Goal: Task Accomplishment & Management: Use online tool/utility

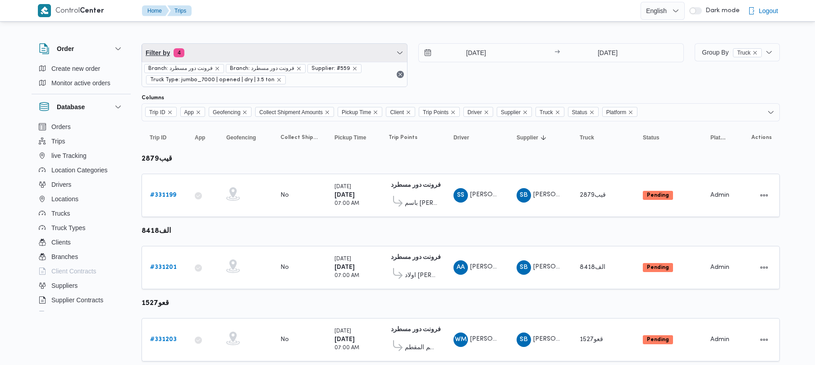
click at [291, 55] on span "Filter by 4" at bounding box center [274, 53] width 265 height 18
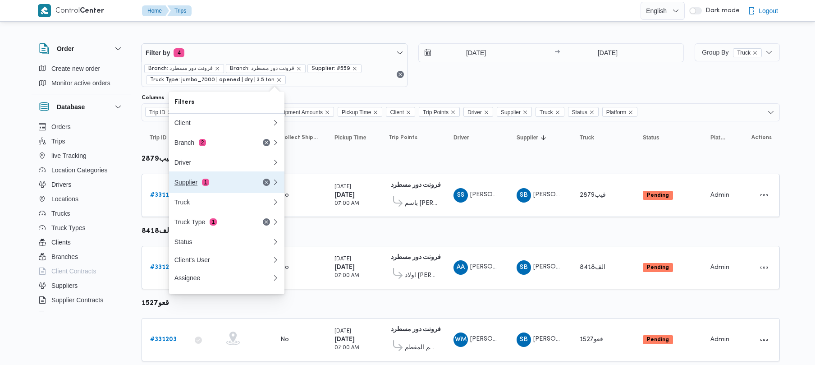
click at [233, 184] on div "Supplier 1" at bounding box center [212, 182] width 76 height 7
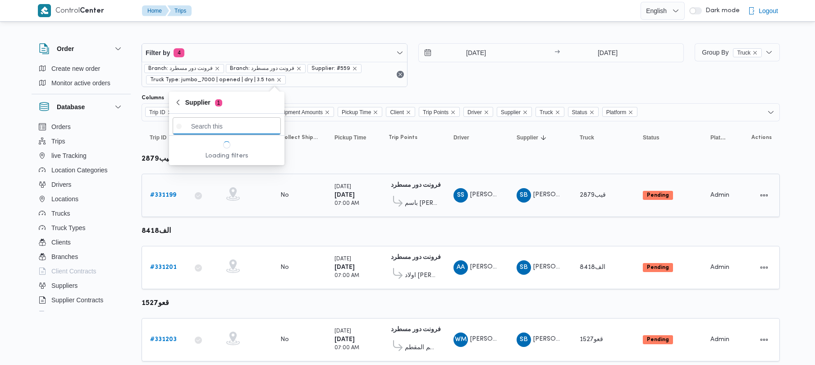
paste input "[PERSON_NAME] [PERSON_NAME]"
type input "[PERSON_NAME] [PERSON_NAME]"
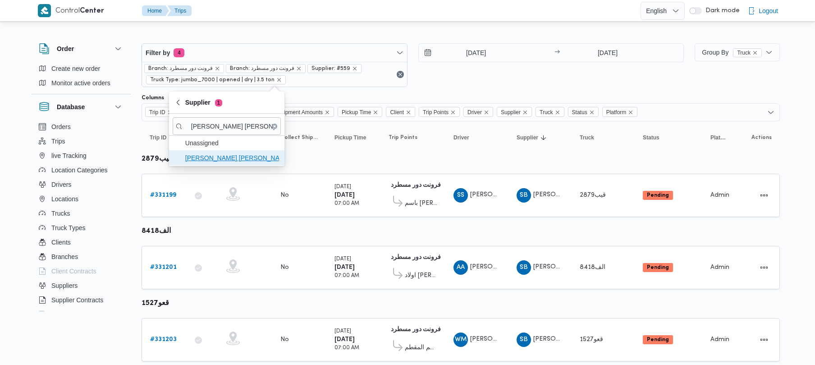
click at [241, 157] on span "[PERSON_NAME] [PERSON_NAME]" at bounding box center [232, 157] width 94 height 11
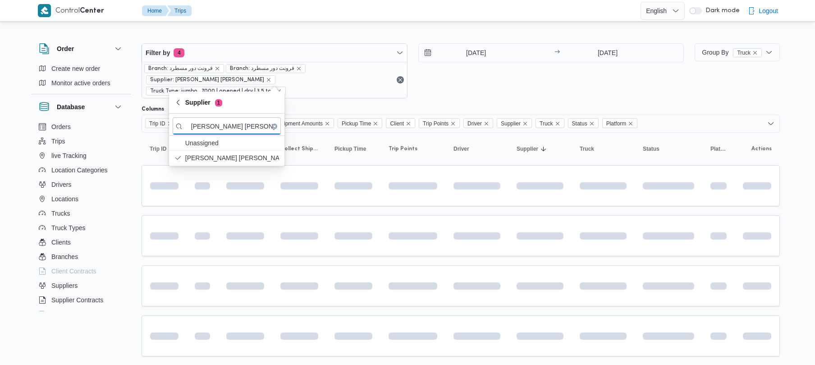
click at [489, 80] on div "19/8/2025 → 19/8/2025" at bounding box center [551, 70] width 266 height 55
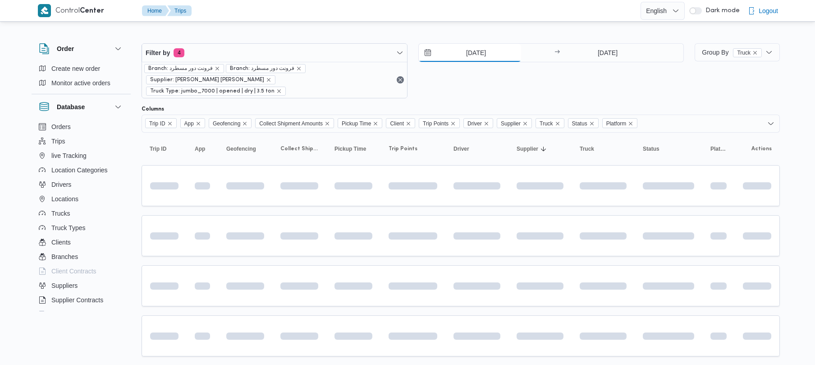
click at [481, 47] on input "[DATE]" at bounding box center [470, 53] width 102 height 18
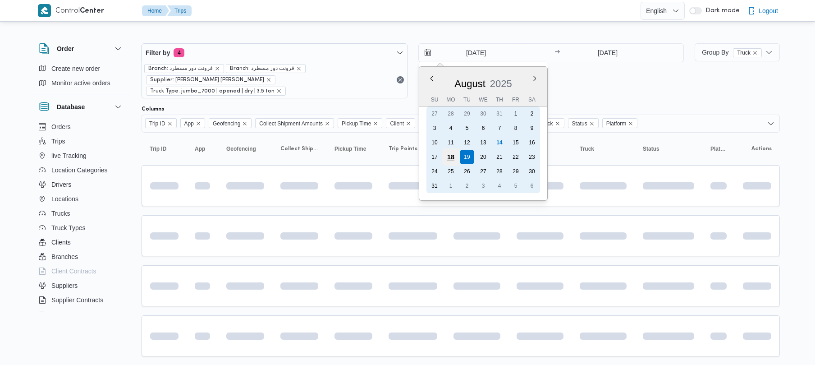
click at [457, 155] on div "18" at bounding box center [450, 156] width 17 height 17
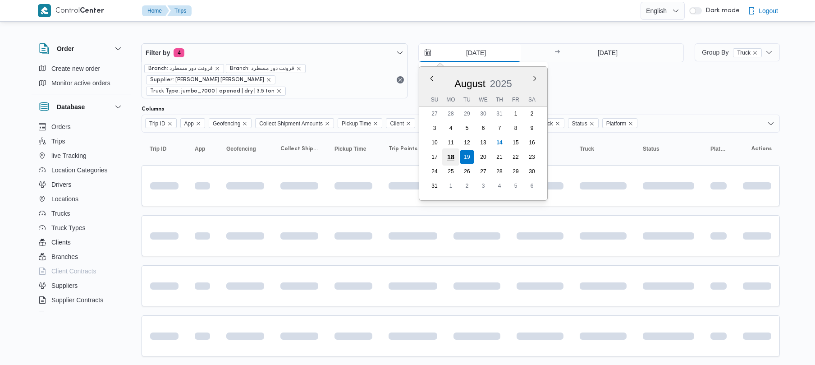
type input "18/8/2025"
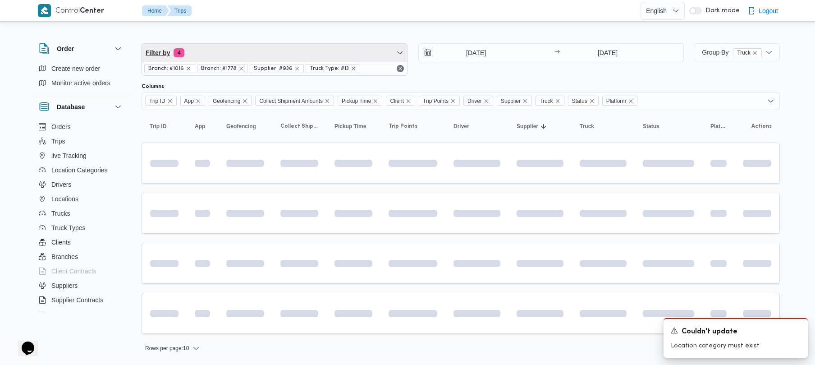
click at [244, 50] on span "Filter by 4" at bounding box center [274, 53] width 265 height 18
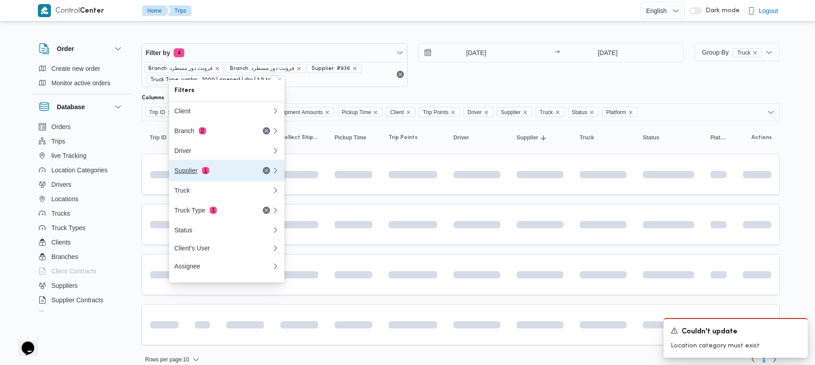
click at [199, 173] on div "Supplier 1" at bounding box center [212, 170] width 76 height 7
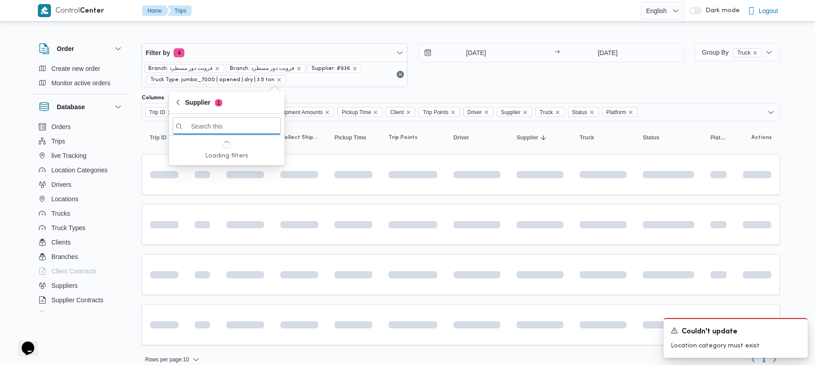
paste input "احمد عزت سيد دويش سليمان"
type input "احمد عزت سيد دويش سليمان"
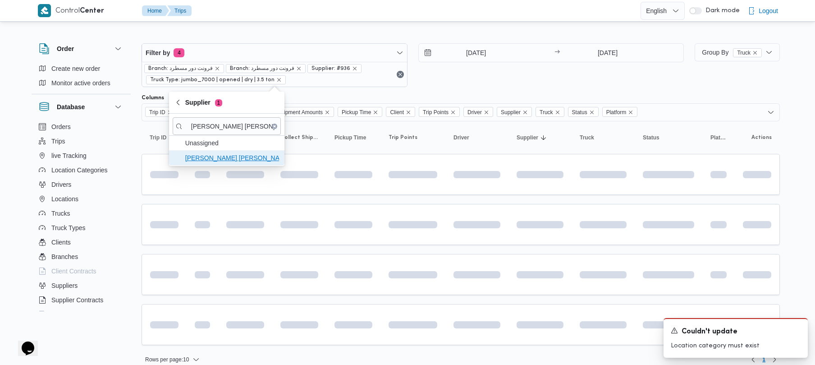
click at [203, 157] on span "احمد عزت سيد دويش سليمان" at bounding box center [232, 157] width 94 height 11
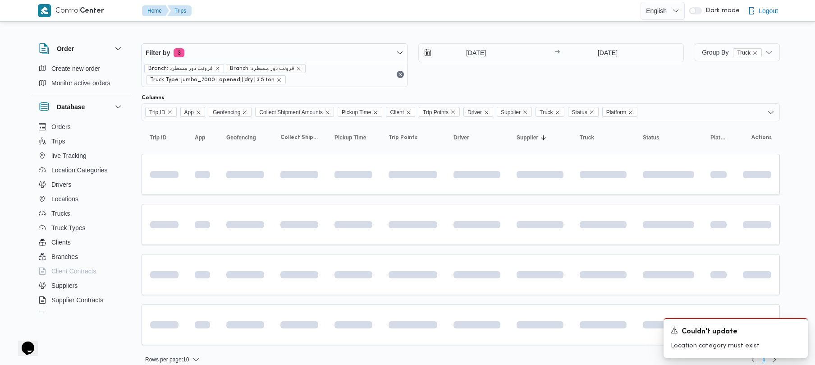
click at [525, 75] on div "16/8/2025 → 16/8/2025" at bounding box center [551, 65] width 266 height 44
click at [480, 95] on div "Columns" at bounding box center [461, 97] width 638 height 7
click at [793, 329] on icon "Dismiss toast" at bounding box center [796, 329] width 7 height 7
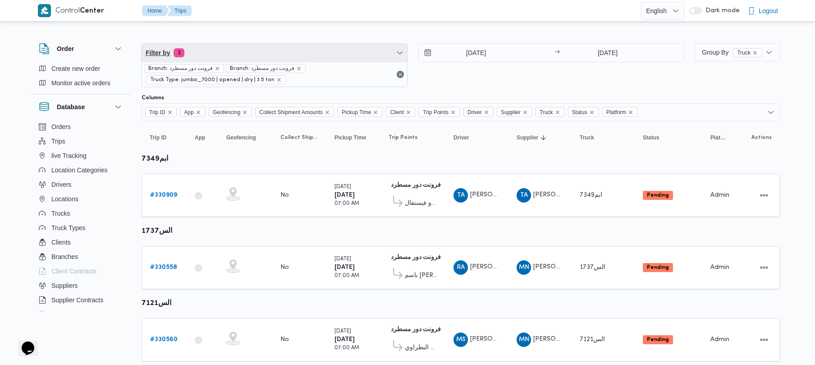
click at [261, 58] on span "Filter by 3" at bounding box center [274, 53] width 265 height 18
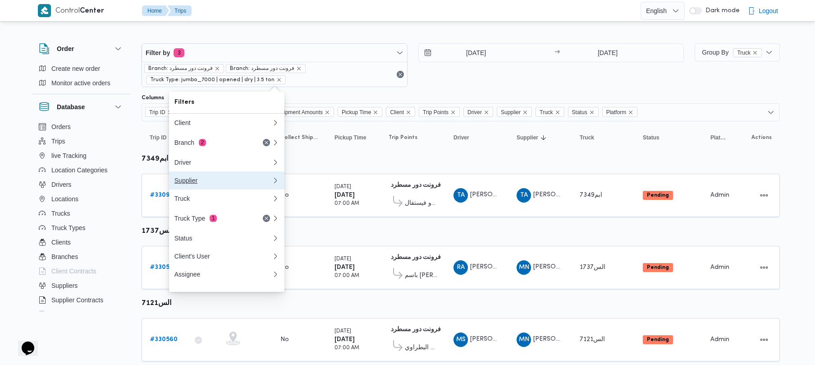
click at [233, 184] on div "Supplier" at bounding box center [221, 180] width 94 height 7
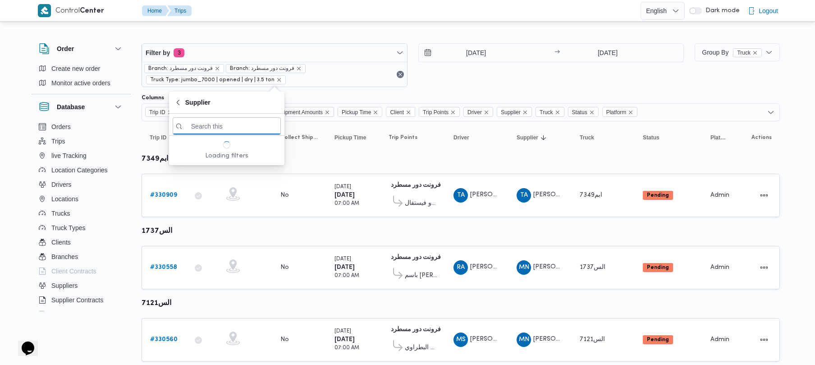
paste input "18/08/2025 7:00AM"
type input "18/08/2025 7:00AM"
click at [466, 82] on div "16/8/2025 → 16/8/2025" at bounding box center [551, 65] width 266 height 44
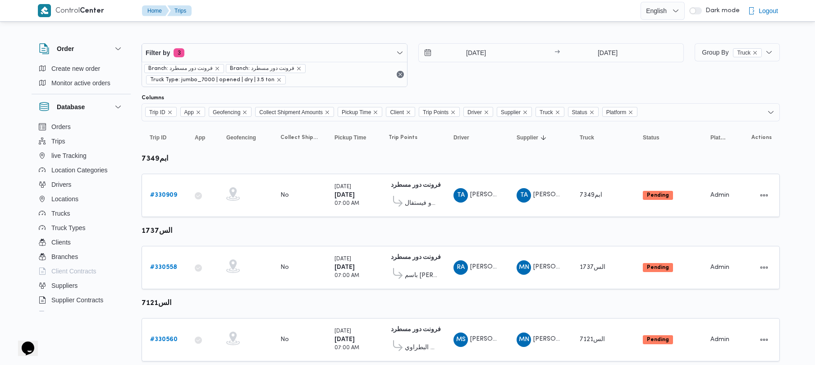
click at [282, 64] on span "Branch: فرونت دور مسطرد" at bounding box center [266, 68] width 80 height 9
click at [251, 49] on span "Filter by 3" at bounding box center [274, 53] width 265 height 18
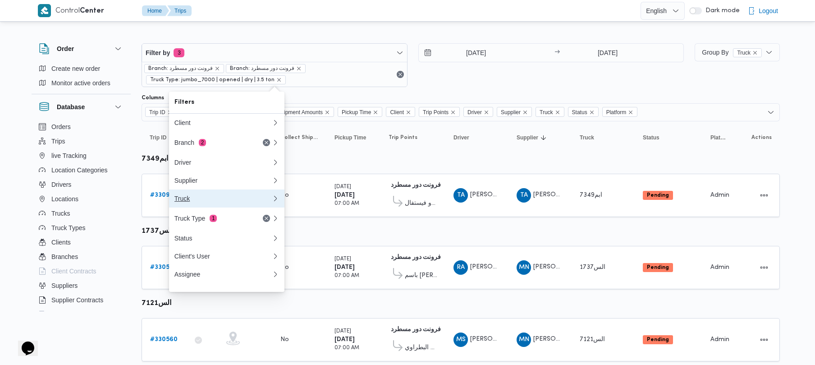
click at [220, 194] on button "Truck" at bounding box center [226, 198] width 115 height 18
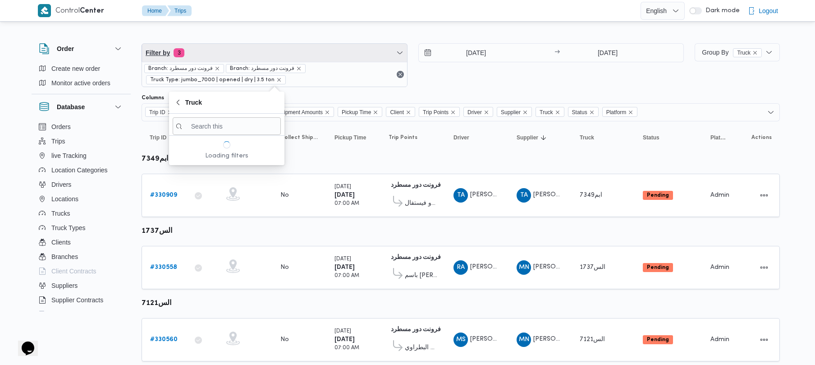
click at [227, 44] on span "Filter by 3" at bounding box center [274, 53] width 265 height 18
click at [227, 48] on span "Filter by 3" at bounding box center [274, 53] width 265 height 18
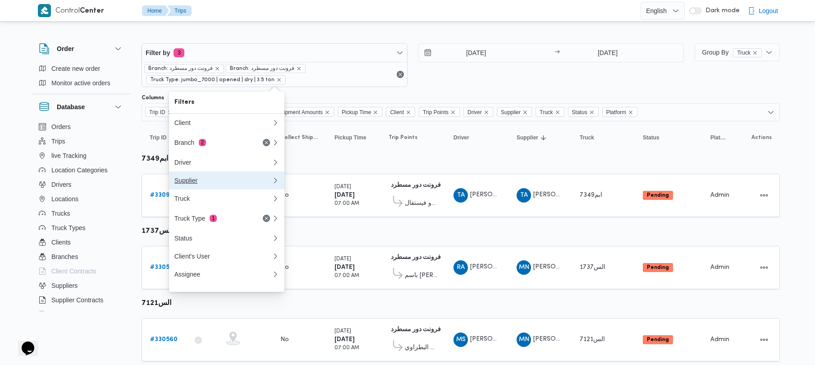
click at [241, 179] on button "Supplier 0" at bounding box center [226, 180] width 115 height 18
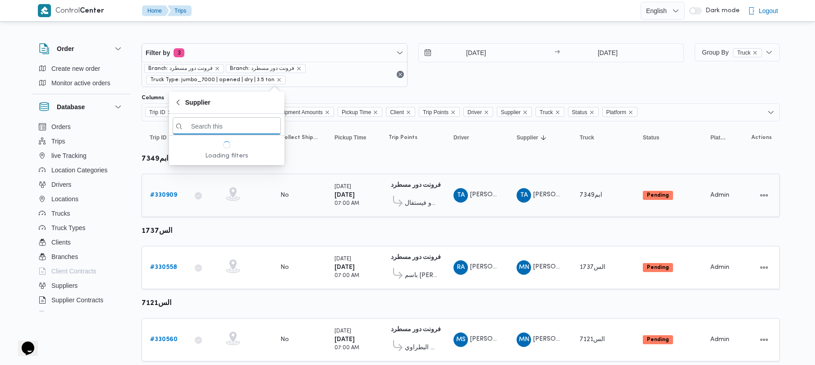
paste input "احمد عزت سيد دويش سليمان"
type input "احمد عزت سيد دويش سليمان"
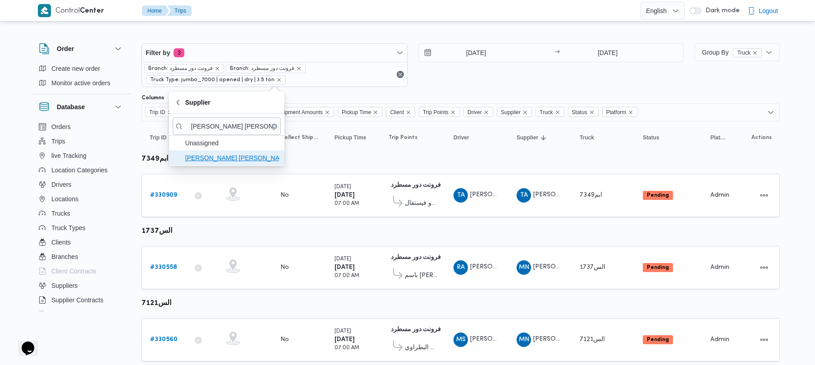
click at [238, 151] on span "احمد عزت سيد دويش سليمان" at bounding box center [227, 158] width 108 height 14
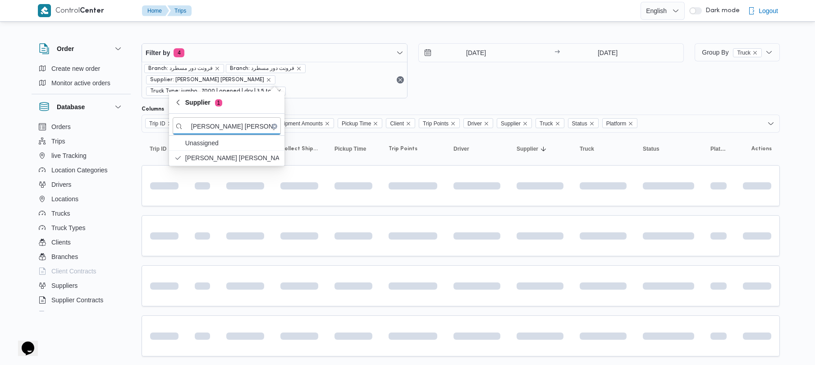
click at [523, 60] on div "16/8/2025" at bounding box center [485, 53] width 133 height 18
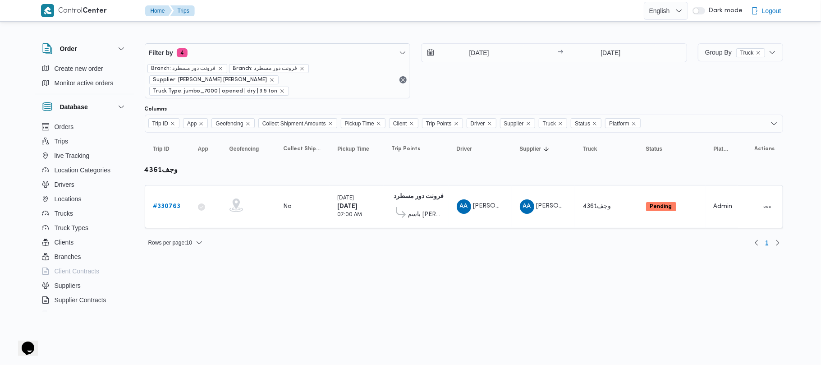
click at [552, 256] on html "Control Center Home Trips English عربي Dark mode Logout Order Create new order …" at bounding box center [410, 182] width 821 height 365
click at [770, 199] on button "Actions" at bounding box center [767, 206] width 14 height 14
click at [739, 201] on button "Open" at bounding box center [730, 195] width 50 height 18
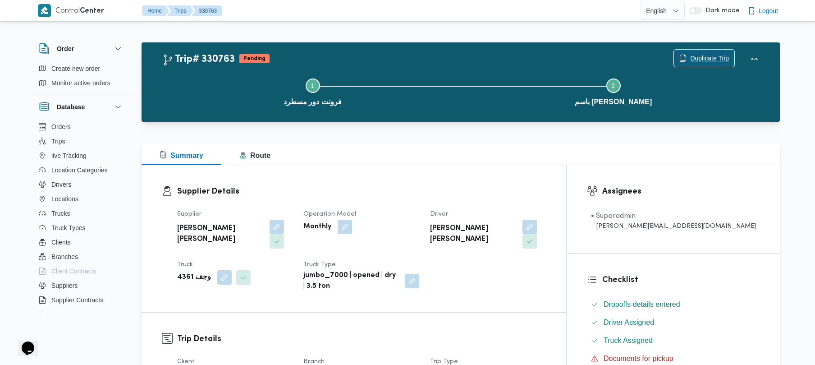
click at [698, 55] on span "Duplicate Trip" at bounding box center [709, 58] width 39 height 11
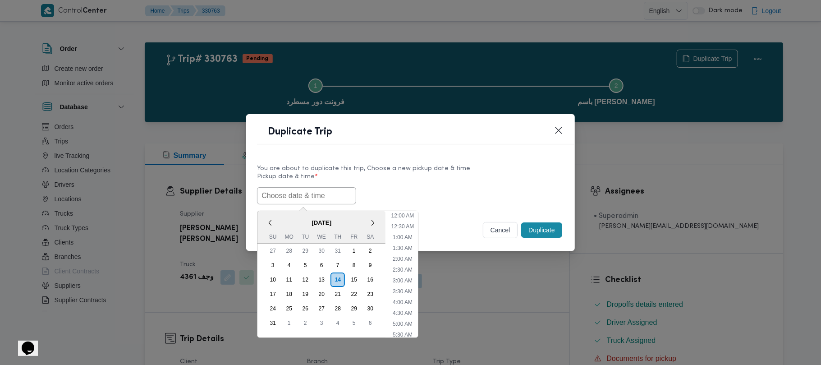
click at [335, 192] on input "text" at bounding box center [306, 195] width 99 height 17
paste input "18/08/2025 7:00AM"
type input "18/08/2025 7:00AM"
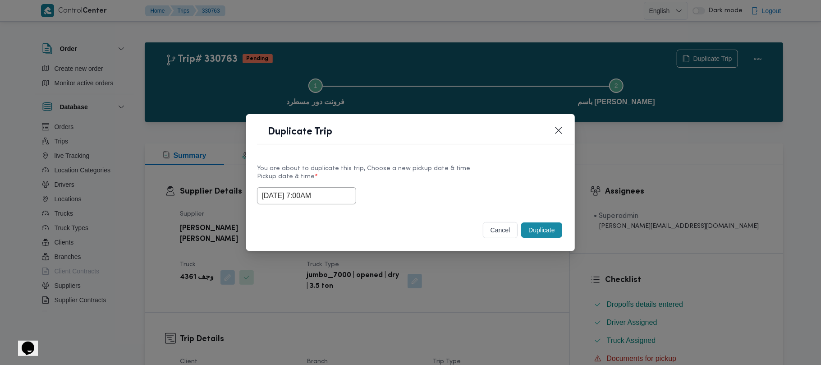
click at [408, 184] on label "Pickup date & time *" at bounding box center [410, 180] width 307 height 14
click at [536, 232] on button "Duplicate" at bounding box center [541, 229] width 41 height 15
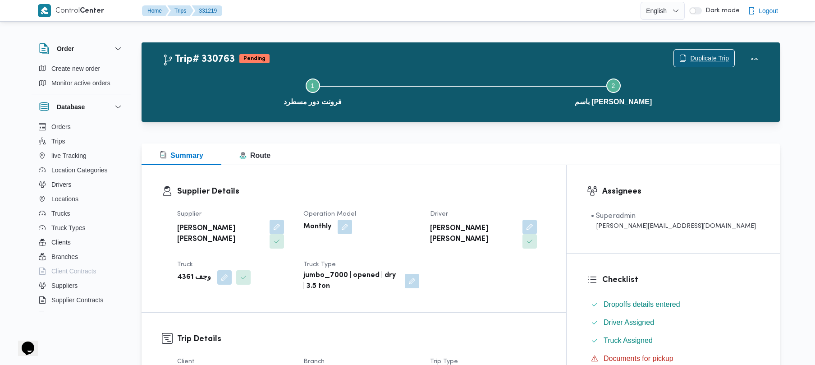
click at [715, 52] on span "Duplicate Trip" at bounding box center [704, 58] width 60 height 17
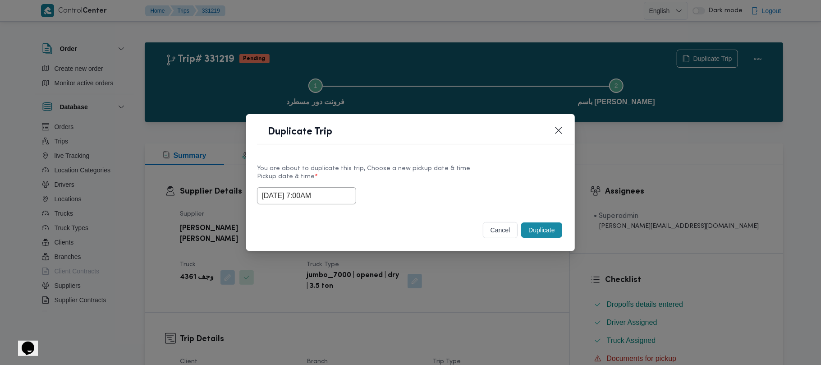
click at [348, 193] on input "18/08/2025 7:00AM" at bounding box center [306, 195] width 99 height 17
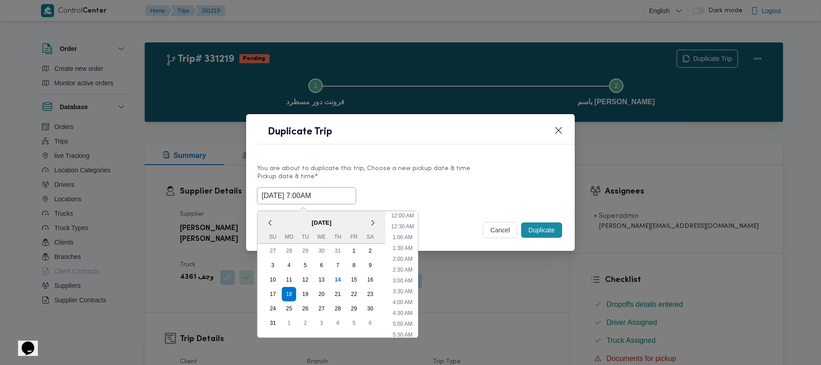
scroll to position [94, 0]
click at [309, 290] on div "19" at bounding box center [305, 293] width 17 height 17
type input "19/08/2025 7:00AM"
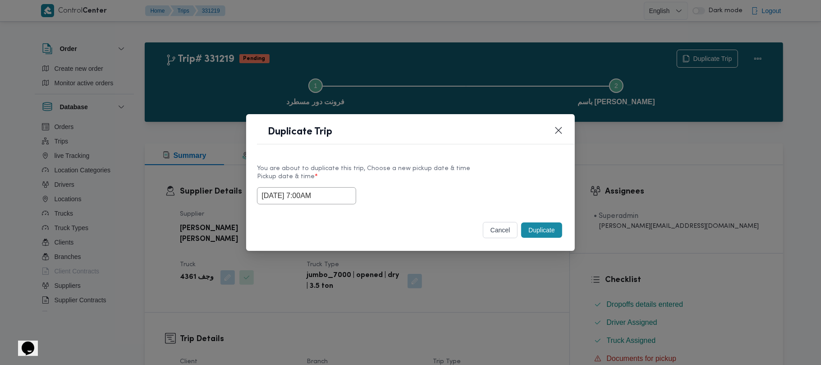
click at [435, 191] on div "19/08/2025 7:00AM" at bounding box center [410, 195] width 307 height 17
click at [543, 231] on button "Duplicate" at bounding box center [541, 229] width 41 height 15
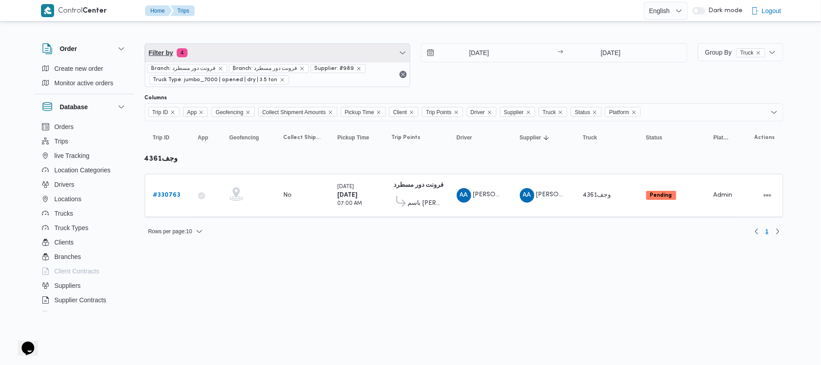
click at [224, 55] on span "Filter by 4" at bounding box center [277, 53] width 265 height 18
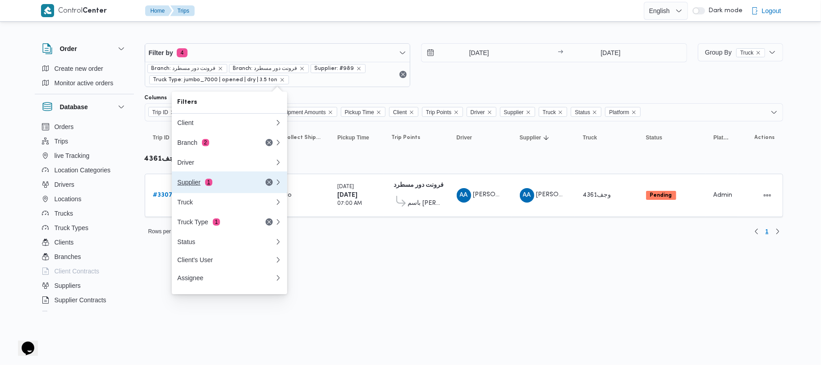
click at [210, 184] on span "1" at bounding box center [208, 182] width 7 height 7
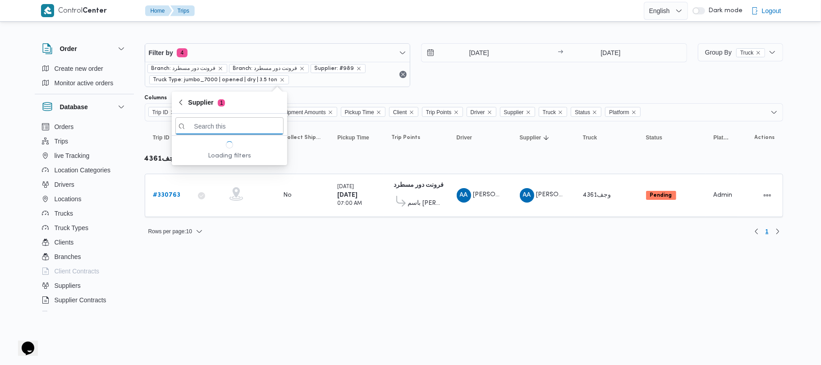
paste input "جمال صبحي سيد احمد"
type input "جمال صبحي سيد احمد"
click at [222, 154] on span "جمال صبحي سيد احمد" at bounding box center [235, 157] width 94 height 11
click at [226, 295] on html "Control Center Home Trips English عربي Dark mode Logout Order Create new order …" at bounding box center [410, 182] width 821 height 365
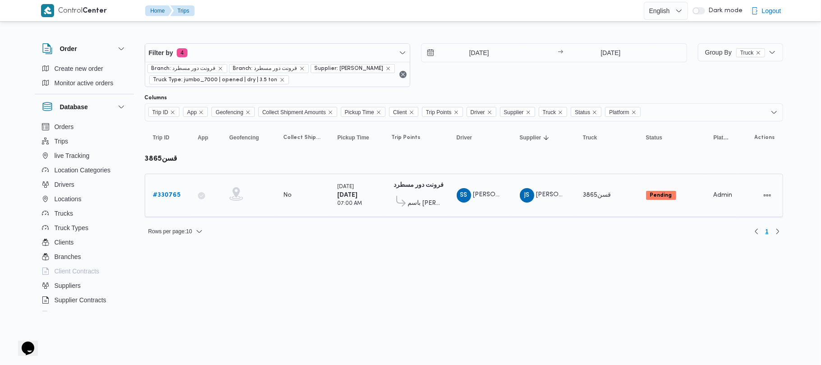
click at [175, 197] on b "# 330765" at bounding box center [166, 195] width 27 height 6
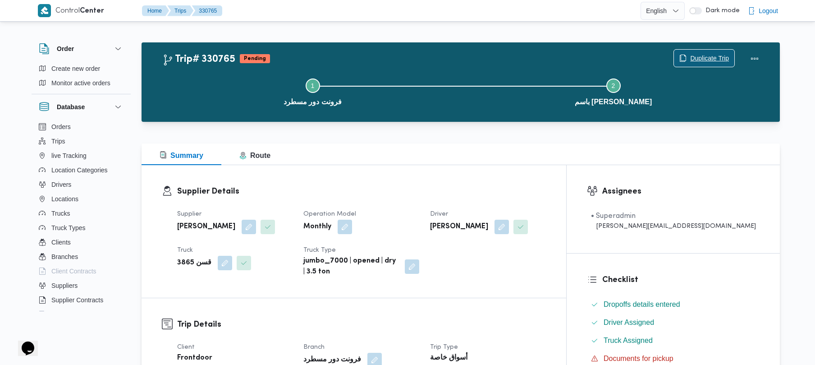
click at [690, 56] on span "Duplicate Trip" at bounding box center [709, 58] width 39 height 11
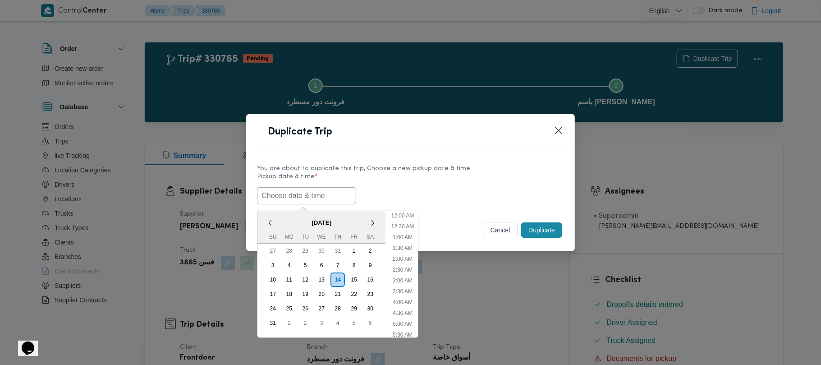
click at [288, 193] on input "text" at bounding box center [306, 195] width 99 height 17
paste input "18/08/2025 7:00AM"
type input "18/08/2025 7:00AM"
click at [419, 184] on label "Pickup date & time *" at bounding box center [410, 180] width 307 height 14
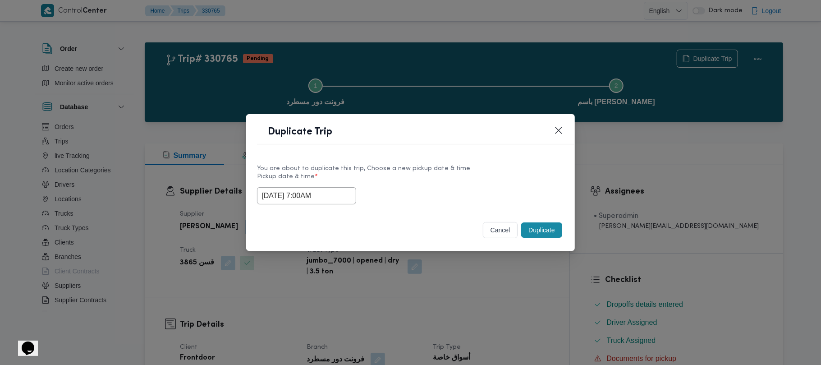
click at [543, 229] on button "Duplicate" at bounding box center [541, 229] width 41 height 15
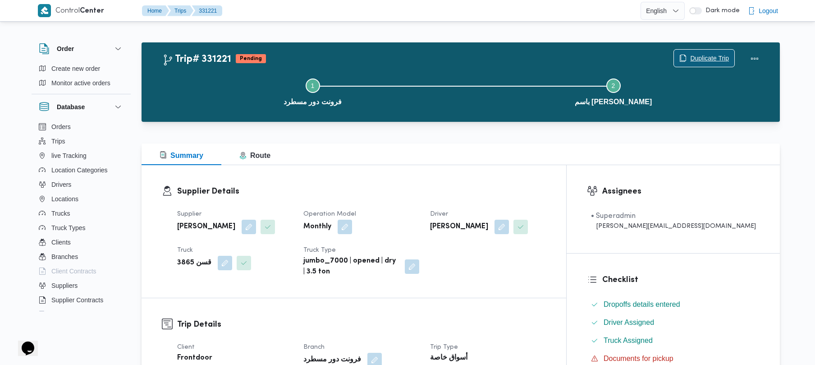
click at [690, 54] on span "Duplicate Trip" at bounding box center [709, 58] width 39 height 11
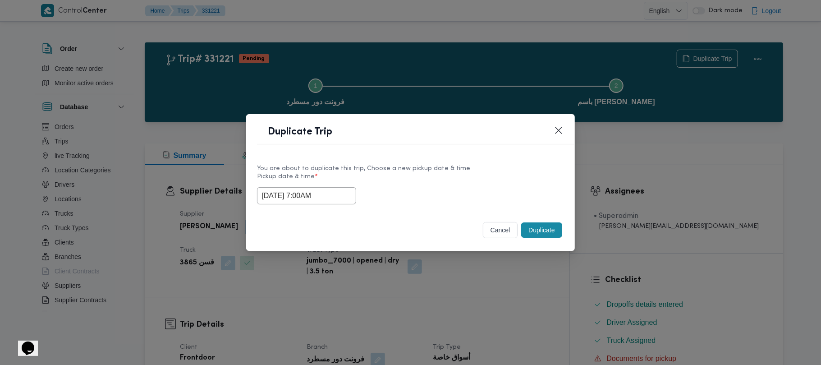
click at [339, 197] on input "18/08/2025 7:00AM" at bounding box center [306, 195] width 99 height 17
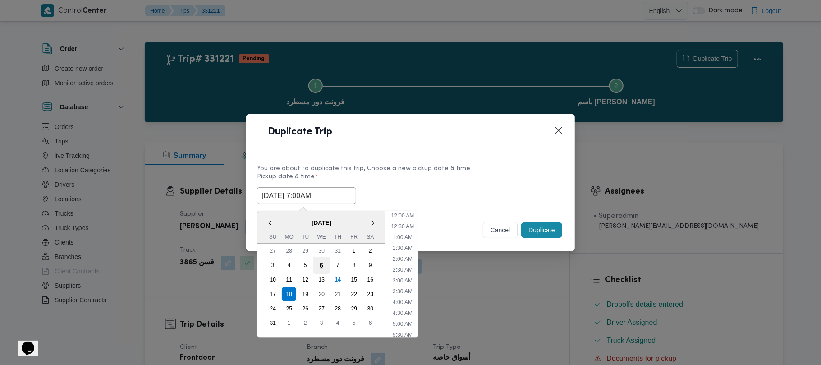
scroll to position [94, 0]
click at [300, 293] on div "19" at bounding box center [305, 293] width 17 height 17
type input "19/08/2025 7:00AM"
click at [451, 173] on label "Pickup date & time *" at bounding box center [410, 180] width 307 height 14
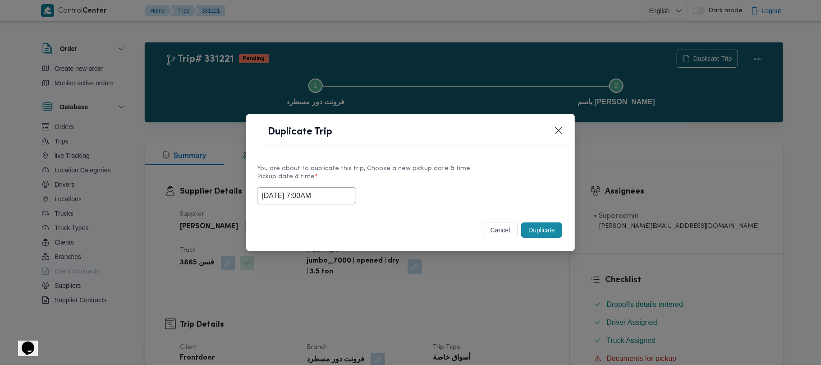
click at [536, 231] on button "Duplicate" at bounding box center [541, 229] width 41 height 15
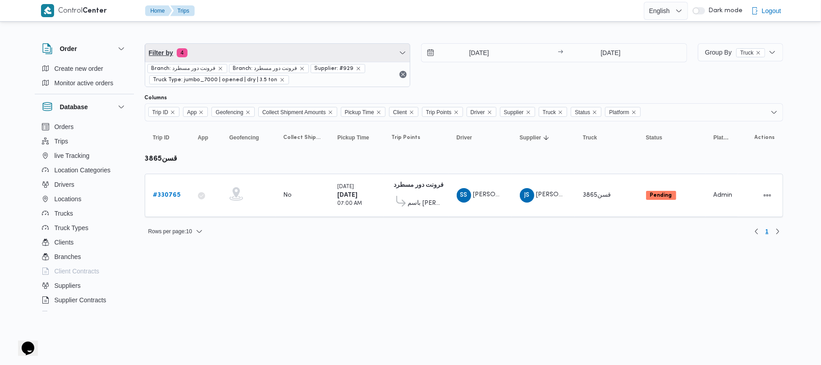
click at [286, 58] on span "Filter by 4" at bounding box center [277, 53] width 265 height 18
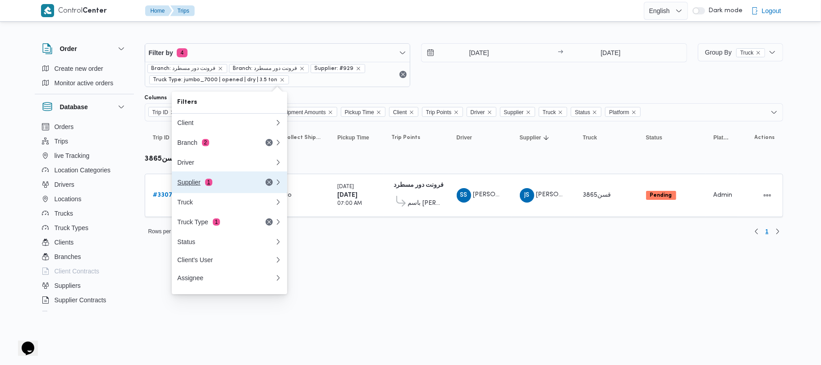
click at [206, 192] on button "Supplier 1" at bounding box center [229, 182] width 115 height 22
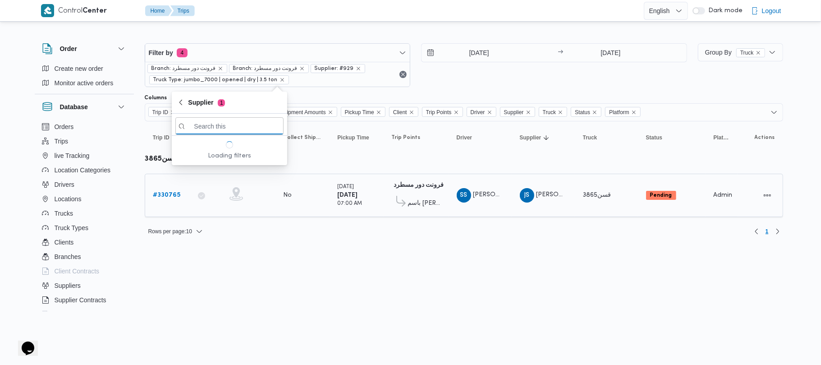
paste input "عبدالمنعم مجدي السيد عواد"
type input "عبدالمنعم مجدي السيد عواد"
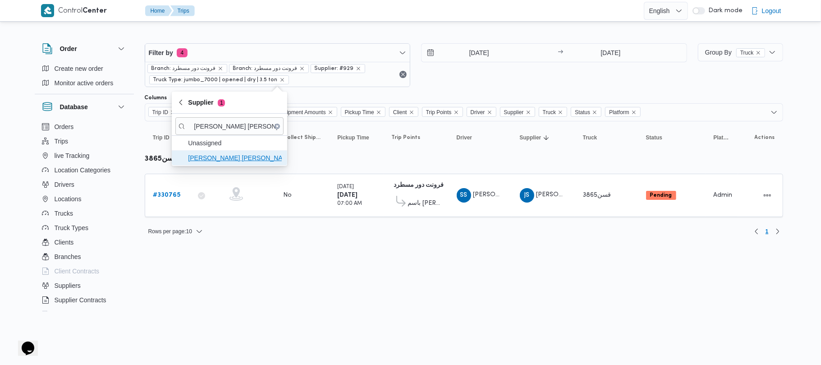
click at [221, 151] on span "عبدالمنعم مجدي السيد عواد" at bounding box center [229, 158] width 108 height 14
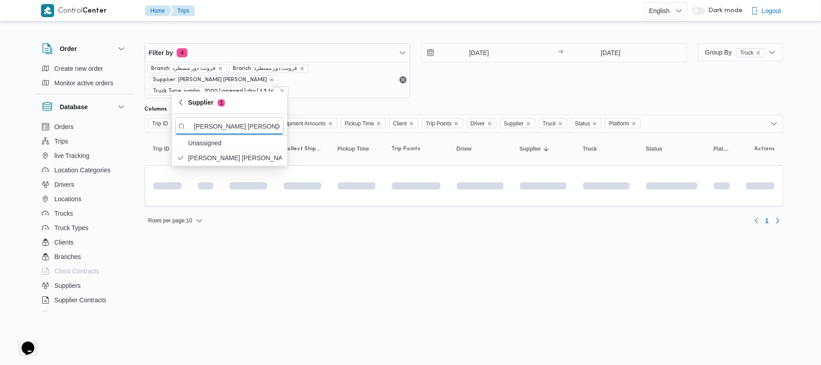
click at [484, 83] on div "16/8/2025 → 16/8/2025" at bounding box center [554, 70] width 266 height 55
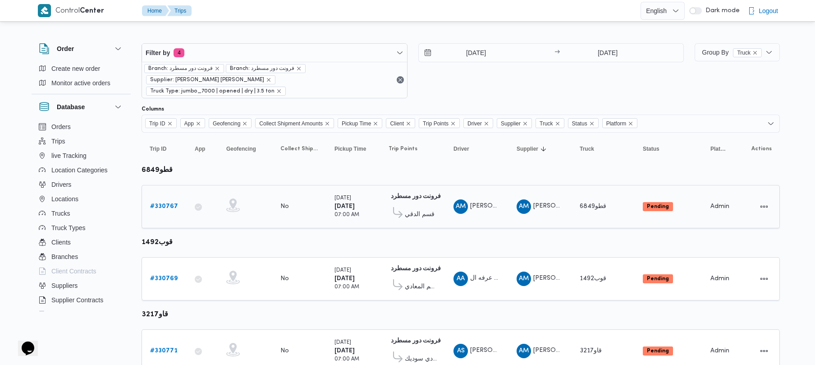
click at [175, 203] on b "# 330767" at bounding box center [164, 206] width 28 height 6
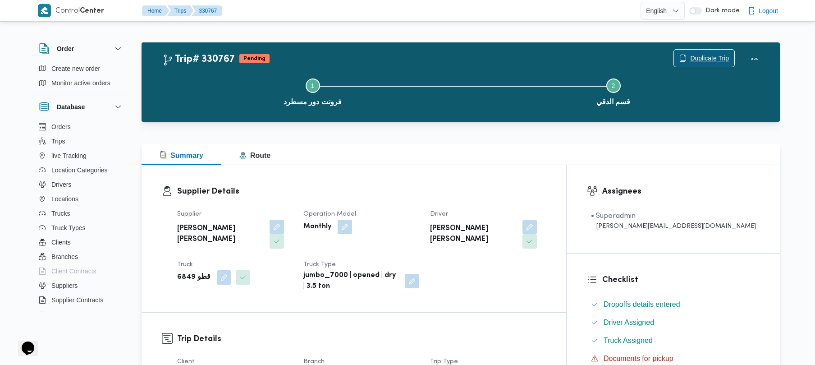
click at [709, 60] on span "Duplicate Trip" at bounding box center [709, 58] width 39 height 11
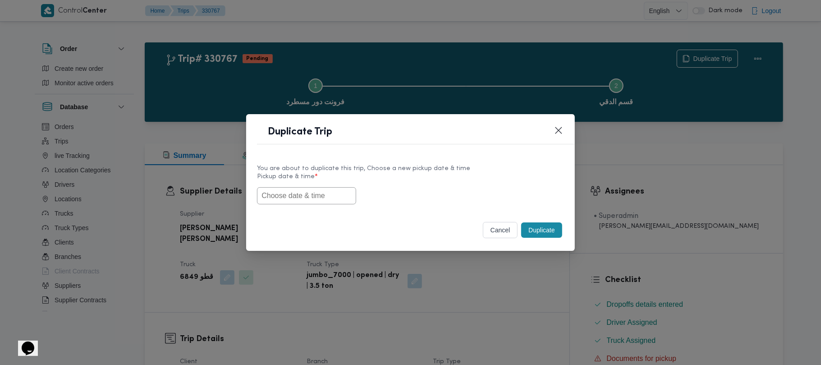
click at [318, 198] on input "text" at bounding box center [306, 195] width 99 height 17
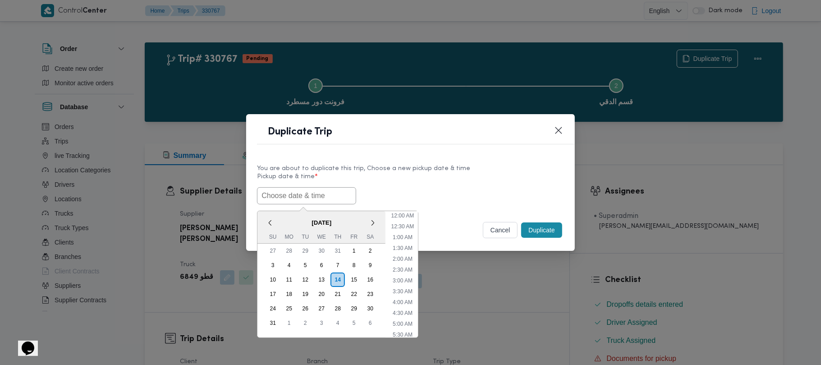
paste input "18/08/2025 7:00AM"
type input "18/08/2025 7:00AM"
click at [412, 178] on label "Pickup date & time *" at bounding box center [410, 180] width 307 height 14
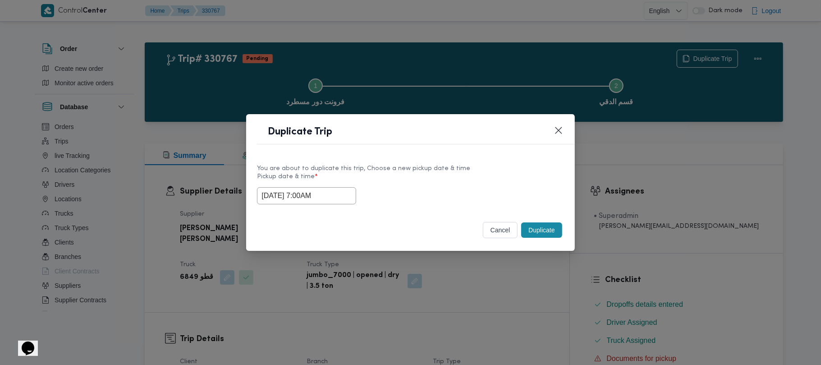
click at [539, 233] on button "Duplicate" at bounding box center [541, 229] width 41 height 15
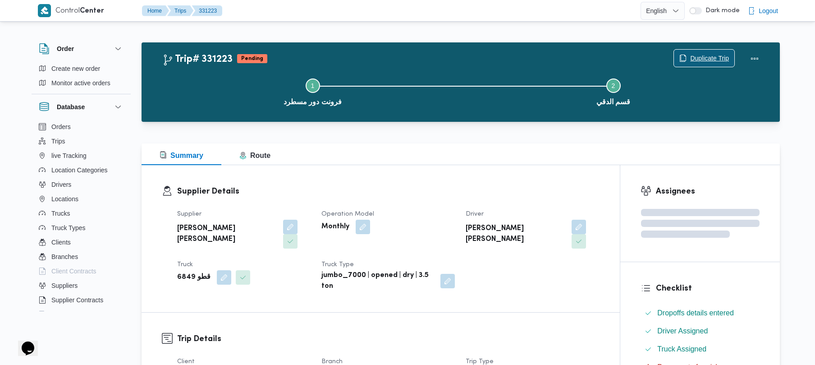
click at [707, 60] on span "Duplicate Trip" at bounding box center [709, 58] width 39 height 11
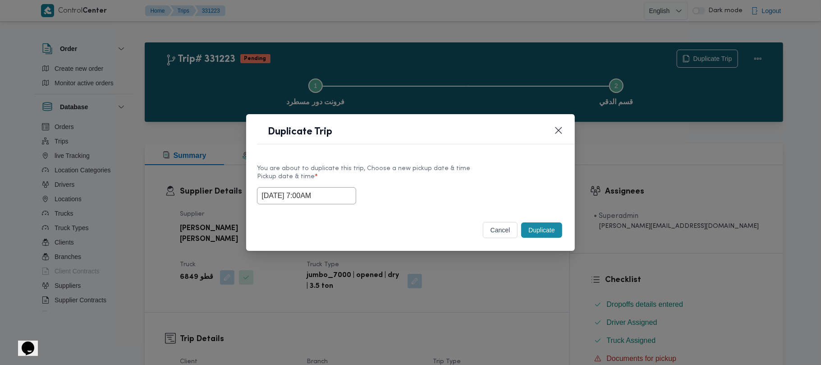
click at [343, 199] on input "18/08/2025 7:00AM" at bounding box center [306, 195] width 99 height 17
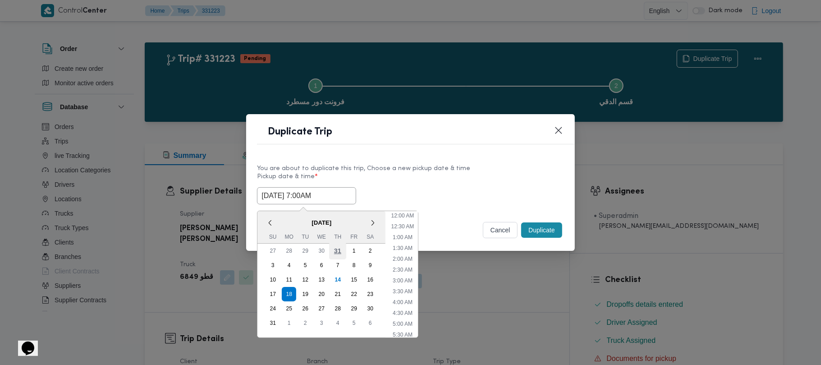
scroll to position [94, 0]
click at [307, 293] on div "19" at bounding box center [305, 293] width 17 height 17
type input "19/08/2025 7:00AM"
click at [445, 158] on div "You are about to duplicate this trip, Choose a new pickup date & time Pickup da…" at bounding box center [410, 184] width 328 height 58
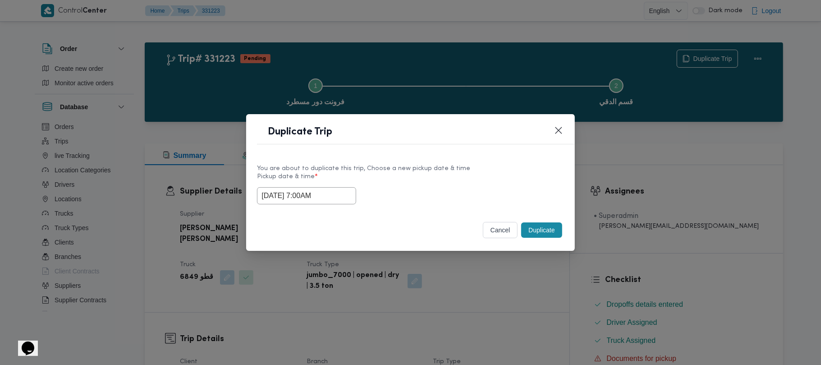
click at [536, 232] on button "Duplicate" at bounding box center [541, 229] width 41 height 15
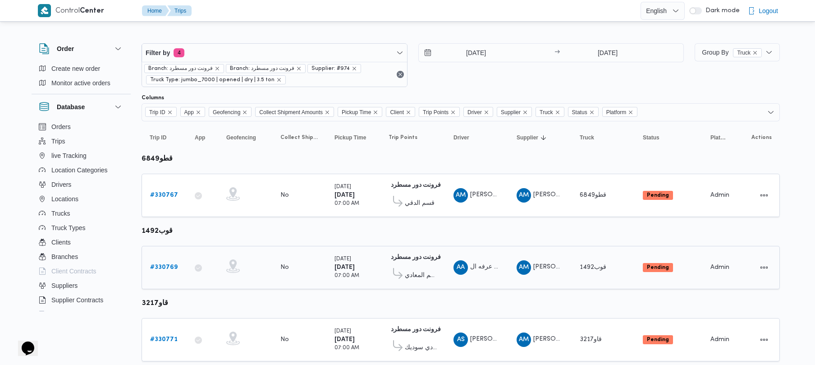
click at [161, 266] on b "# 330769" at bounding box center [163, 267] width 27 height 6
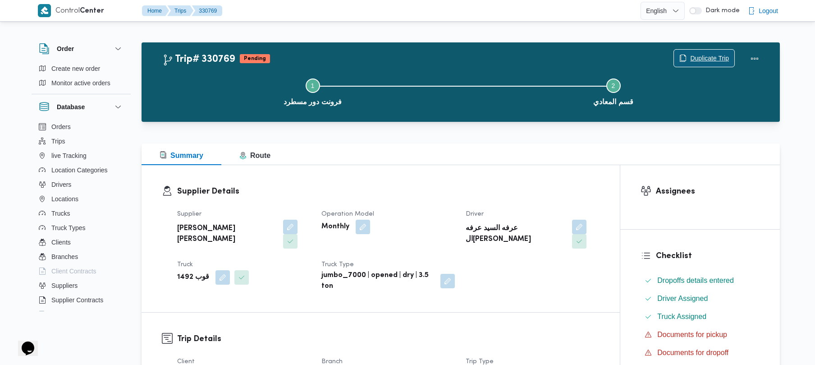
click at [719, 53] on span "Duplicate Trip" at bounding box center [709, 58] width 39 height 11
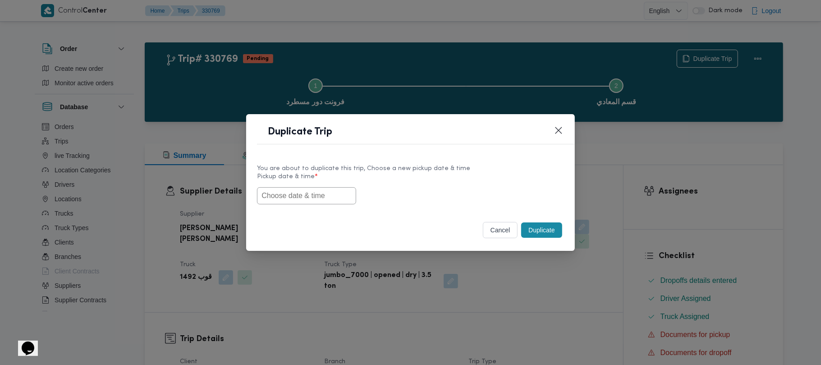
drag, startPoint x: 321, startPoint y: 192, endPoint x: 327, endPoint y: 193, distance: 6.4
click at [321, 192] on input "text" at bounding box center [306, 195] width 99 height 17
paste input "18/08/2025 7:00AM"
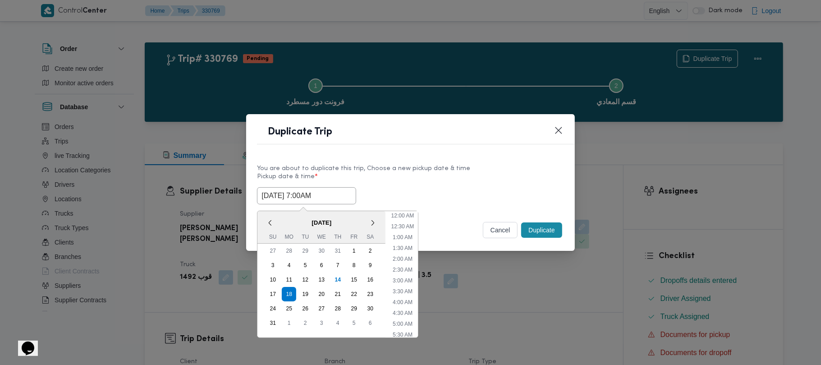
scroll to position [289, 0]
type input "18/08/2025 7:00AM"
click at [421, 195] on div "18/08/2025 7:00AM < August 2025 > Su Mo Tu We Th Fr Sa 27 28 29 30 31 1 2 3 4 5…" at bounding box center [410, 195] width 307 height 17
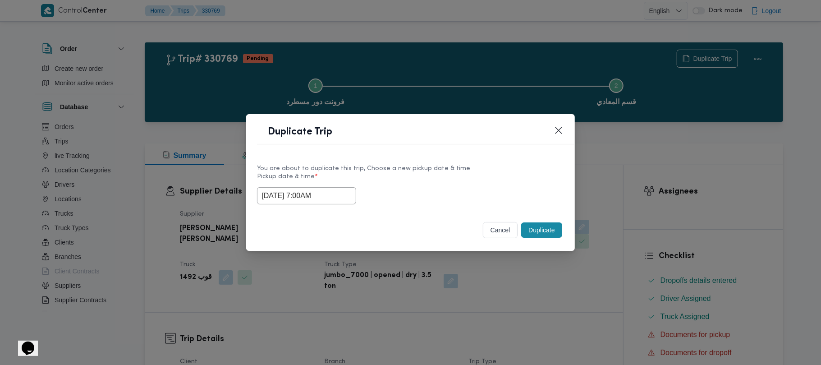
click at [535, 233] on button "Duplicate" at bounding box center [541, 229] width 41 height 15
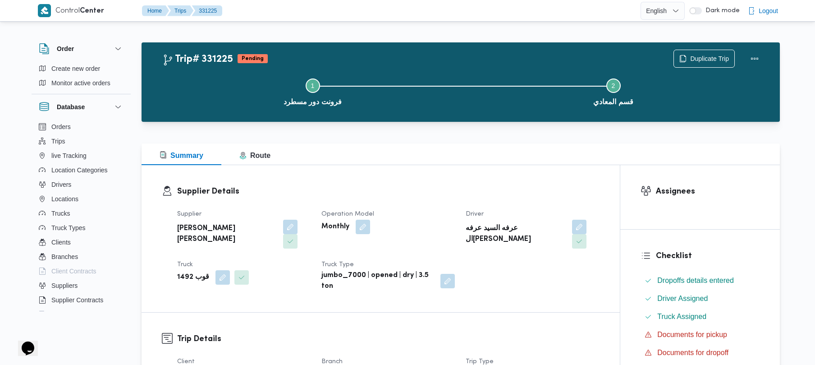
click at [698, 62] on div "Step 1 is incomplete 1 فرونت دور مسطرد Step 2 is incomplete 2 قسم المعادي" at bounding box center [463, 91] width 612 height 58
click at [698, 59] on span "Duplicate Trip" at bounding box center [709, 58] width 39 height 11
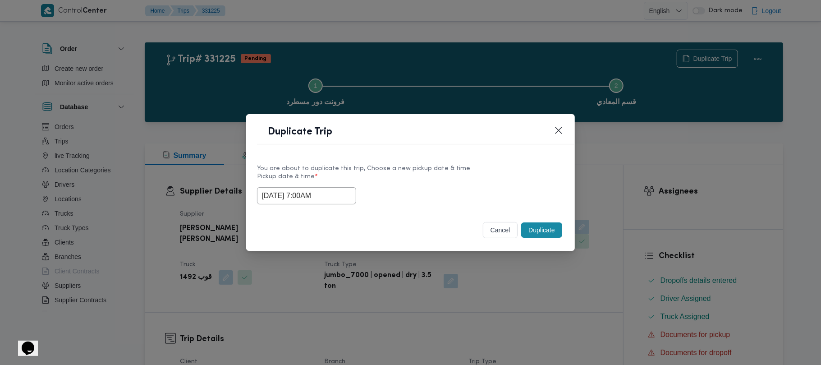
click at [350, 201] on input "18/08/2025 7:00AM" at bounding box center [306, 195] width 99 height 17
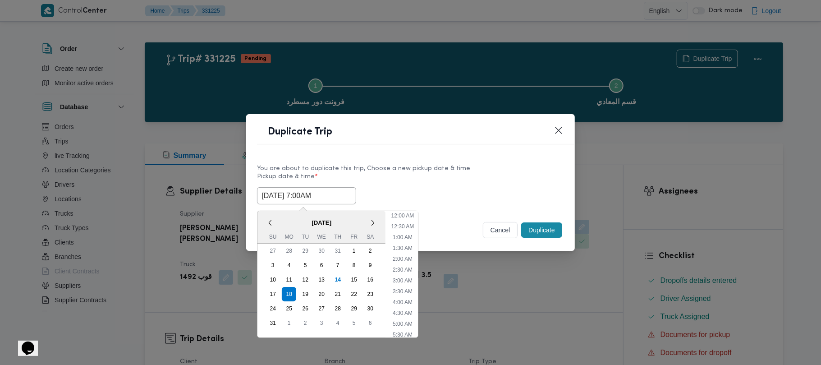
scroll to position [94, 0]
click at [311, 291] on div "19" at bounding box center [305, 293] width 17 height 17
type input "19/08/2025 7:00AM"
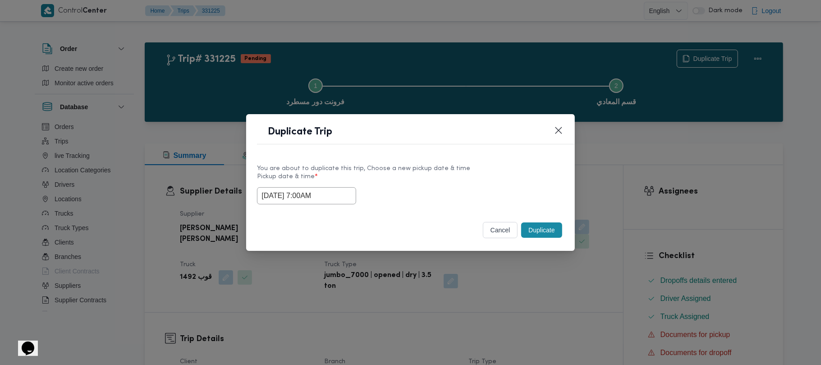
click at [529, 152] on div "Duplicate Trip" at bounding box center [410, 134] width 328 height 41
click at [550, 222] on div "Duplicate" at bounding box center [541, 229] width 44 height 19
click at [547, 231] on button "Duplicate" at bounding box center [541, 229] width 41 height 15
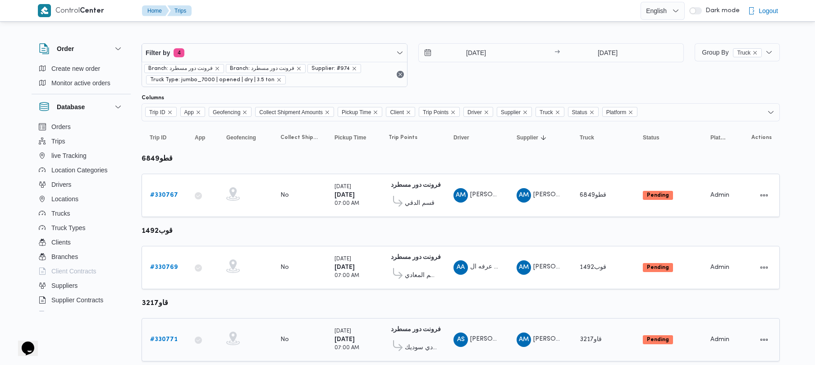
click at [156, 340] on b "# 330771" at bounding box center [163, 339] width 27 height 6
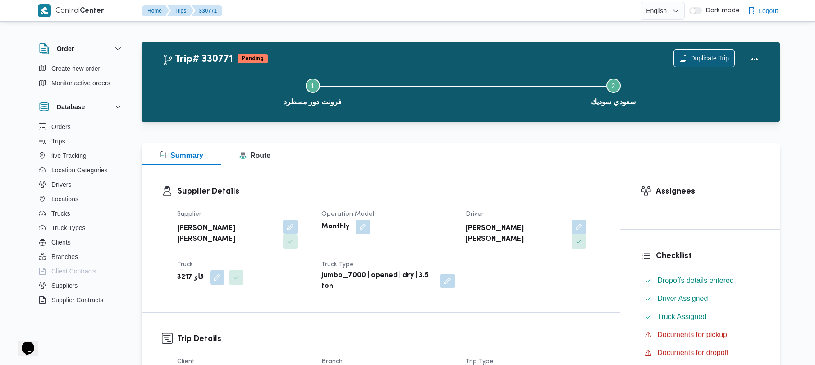
click at [705, 53] on span "Duplicate Trip" at bounding box center [709, 58] width 39 height 11
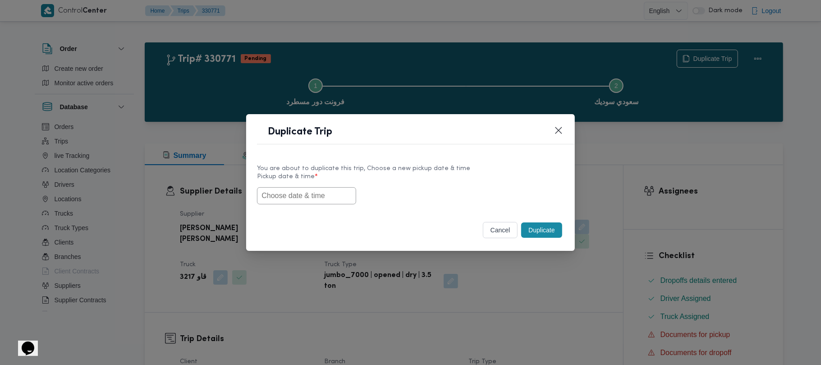
click at [326, 204] on div at bounding box center [410, 195] width 307 height 17
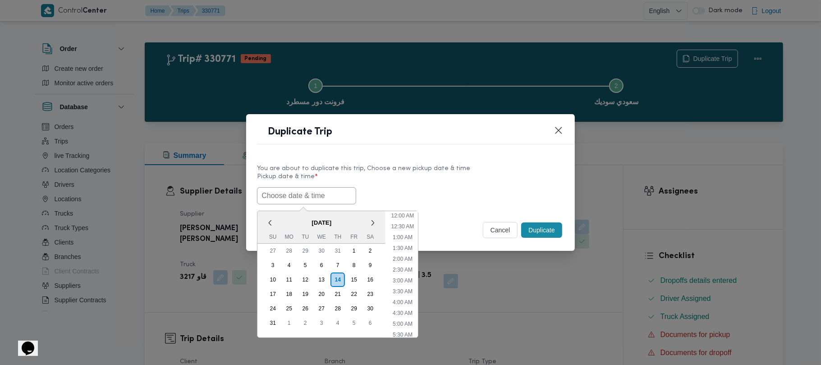
paste input "18/08/2025 7:00AM"
type input "18/08/2025 7:00AM"
click at [422, 181] on label "Pickup date & time *" at bounding box center [410, 180] width 307 height 14
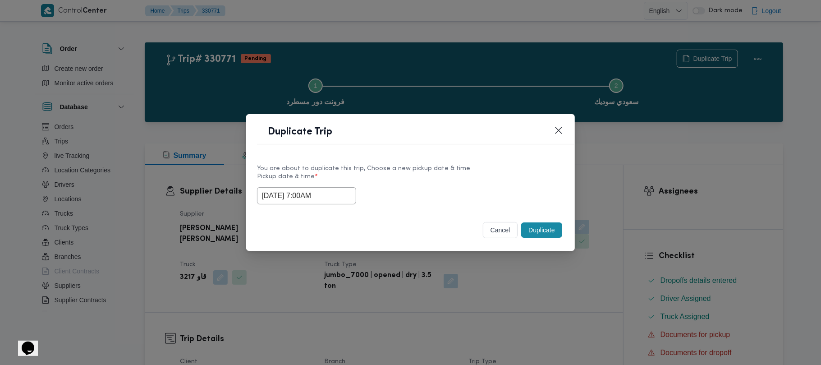
click at [422, 181] on label "Pickup date & time *" at bounding box center [410, 180] width 307 height 14
click at [539, 224] on button "Duplicate" at bounding box center [541, 229] width 41 height 15
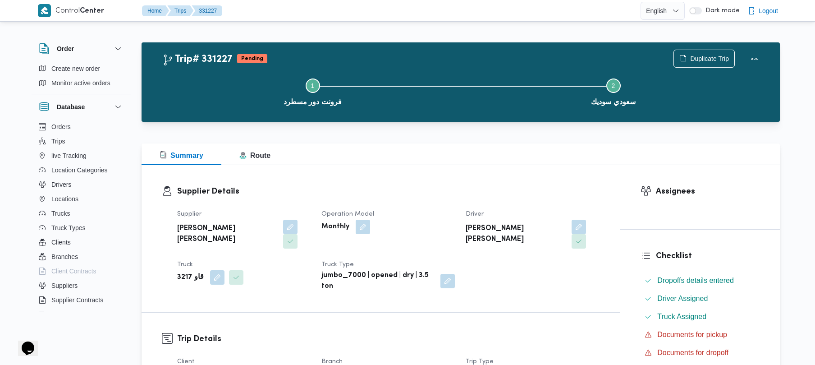
click at [707, 43] on div "Trip# 331227 Pending Duplicate Trip Step 1 is incomplete 1 فرونت دور مسطرد Step…" at bounding box center [461, 81] width 638 height 79
click at [705, 56] on span "Duplicate Trip" at bounding box center [709, 58] width 39 height 11
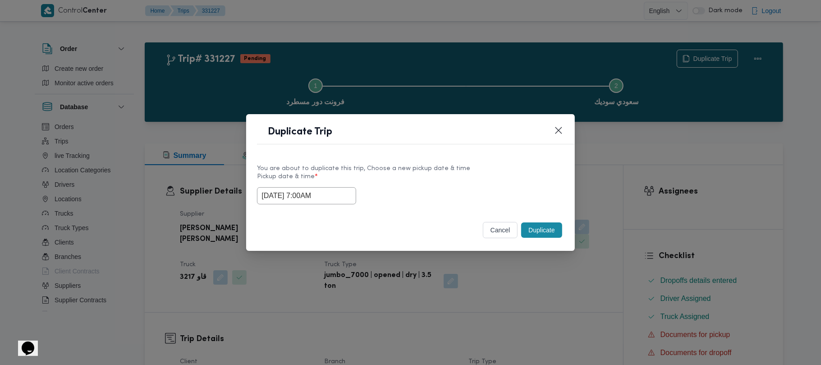
click at [348, 192] on input "18/08/2025 7:00AM" at bounding box center [306, 195] width 99 height 17
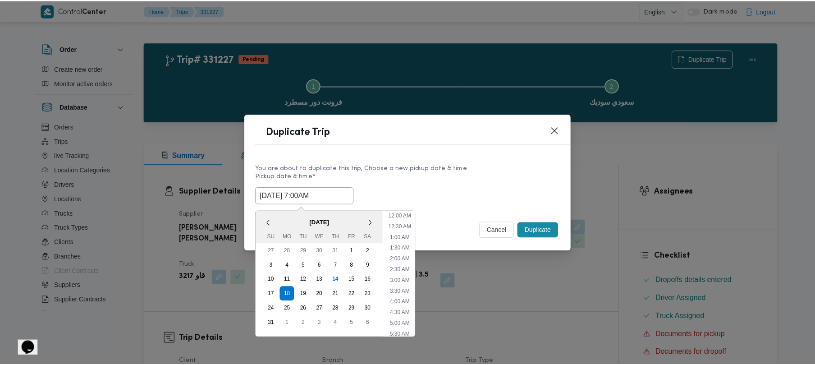
scroll to position [94, 0]
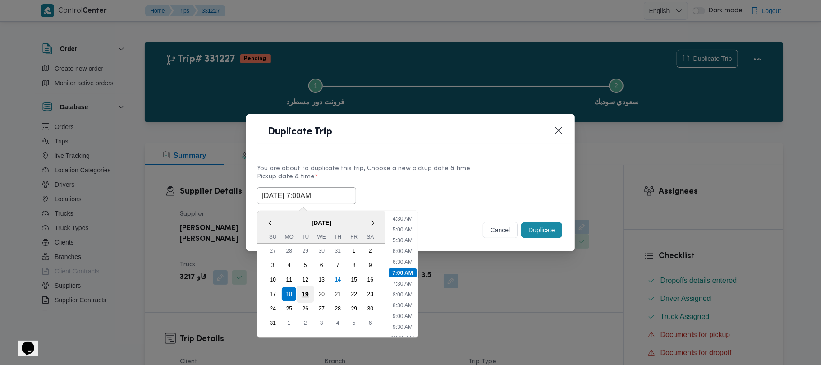
click at [309, 289] on div "19" at bounding box center [305, 293] width 17 height 17
type input "19/08/2025 7:00AM"
click at [428, 187] on div "19/08/2025 7:00AM < August 2025 > Su Mo Tu We Th Fr Sa 27 28 29 30 31 1 2 3 4 5…" at bounding box center [410, 195] width 307 height 17
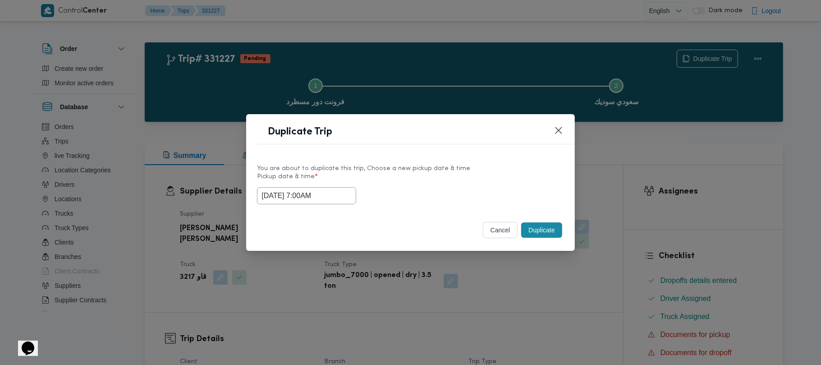
click at [546, 239] on div "Duplicate" at bounding box center [541, 229] width 44 height 19
click at [545, 233] on button "Duplicate" at bounding box center [541, 229] width 41 height 15
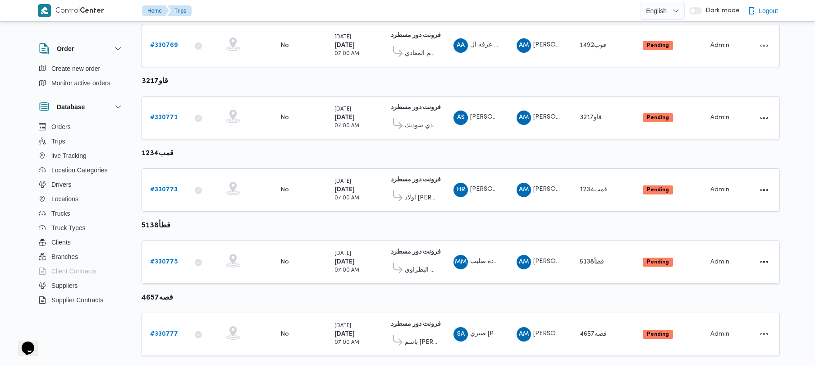
scroll to position [244, 0]
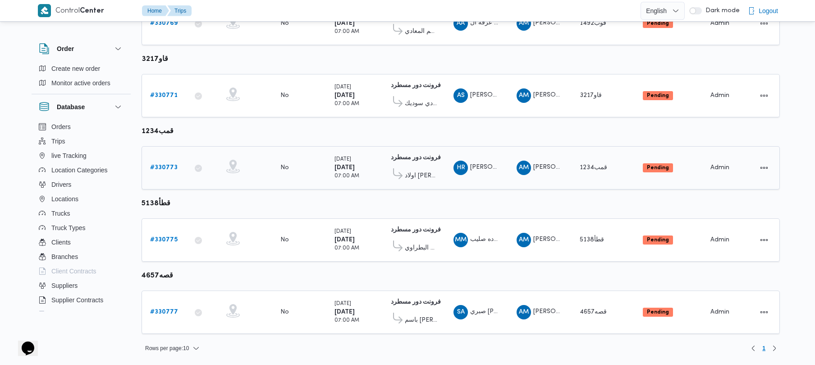
click at [157, 170] on b "# 330773" at bounding box center [163, 168] width 27 height 6
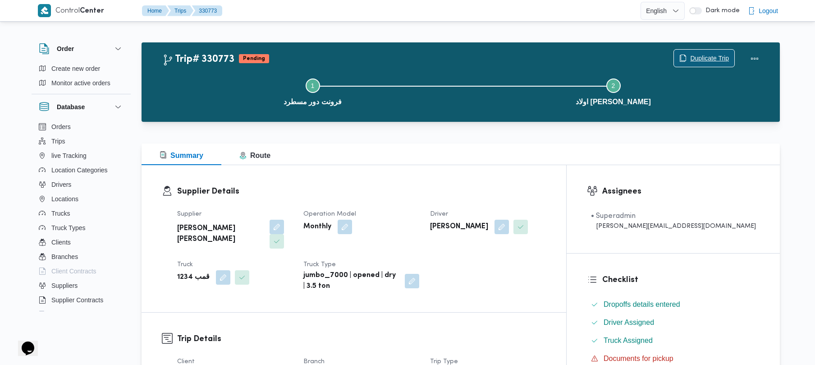
click at [700, 54] on span "Duplicate Trip" at bounding box center [709, 58] width 39 height 11
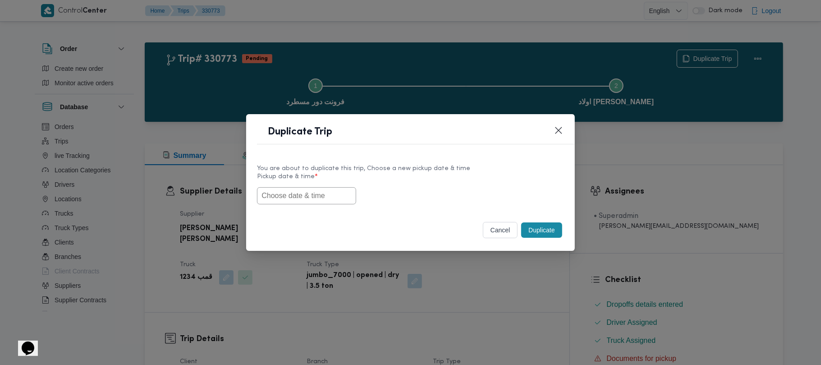
click at [315, 195] on input "text" at bounding box center [306, 195] width 99 height 17
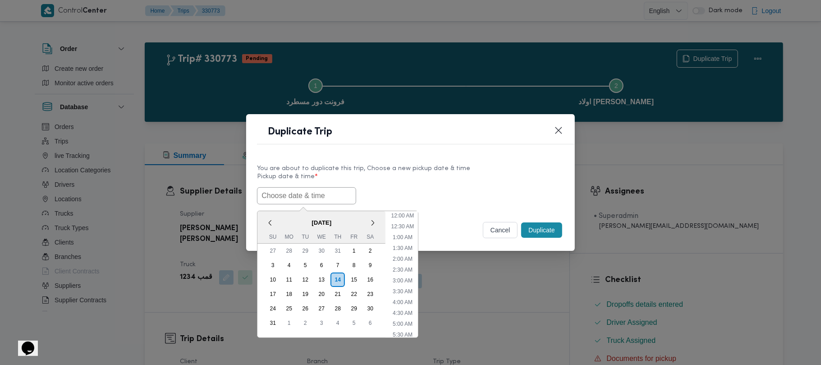
paste input "18/08/2025 7:00AM"
type input "18/08/2025 7:00AM"
click at [444, 182] on label "Pickup date & time *" at bounding box center [410, 180] width 307 height 14
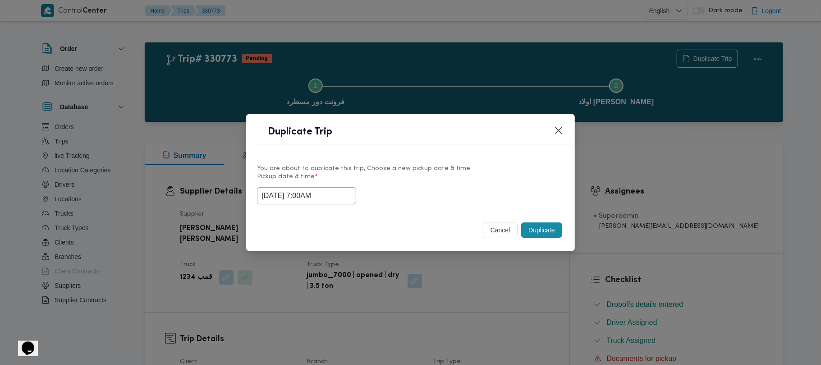
click at [552, 224] on button "Duplicate" at bounding box center [541, 229] width 41 height 15
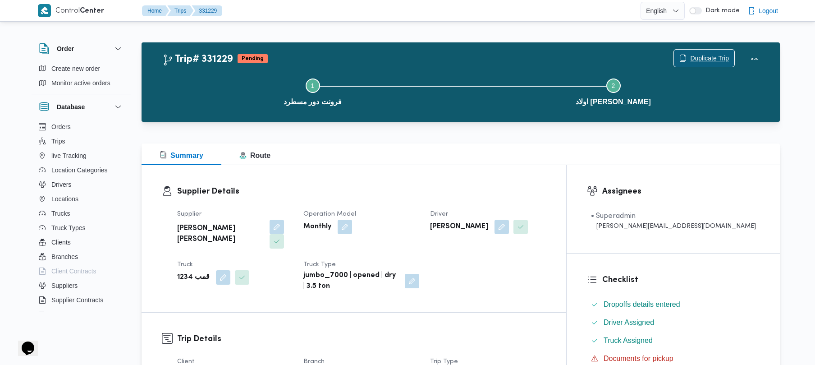
click at [691, 56] on span "Duplicate Trip" at bounding box center [709, 58] width 39 height 11
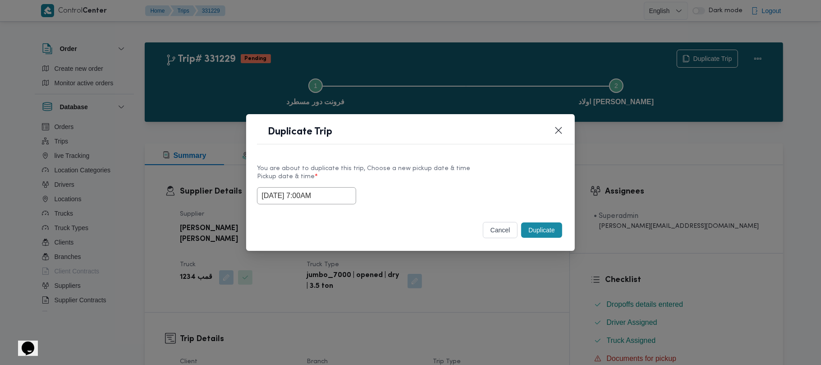
click at [341, 187] on input "18/08/2025 7:00AM" at bounding box center [306, 195] width 99 height 17
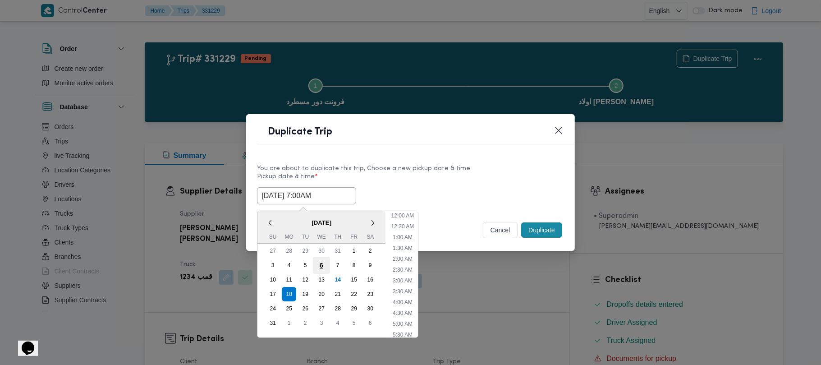
scroll to position [94, 0]
click at [309, 293] on div "19" at bounding box center [305, 293] width 17 height 17
type input "19/08/2025 7:00AM"
click at [442, 165] on div "You are about to duplicate this trip, Choose a new pickup date & time" at bounding box center [410, 168] width 307 height 9
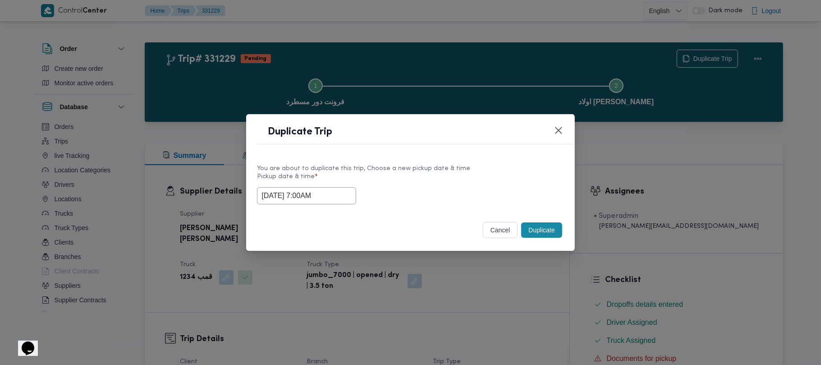
click at [541, 228] on button "Duplicate" at bounding box center [541, 229] width 41 height 15
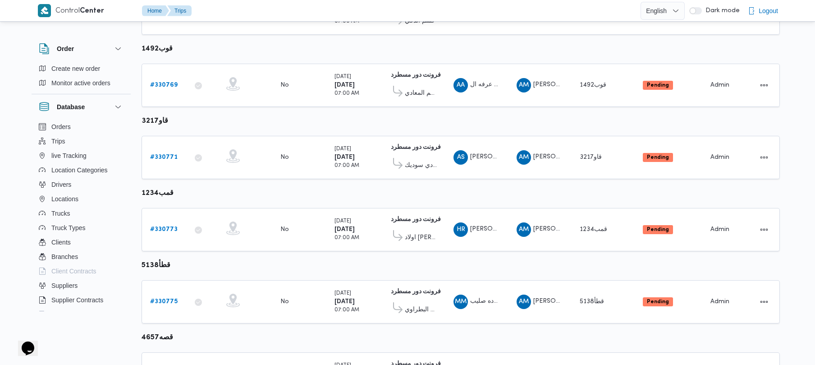
scroll to position [244, 0]
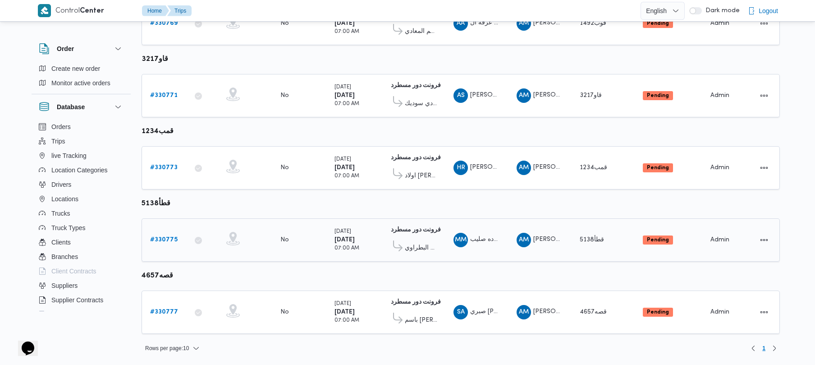
click at [170, 241] on b "# 330775" at bounding box center [163, 240] width 27 height 6
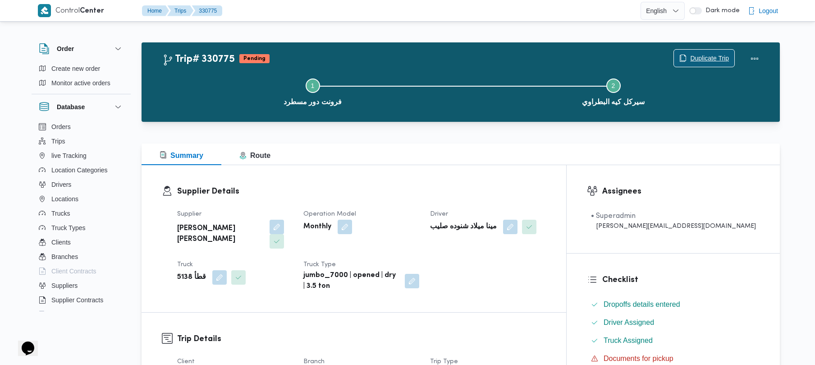
click at [698, 51] on span "Duplicate Trip" at bounding box center [704, 58] width 60 height 17
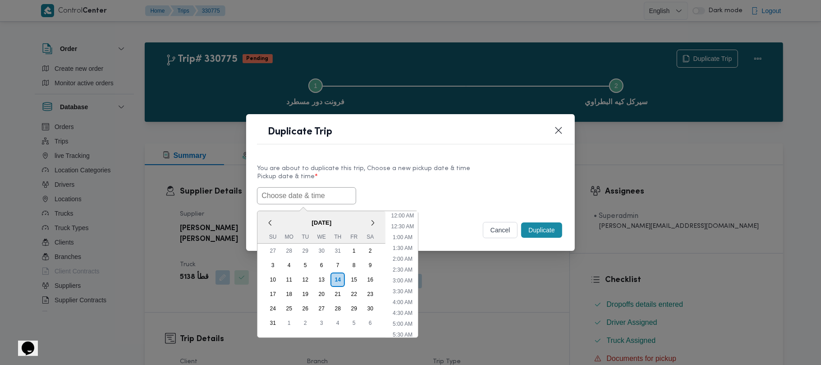
click at [329, 195] on input "text" at bounding box center [306, 195] width 99 height 17
paste input "18/08/2025 7:00AM"
type input "18/08/2025 7:00AM"
click at [420, 178] on label "Pickup date & time *" at bounding box center [410, 180] width 307 height 14
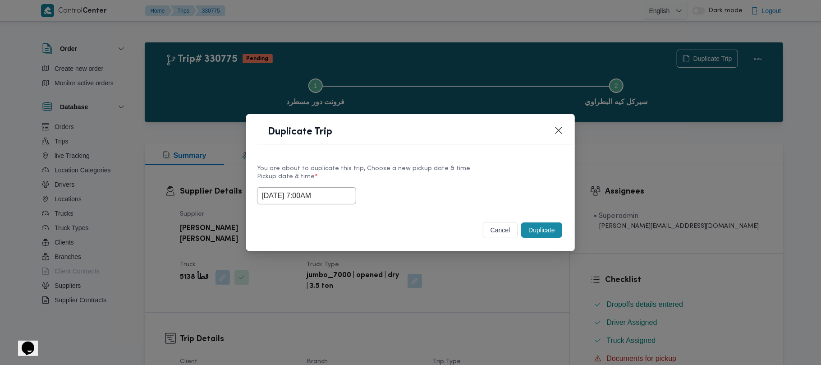
click at [546, 233] on button "Duplicate" at bounding box center [541, 229] width 41 height 15
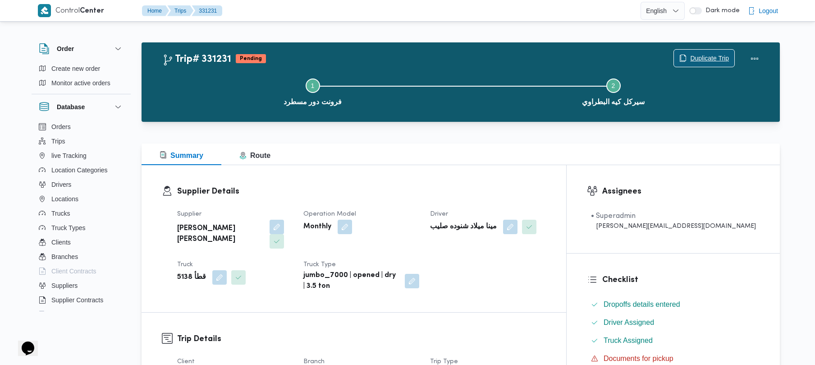
click at [705, 59] on span "Duplicate Trip" at bounding box center [709, 58] width 39 height 11
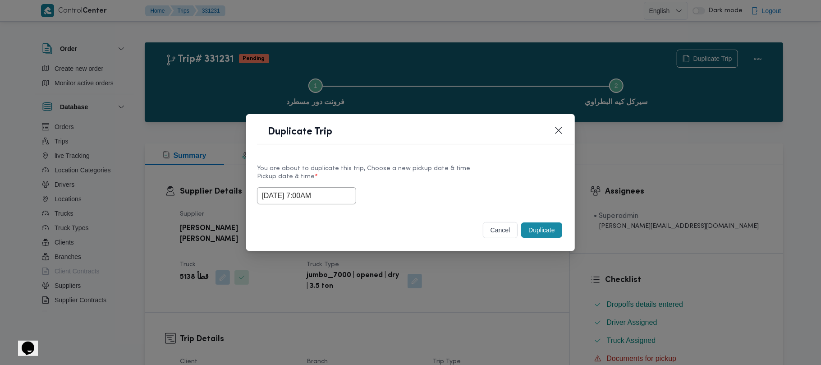
click at [346, 199] on input "18/08/2025 7:00AM" at bounding box center [306, 195] width 99 height 17
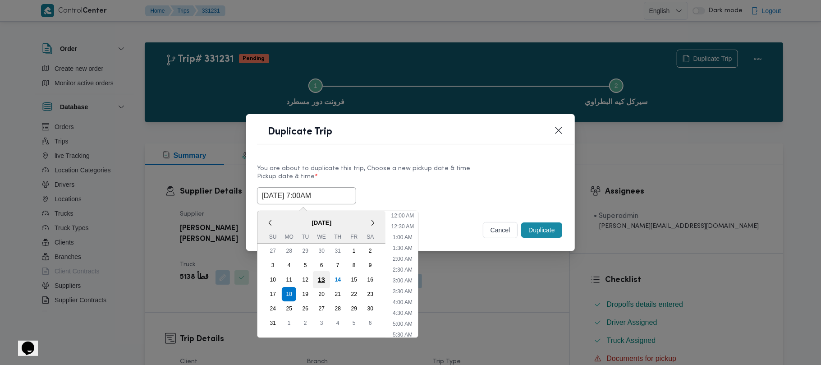
scroll to position [94, 0]
click at [310, 292] on div "19" at bounding box center [305, 293] width 17 height 17
type input "19/08/2025 7:00AM"
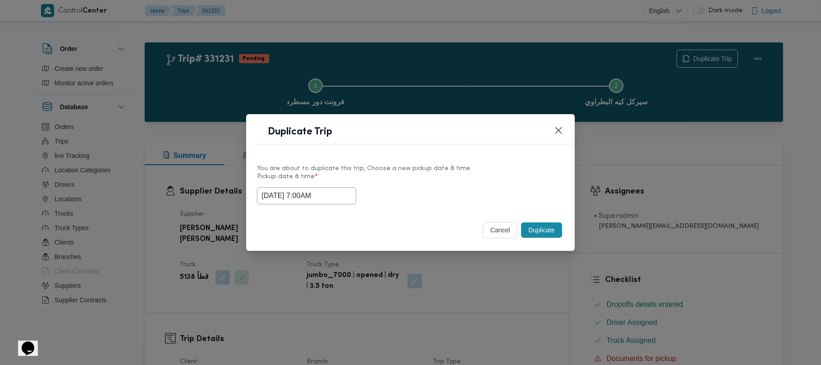
click at [413, 188] on div "19/08/2025 7:00AM" at bounding box center [410, 195] width 307 height 17
click at [553, 227] on button "Duplicate" at bounding box center [541, 229] width 41 height 15
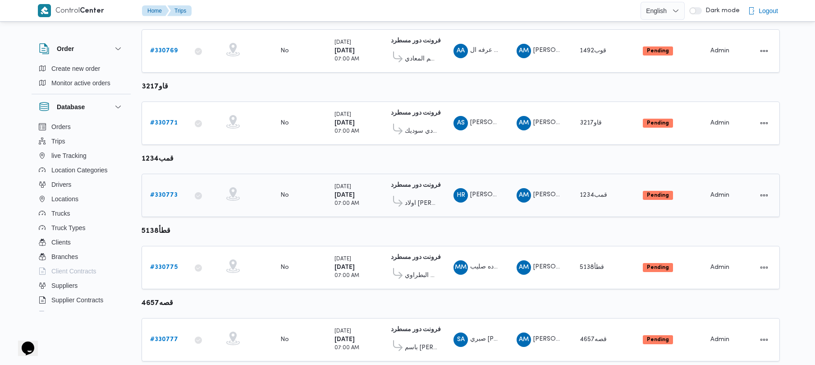
scroll to position [244, 0]
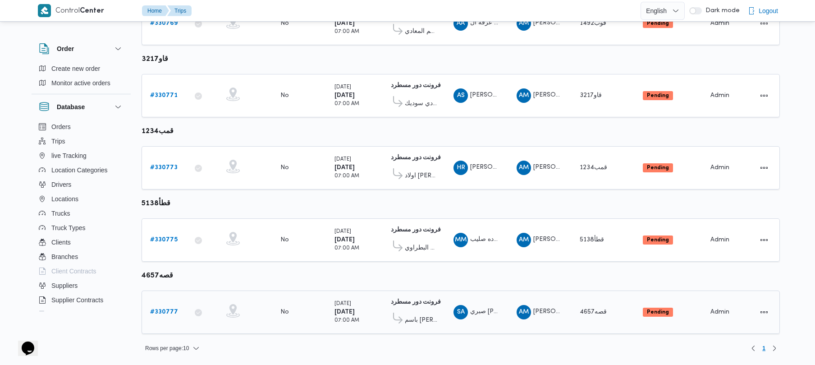
click at [166, 316] on link "# 330777" at bounding box center [164, 312] width 28 height 11
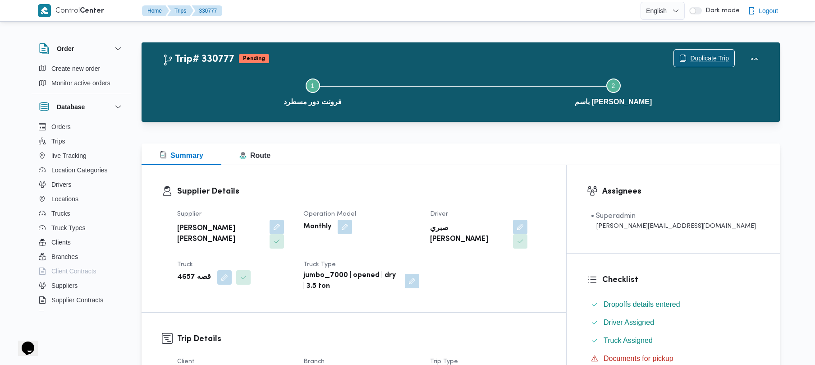
click at [710, 55] on span "Duplicate Trip" at bounding box center [709, 58] width 39 height 11
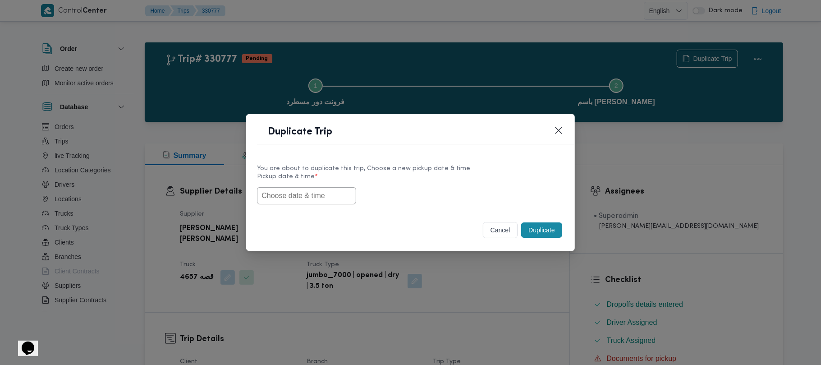
click at [334, 197] on input "text" at bounding box center [306, 195] width 99 height 17
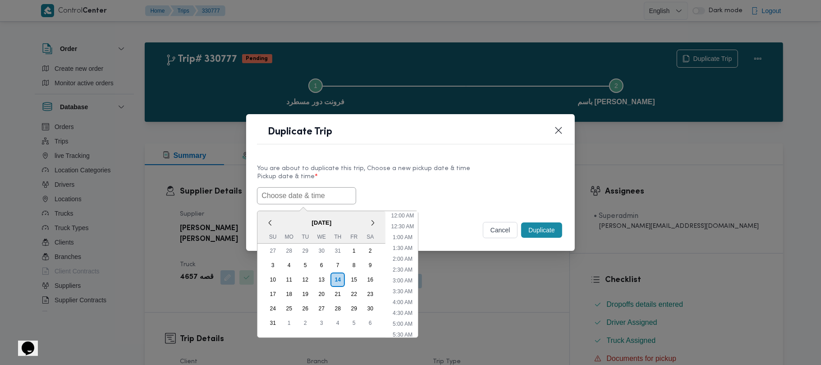
scroll to position [289, 0]
paste input "18/08/2025 7:00AM"
type input "18/08/2025 7:00AM"
click at [490, 174] on label "Pickup date & time *" at bounding box center [410, 180] width 307 height 14
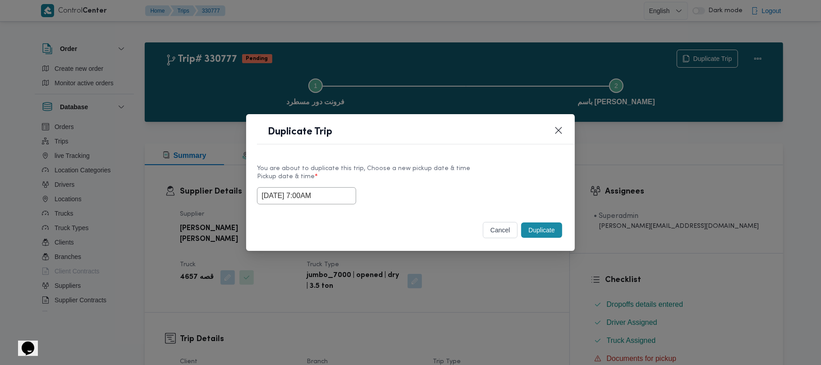
click at [543, 228] on button "Duplicate" at bounding box center [541, 229] width 41 height 15
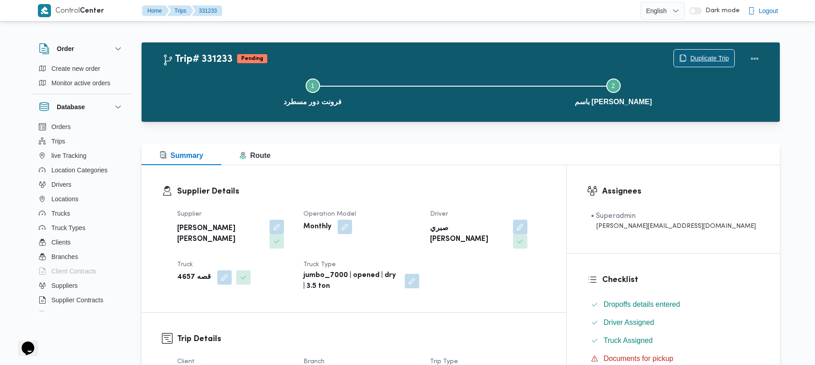
click at [704, 56] on span "Duplicate Trip" at bounding box center [709, 58] width 39 height 11
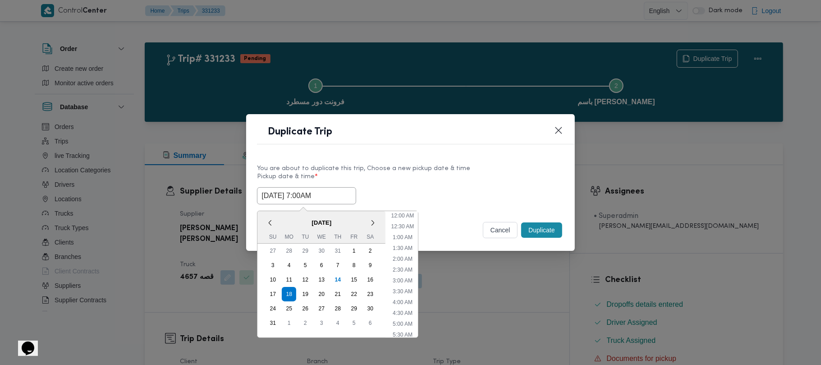
drag, startPoint x: 348, startPoint y: 192, endPoint x: 348, endPoint y: 203, distance: 10.8
click at [348, 192] on input "18/08/2025 7:00AM" at bounding box center [306, 195] width 99 height 17
click at [310, 292] on div "19" at bounding box center [305, 293] width 17 height 17
type input "19/08/2025 7:00AM"
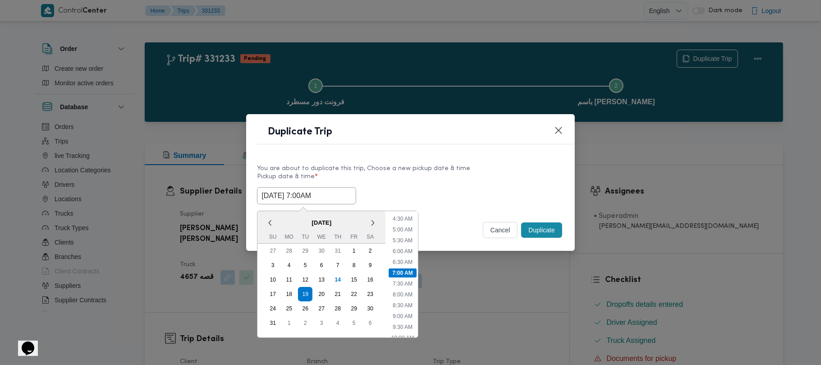
click at [417, 169] on div "You are about to duplicate this trip, Choose a new pickup date & time" at bounding box center [410, 168] width 307 height 9
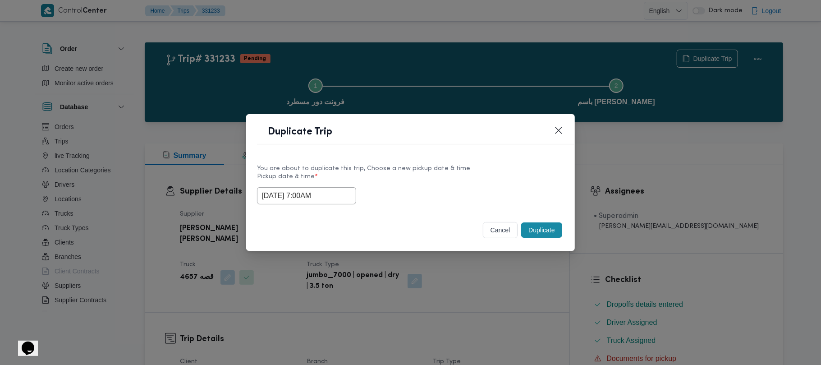
click at [543, 231] on button "Duplicate" at bounding box center [541, 229] width 41 height 15
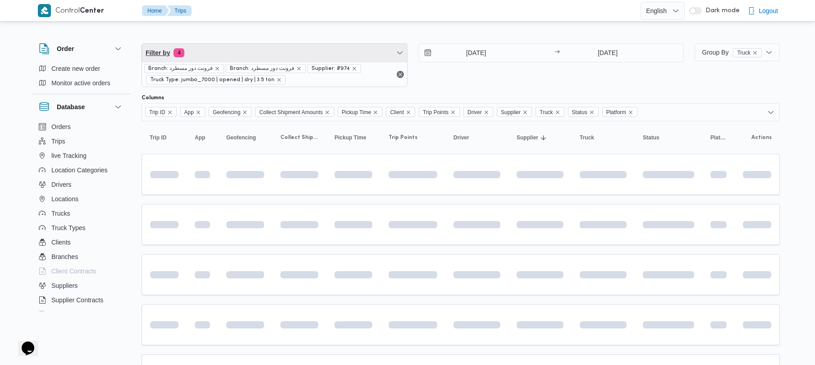
click at [272, 53] on span "Filter by 4" at bounding box center [274, 53] width 265 height 18
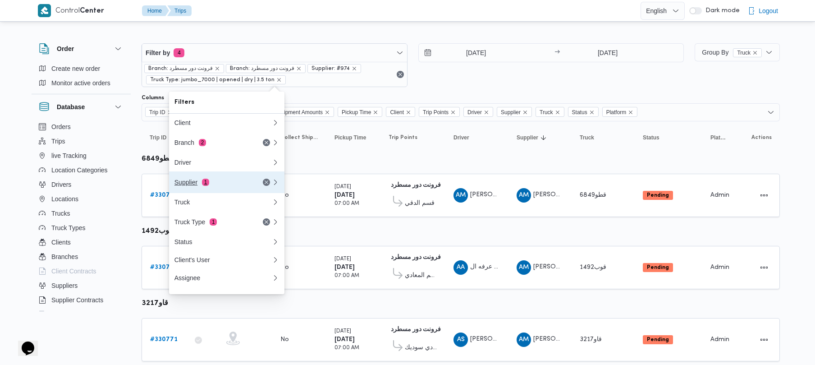
click at [231, 186] on div "Supplier 1" at bounding box center [212, 182] width 76 height 7
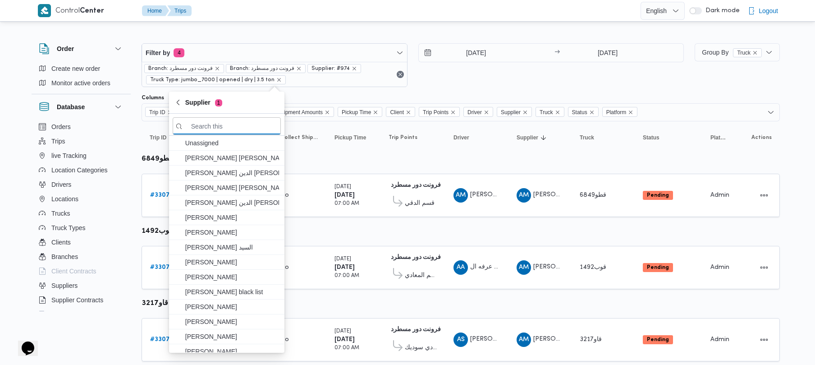
paste input "علي يحيي علي مهران حسنين"
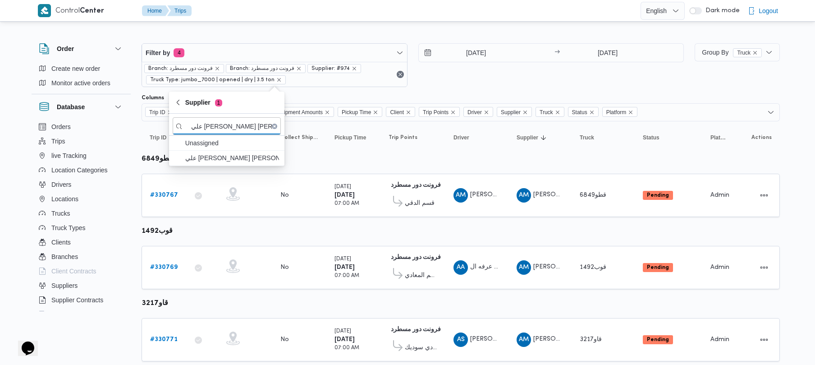
type input "علي يحيي علي مهران حسنين"
click at [213, 154] on span "علي يحيي علي مهران حسنين" at bounding box center [232, 157] width 94 height 11
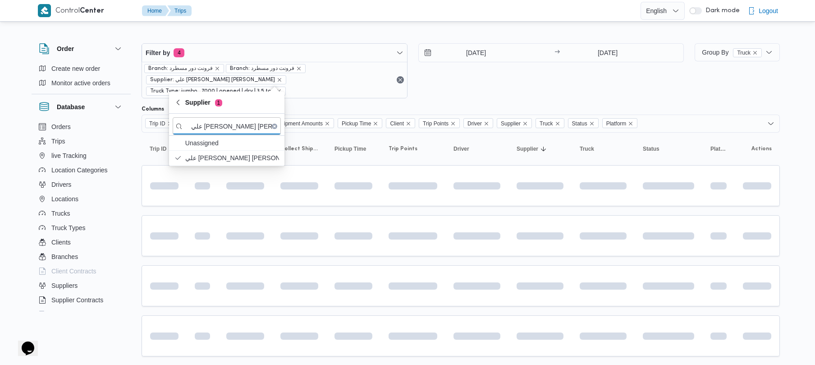
click at [513, 82] on div "16/8/2025 → 16/8/2025" at bounding box center [551, 70] width 266 height 55
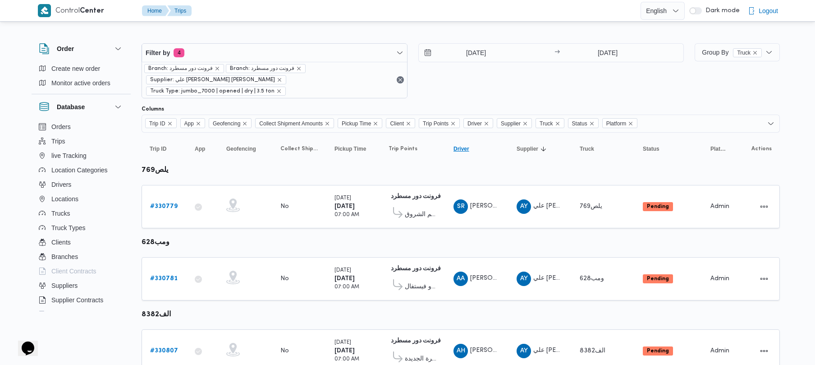
scroll to position [28, 0]
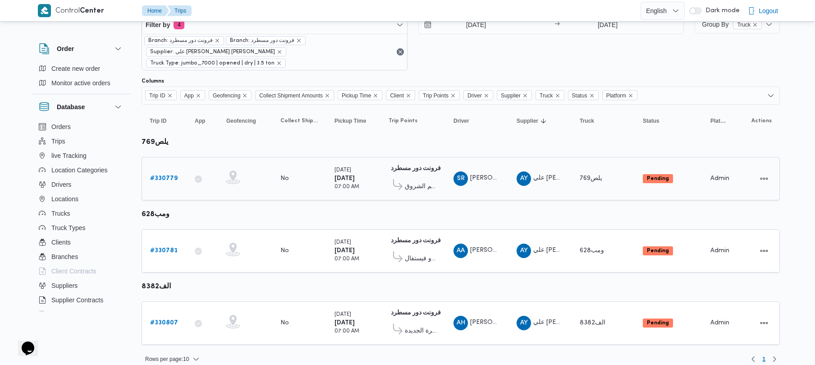
click at [151, 175] on b "# 330779" at bounding box center [163, 178] width 27 height 6
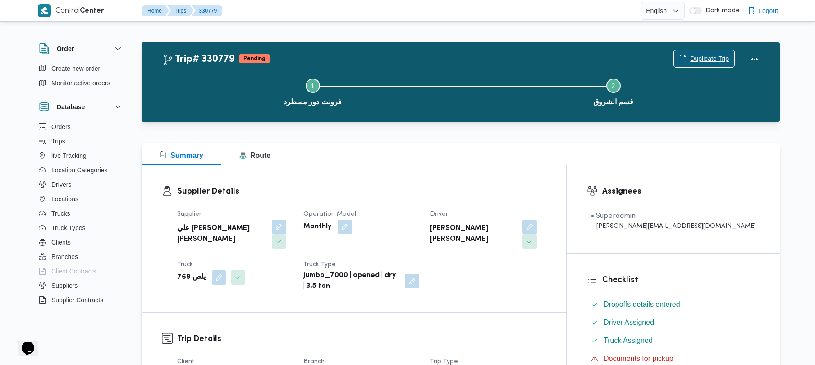
click at [705, 50] on div "Duplicate Trip" at bounding box center [703, 59] width 61 height 18
click at [703, 58] on span "Duplicate Trip" at bounding box center [709, 58] width 39 height 11
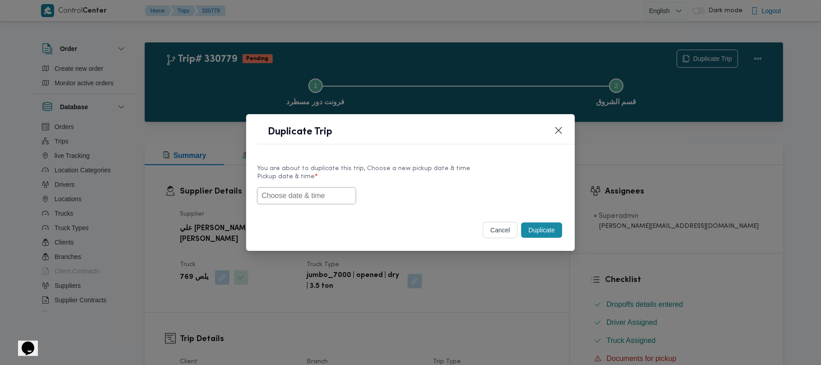
click at [336, 208] on div "You are about to duplicate this trip, Choose a new pickup date & time Pickup da…" at bounding box center [410, 184] width 328 height 58
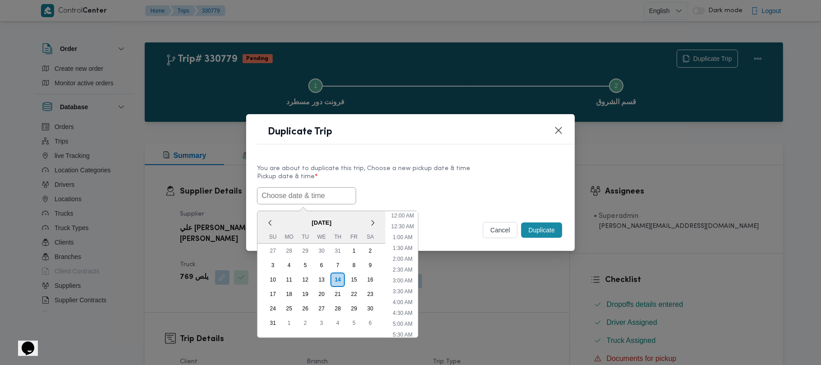
drag, startPoint x: 333, startPoint y: 196, endPoint x: 353, endPoint y: 192, distance: 21.0
click at [333, 196] on input "text" at bounding box center [306, 195] width 99 height 17
paste input "18/08/2025 7:00AM"
type input "18/08/2025 7:00AM"
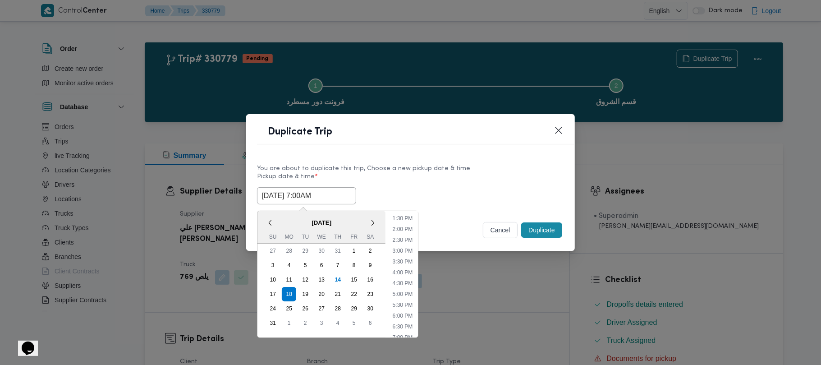
click at [467, 165] on div "You are about to duplicate this trip, Choose a new pickup date & time" at bounding box center [410, 168] width 307 height 9
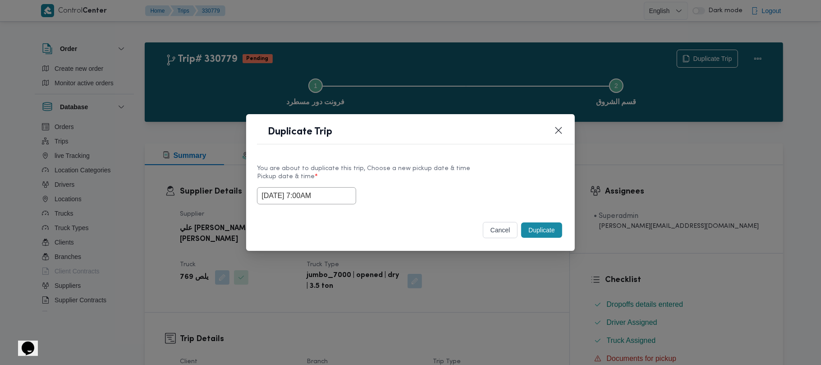
click at [541, 233] on button "Duplicate" at bounding box center [541, 229] width 41 height 15
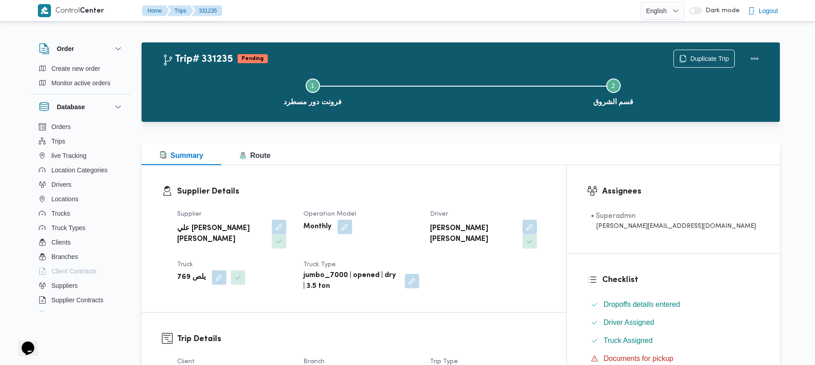
click at [713, 64] on div "Step 1 is incomplete 1 فرونت دور مسطرد Step 2 is incomplete 2 قسم الشروق" at bounding box center [463, 91] width 612 height 58
click at [703, 55] on span "Duplicate Trip" at bounding box center [709, 58] width 39 height 11
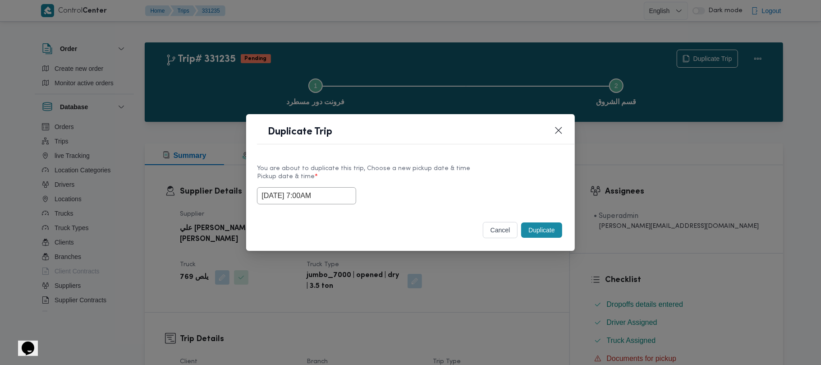
click at [345, 193] on input "18/08/2025 7:00AM" at bounding box center [306, 195] width 99 height 17
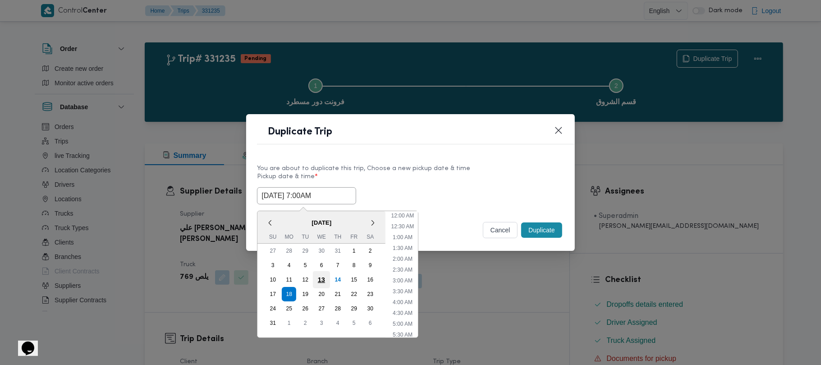
scroll to position [94, 0]
click at [307, 292] on div "19" at bounding box center [305, 293] width 17 height 17
type input "19/08/2025 7:00AM"
click at [469, 165] on div "You are about to duplicate this trip, Choose a new pickup date & time" at bounding box center [410, 168] width 307 height 9
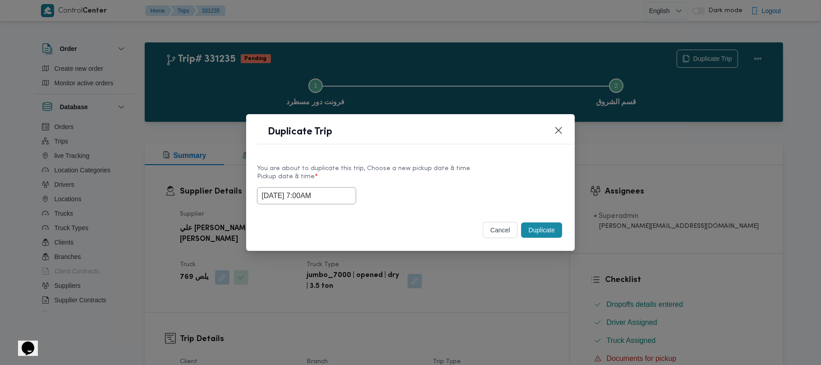
click at [541, 232] on button "Duplicate" at bounding box center [541, 229] width 41 height 15
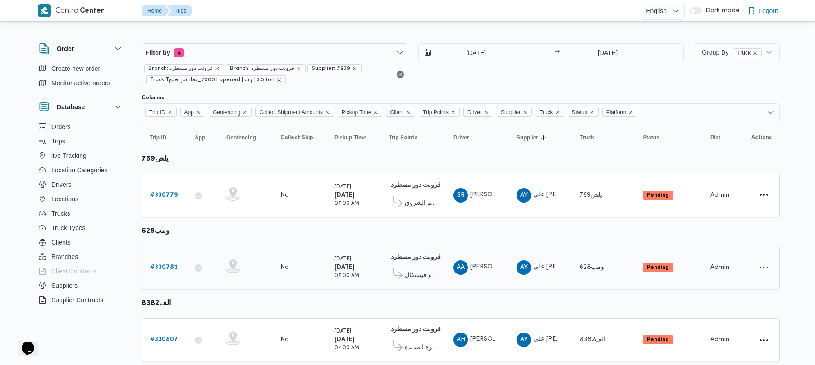
click at [159, 261] on div "# 330781" at bounding box center [164, 267] width 36 height 18
click at [160, 266] on b "# 330781" at bounding box center [163, 267] width 27 height 6
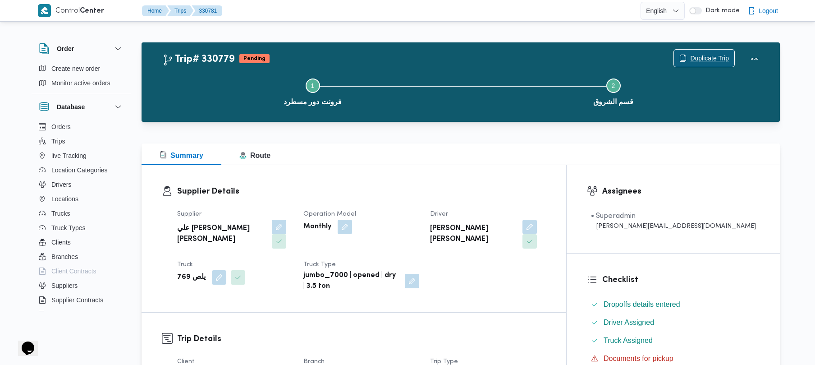
click at [695, 55] on span "Duplicate Trip" at bounding box center [709, 58] width 39 height 11
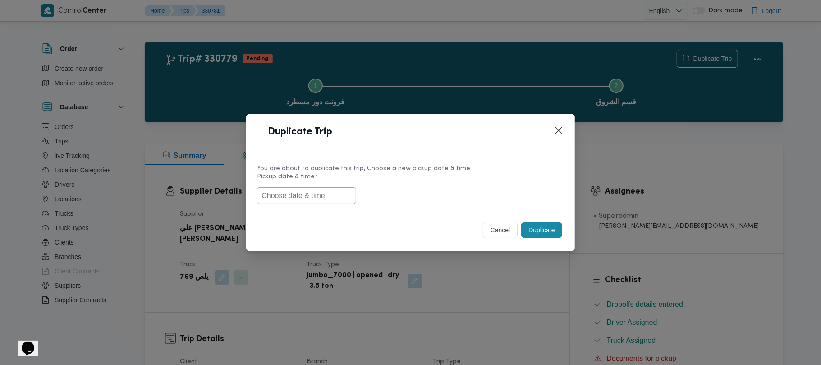
click at [327, 199] on input "text" at bounding box center [306, 195] width 99 height 17
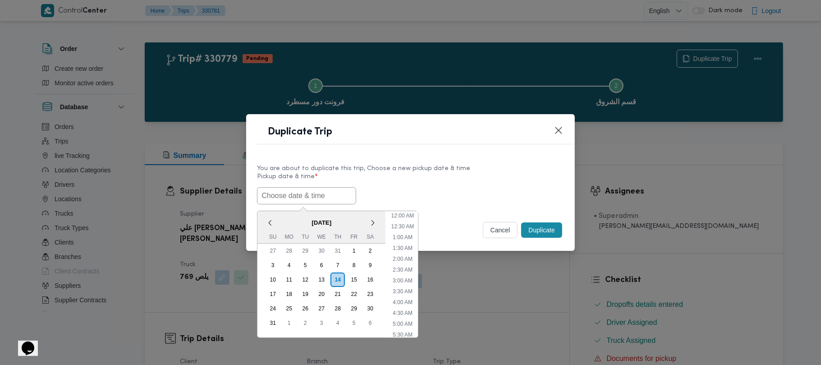
paste input "18/08/2025 7:00AM"
type input "18/08/2025 7:00AM"
click at [425, 171] on div "You are about to duplicate this trip, Choose a new pickup date & time" at bounding box center [410, 168] width 307 height 9
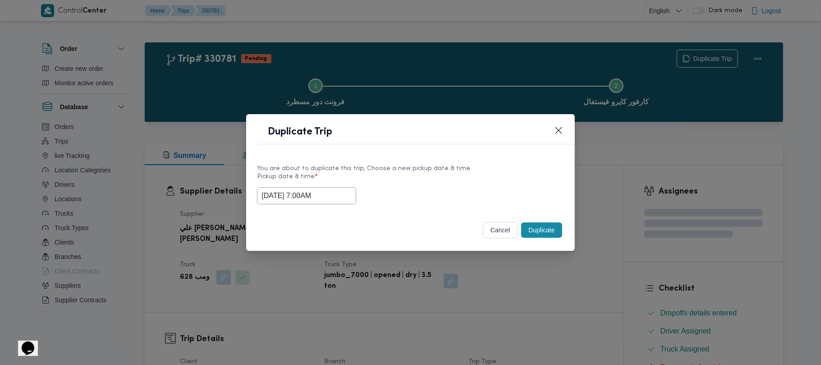
click at [540, 236] on button "Duplicate" at bounding box center [541, 229] width 41 height 15
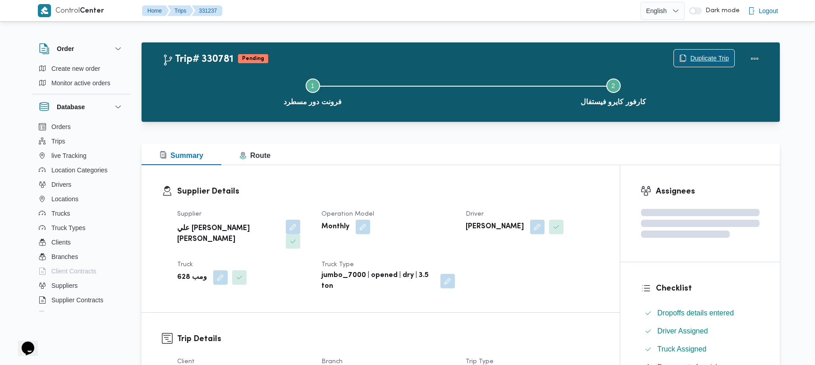
click at [705, 52] on span "Duplicate Trip" at bounding box center [704, 58] width 60 height 17
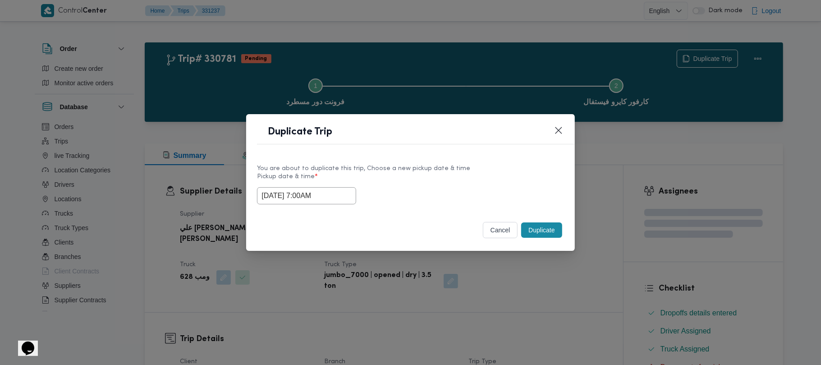
click at [347, 192] on input "18/08/2025 7:00AM" at bounding box center [306, 195] width 99 height 17
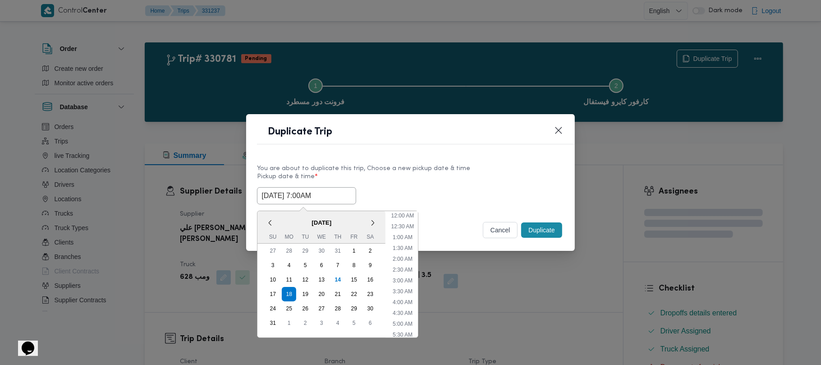
scroll to position [94, 0]
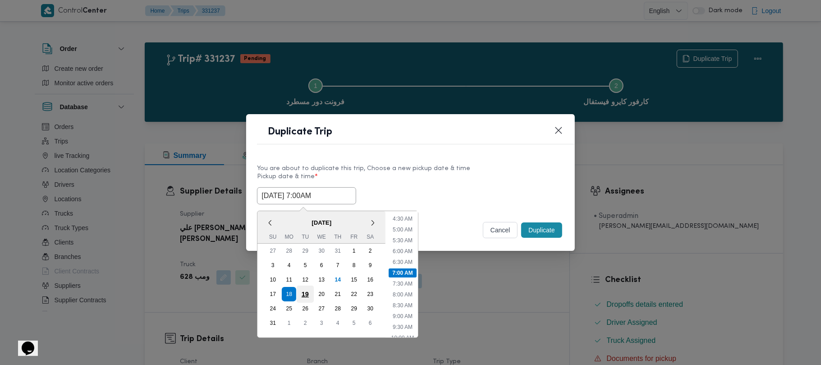
click at [307, 291] on div "19" at bounding box center [305, 293] width 17 height 17
type input "19/08/2025 7:00AM"
click at [407, 183] on label "Pickup date & time *" at bounding box center [410, 180] width 307 height 14
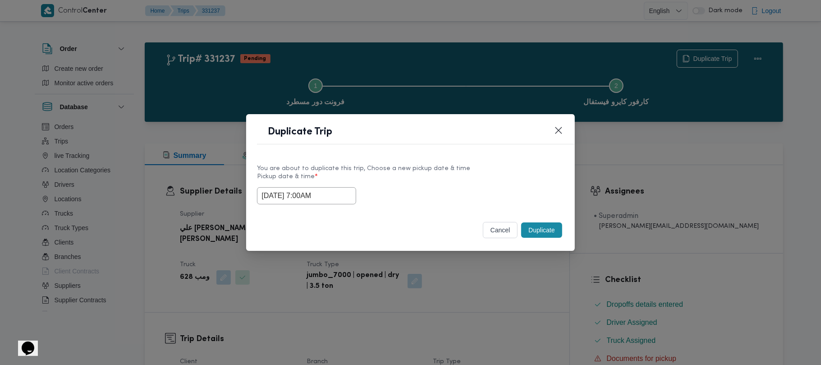
click at [527, 229] on button "Duplicate" at bounding box center [541, 229] width 41 height 15
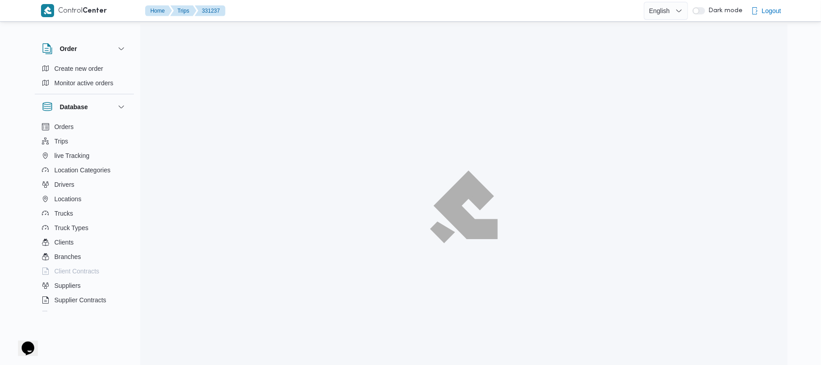
scroll to position [24, 0]
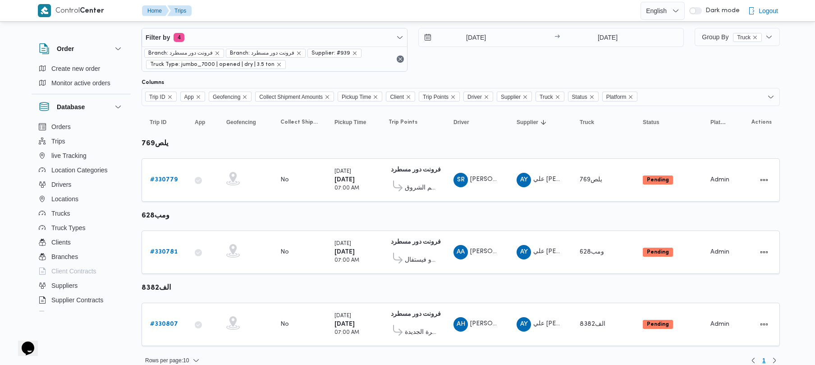
scroll to position [28, 0]
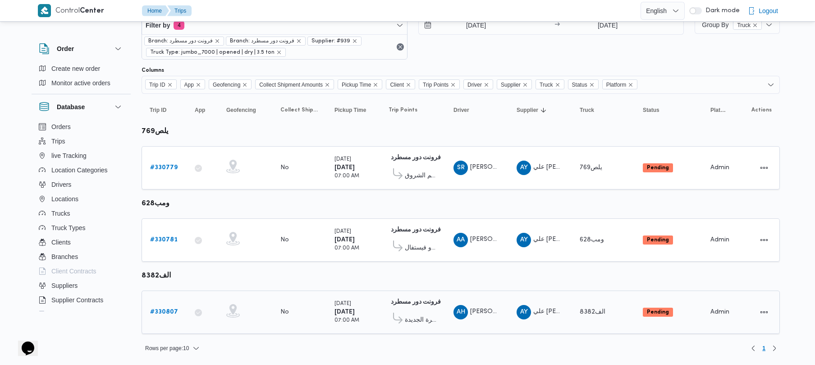
click at [155, 318] on div "# 330807" at bounding box center [164, 312] width 36 height 18
click at [161, 313] on b "# 330807" at bounding box center [164, 312] width 28 height 6
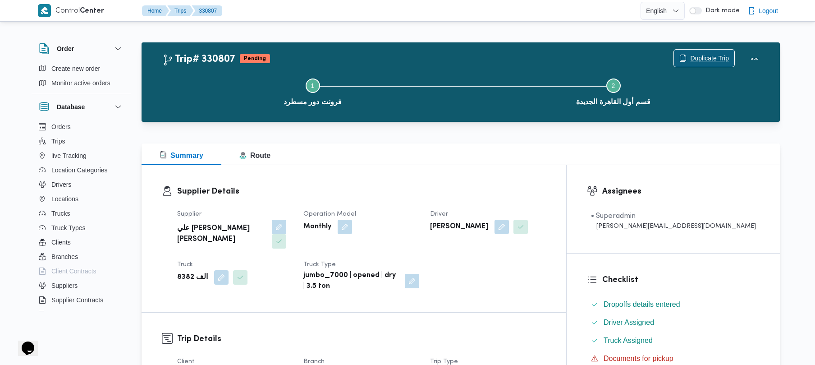
click at [700, 61] on span "Duplicate Trip" at bounding box center [709, 58] width 39 height 11
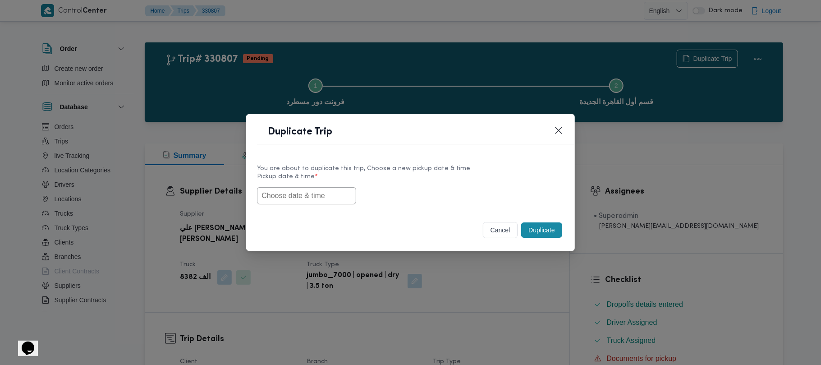
click at [295, 197] on input "text" at bounding box center [306, 195] width 99 height 17
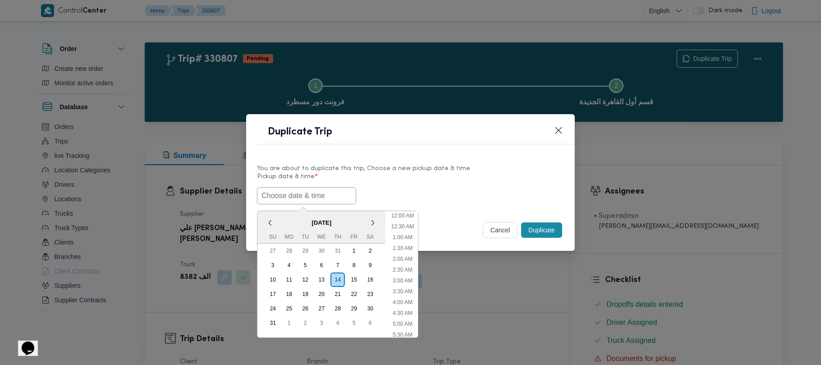
scroll to position [289, 0]
paste input "18/08/2025 7:00AM"
type input "18/08/2025 7:00AM"
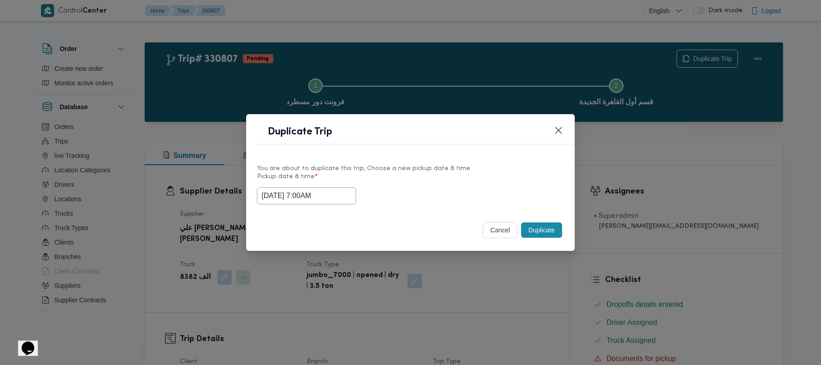
click at [386, 178] on label "Pickup date & time *" at bounding box center [410, 180] width 307 height 14
click at [537, 233] on button "Duplicate" at bounding box center [541, 229] width 41 height 15
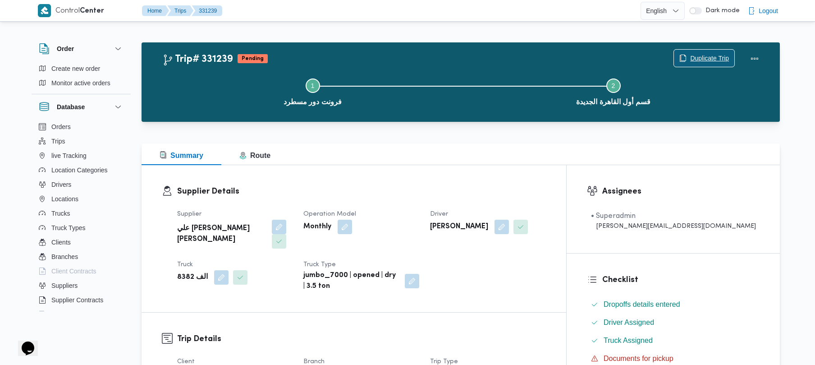
click at [691, 59] on span "Duplicate Trip" at bounding box center [709, 58] width 39 height 11
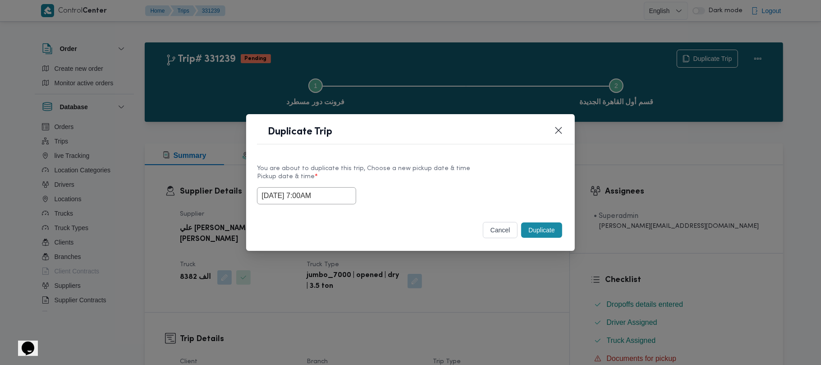
click at [347, 195] on input "18/08/2025 7:00AM" at bounding box center [306, 195] width 99 height 17
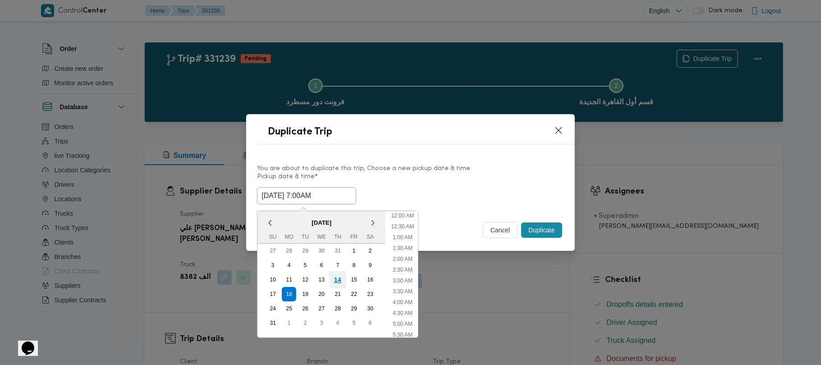
scroll to position [94, 0]
click at [306, 288] on div "19" at bounding box center [305, 293] width 17 height 17
type input "19/08/2025 7:00AM"
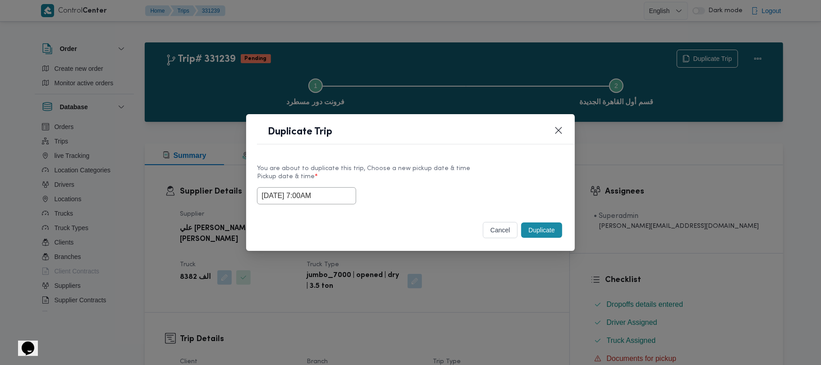
click at [437, 164] on div "You are about to duplicate this trip, Choose a new pickup date & time" at bounding box center [410, 168] width 307 height 9
click at [545, 229] on button "Duplicate" at bounding box center [541, 229] width 41 height 15
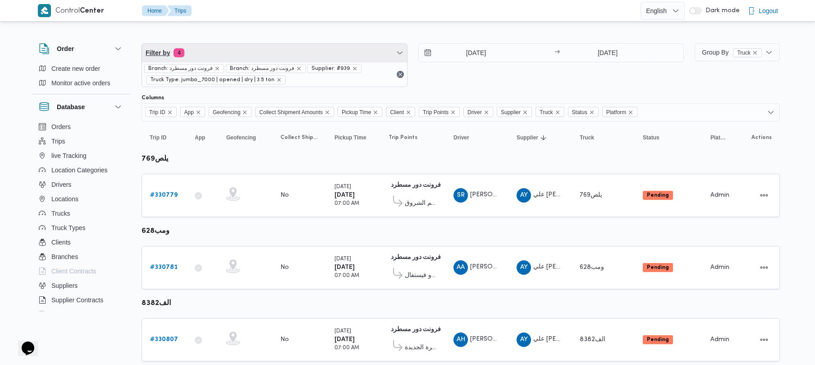
click at [263, 52] on span "Filter by 4" at bounding box center [274, 53] width 265 height 18
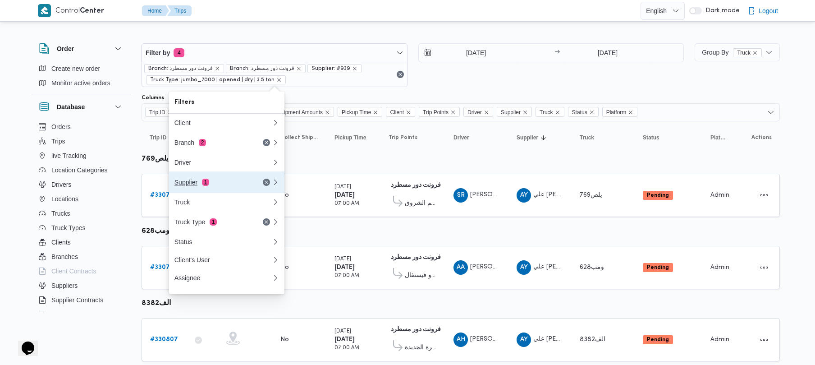
click at [221, 183] on div "Supplier 1" at bounding box center [212, 182] width 76 height 7
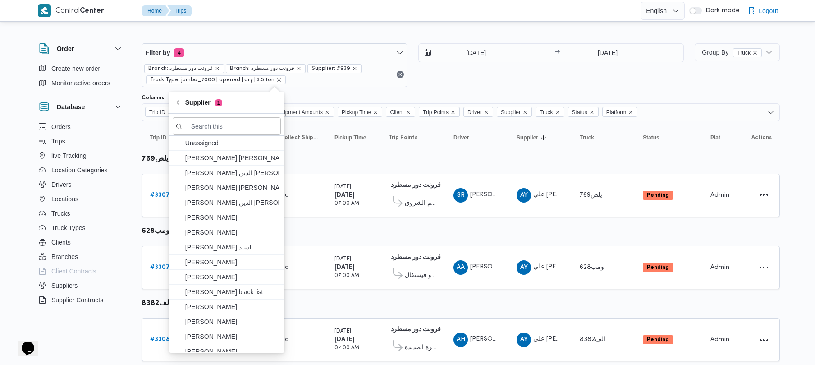
paste input "[PERSON_NAME]"
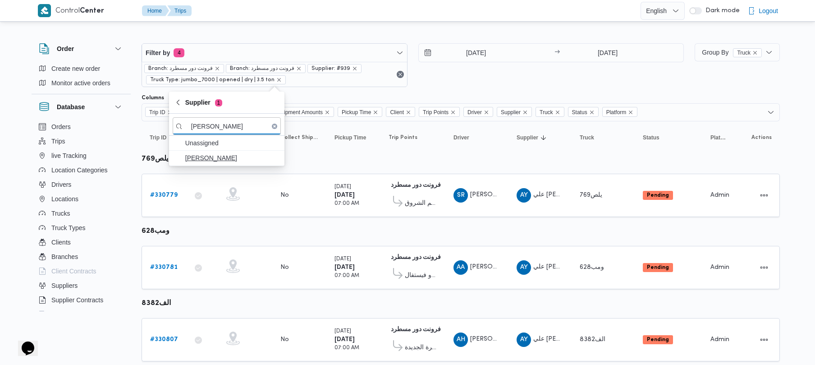
type input "[PERSON_NAME]"
click at [222, 161] on span "[PERSON_NAME]" at bounding box center [232, 157] width 94 height 11
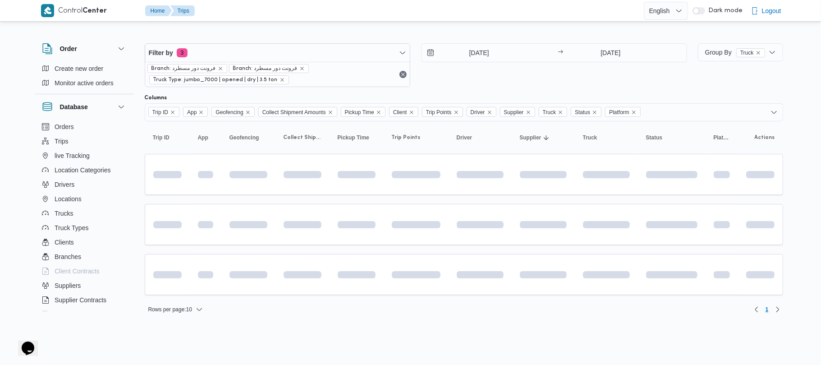
click at [449, 92] on div "Filter by 3 Branch: فرونت دور مسطرد Branch: فرونت دور مسطرد Truck Type: jumbo_7…" at bounding box center [415, 65] width 553 height 55
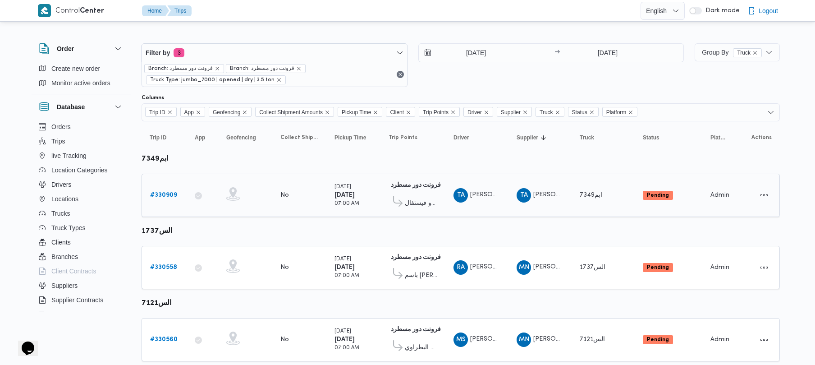
click at [166, 198] on b "# 330909" at bounding box center [163, 195] width 27 height 6
click at [251, 51] on span "Filter by 3" at bounding box center [274, 53] width 265 height 18
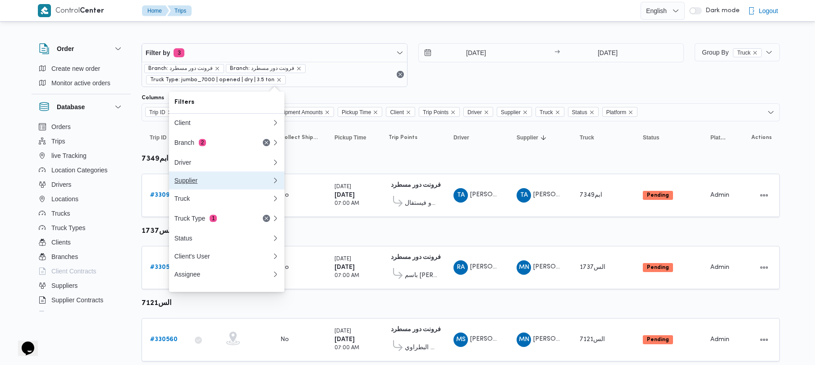
click at [216, 183] on div "Supplier" at bounding box center [222, 180] width 97 height 7
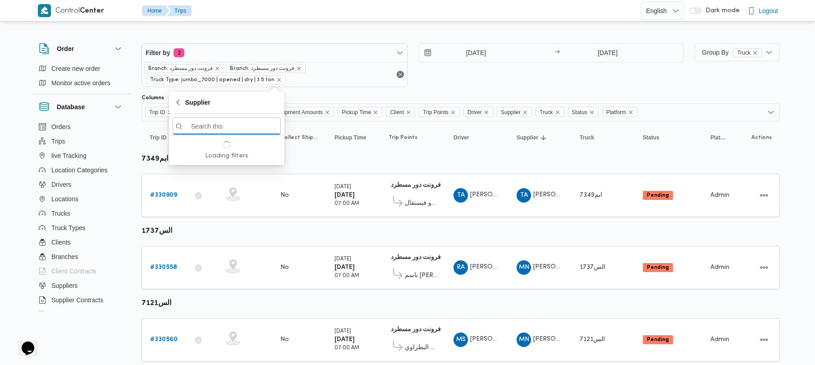
paste input "[PERSON_NAME]"
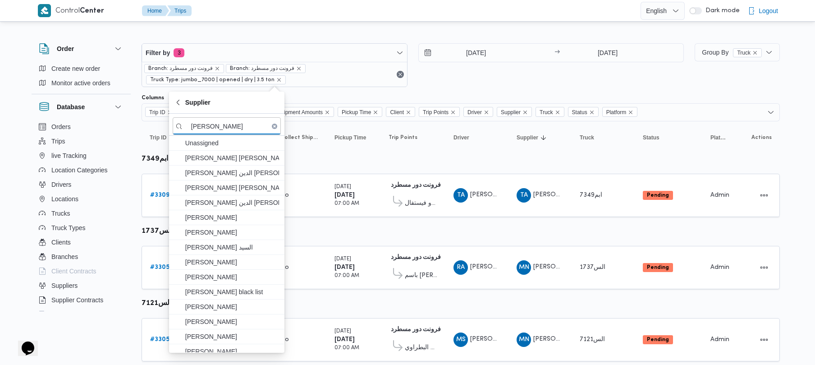
scroll to position [0, 4]
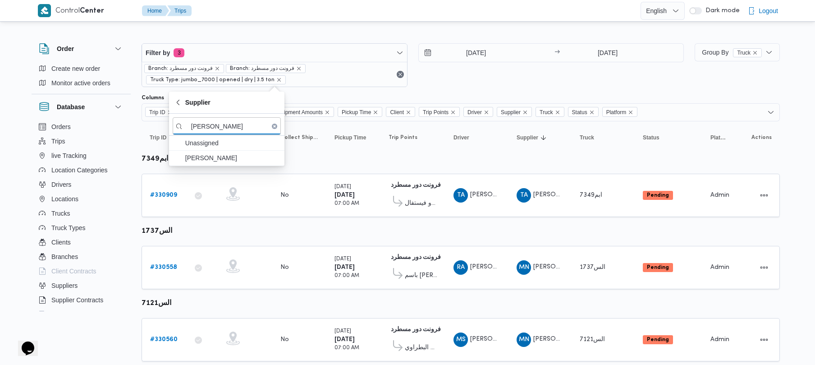
type input "[PERSON_NAME]"
click at [226, 157] on span "[PERSON_NAME]" at bounding box center [232, 157] width 94 height 11
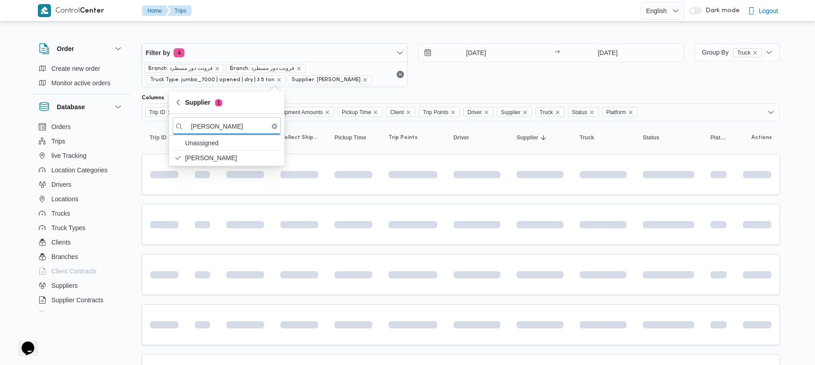
click at [468, 74] on div "16/8/2025 → 16/8/2025" at bounding box center [551, 65] width 266 height 44
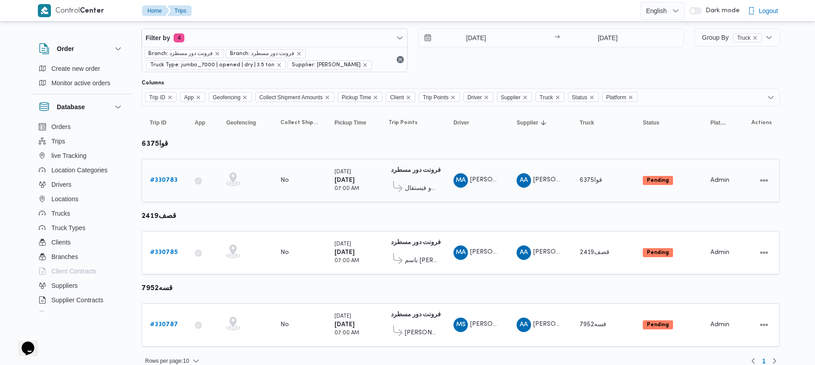
scroll to position [28, 0]
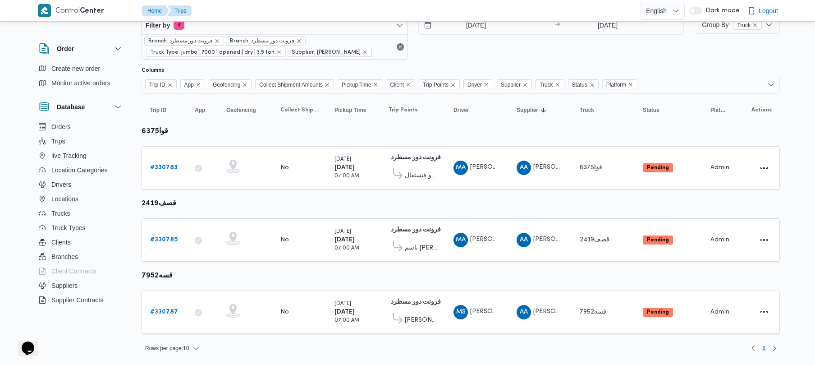
click at [534, 43] on div "16/8/2025 → 16/8/2025" at bounding box center [551, 38] width 266 height 44
click at [168, 166] on b "# 330783" at bounding box center [163, 168] width 27 height 6
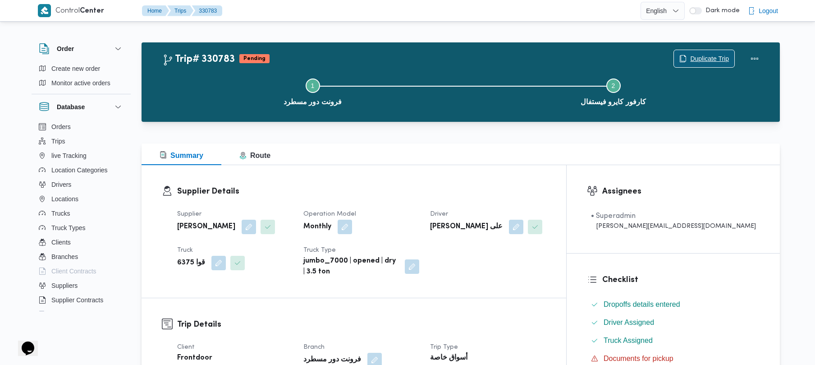
click at [705, 54] on span "Duplicate Trip" at bounding box center [709, 58] width 39 height 11
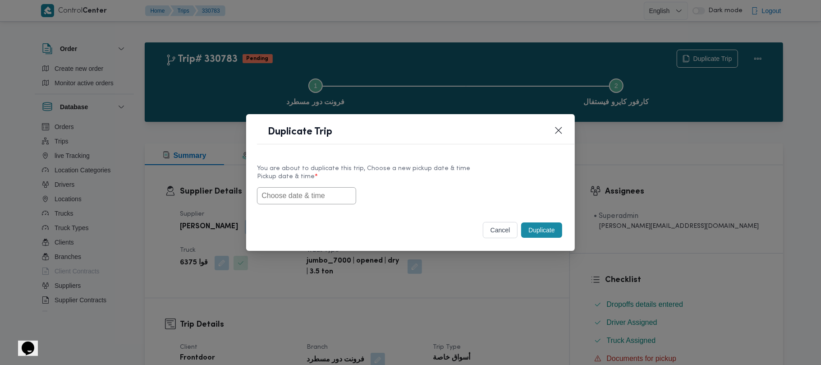
click at [327, 187] on input "text" at bounding box center [306, 195] width 99 height 17
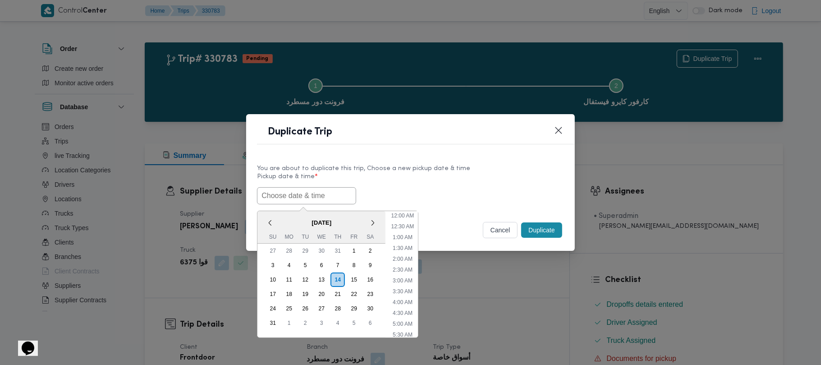
click at [327, 187] on input "text" at bounding box center [306, 195] width 99 height 17
paste input "18/08/2025 7:00AM"
type input "18/08/2025 7:00AM"
click at [448, 181] on label "Pickup date & time *" at bounding box center [410, 180] width 307 height 14
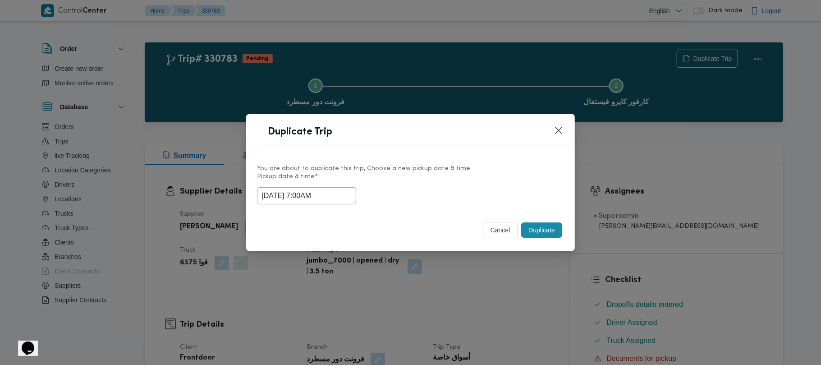
click at [547, 222] on button "Duplicate" at bounding box center [541, 229] width 41 height 15
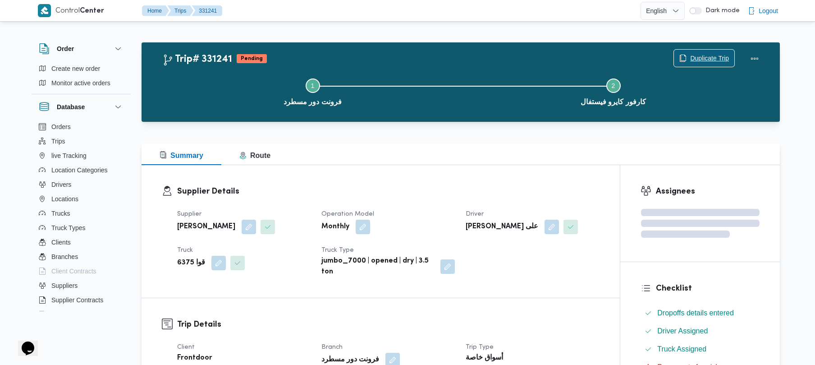
click at [693, 58] on span "Duplicate Trip" at bounding box center [709, 58] width 39 height 11
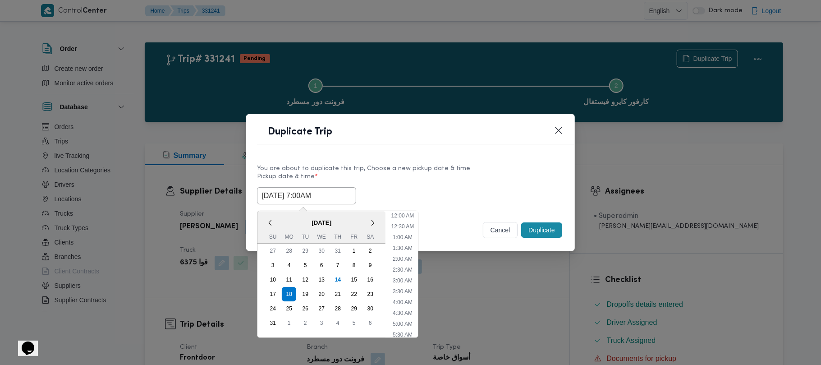
click at [347, 193] on input "18/08/2025 7:00AM" at bounding box center [306, 195] width 99 height 17
click at [306, 288] on div "19" at bounding box center [305, 293] width 17 height 17
type input "19/08/2025 7:00AM"
click at [426, 175] on label "Pickup date & time *" at bounding box center [410, 180] width 307 height 14
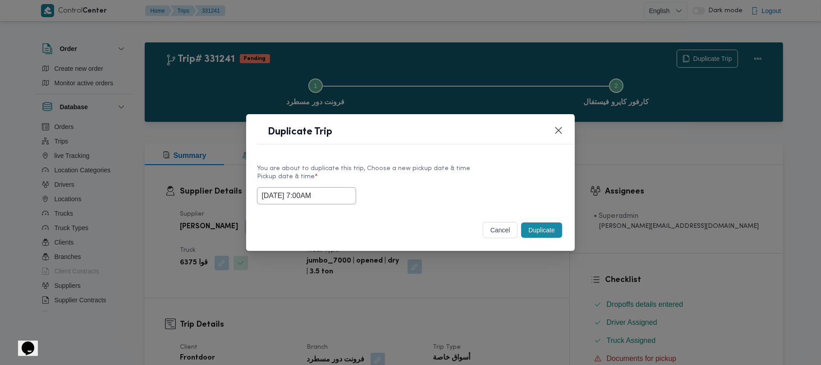
click at [551, 229] on button "Duplicate" at bounding box center [541, 229] width 41 height 15
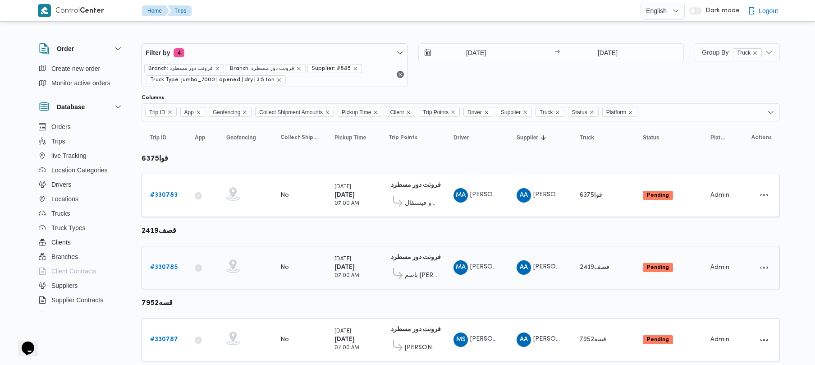
click at [168, 269] on b "# 330785" at bounding box center [163, 267] width 27 height 6
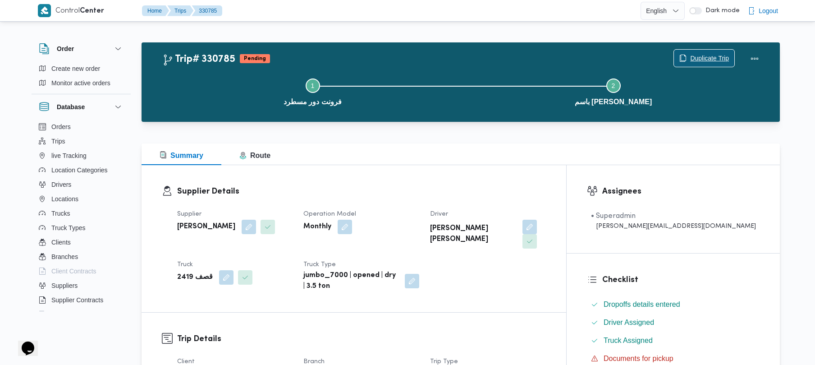
click at [690, 62] on span "Duplicate Trip" at bounding box center [709, 58] width 39 height 11
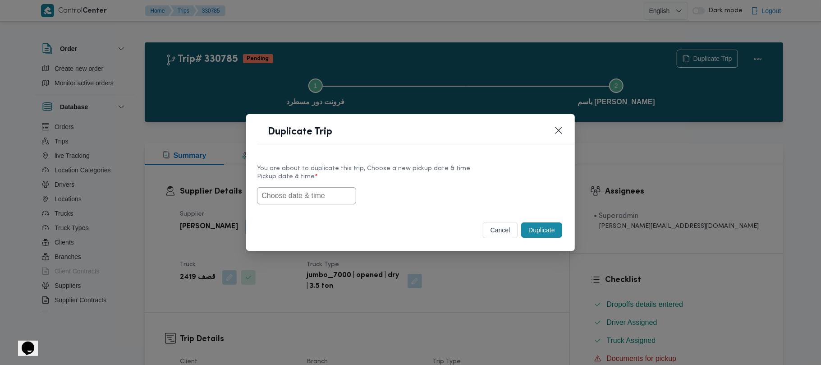
click at [291, 200] on input "text" at bounding box center [306, 195] width 99 height 17
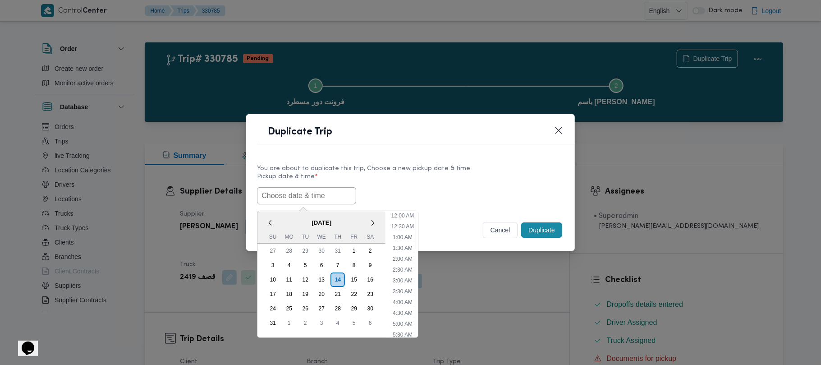
scroll to position [289, 0]
paste input "18/08/2025 7:00AM"
type input "18/08/2025 7:00AM"
drag, startPoint x: 462, startPoint y: 172, endPoint x: 504, endPoint y: 193, distance: 46.4
click at [464, 173] on label "Pickup date & time *" at bounding box center [410, 180] width 307 height 14
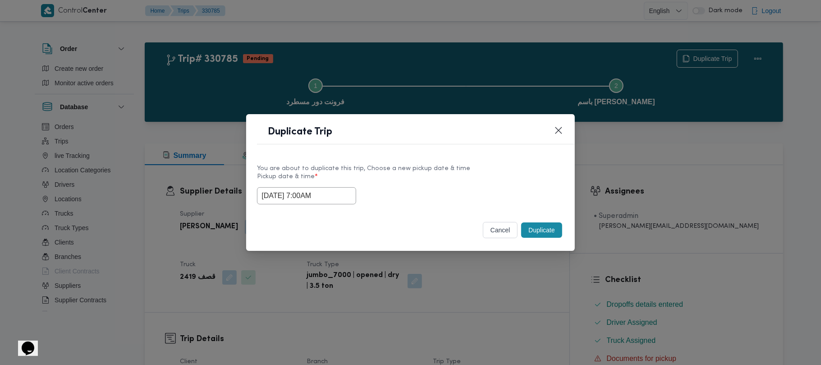
click at [549, 231] on button "Duplicate" at bounding box center [541, 229] width 41 height 15
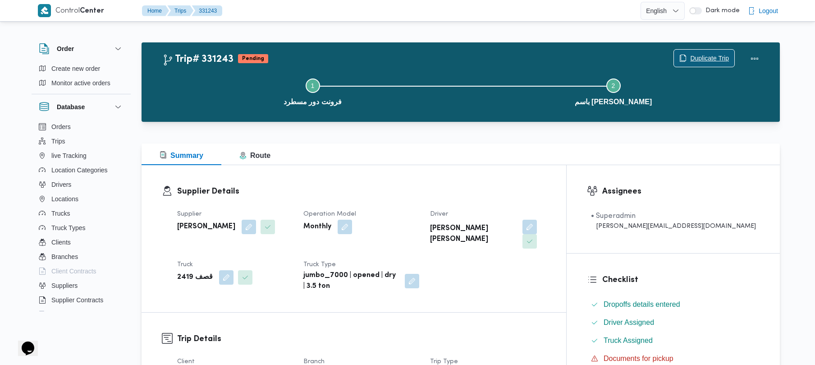
click at [711, 60] on span "Duplicate Trip" at bounding box center [709, 58] width 39 height 11
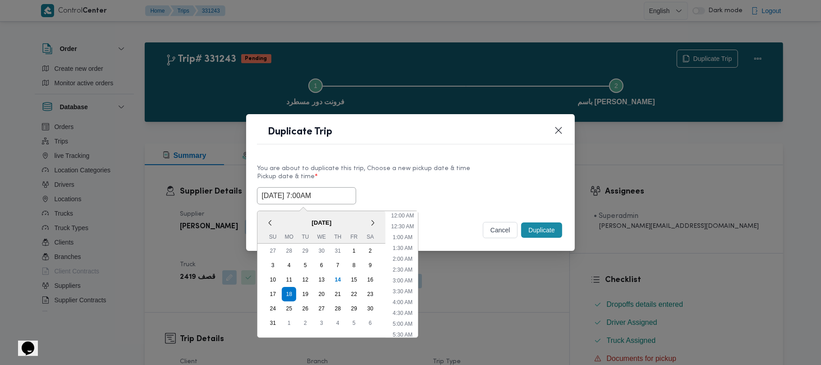
click at [348, 193] on input "18/08/2025 7:00AM" at bounding box center [306, 195] width 99 height 17
click at [309, 292] on div "19" at bounding box center [305, 293] width 17 height 17
type input "19/08/2025 7:00AM"
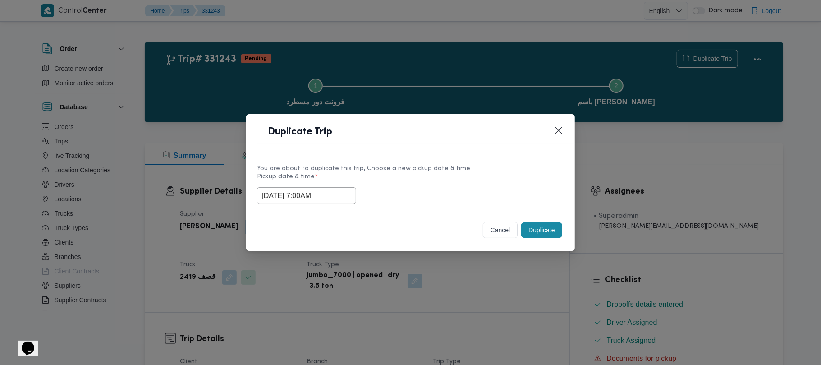
click at [423, 148] on div "Duplicate Trip" at bounding box center [410, 134] width 328 height 41
click at [547, 231] on button "Duplicate" at bounding box center [541, 229] width 41 height 15
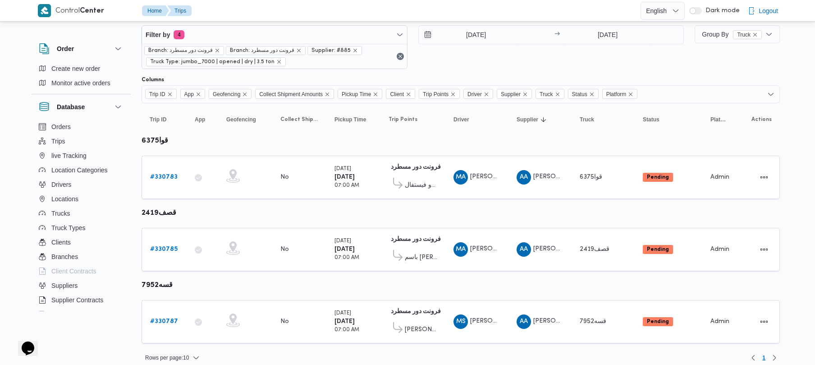
scroll to position [28, 0]
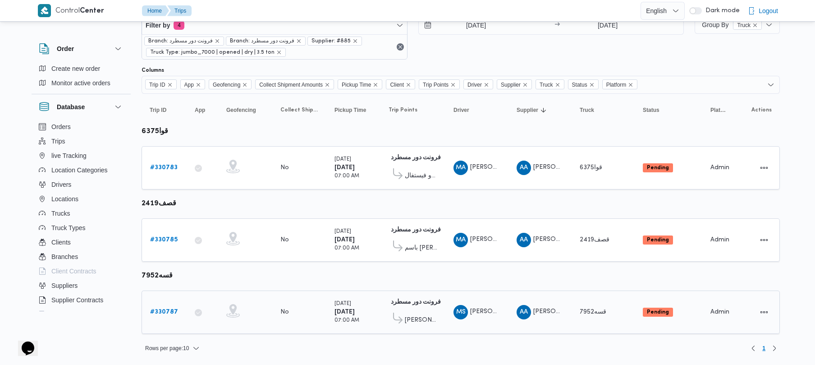
click at [163, 303] on div "# 330787" at bounding box center [164, 312] width 36 height 18
click at [168, 307] on link "# 330787" at bounding box center [164, 312] width 28 height 11
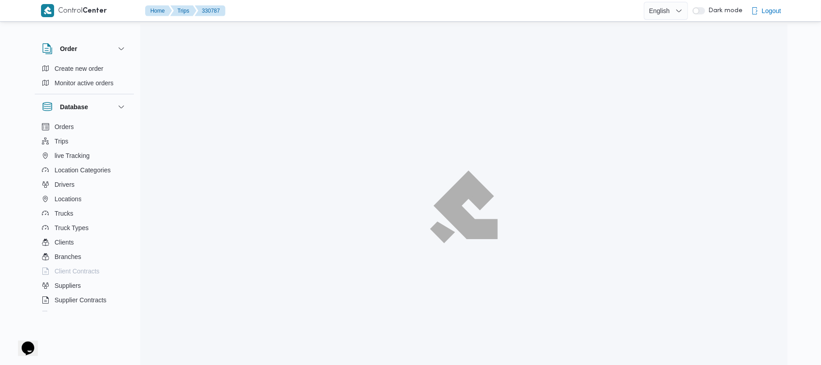
click at [171, 315] on div at bounding box center [463, 206] width 647 height 365
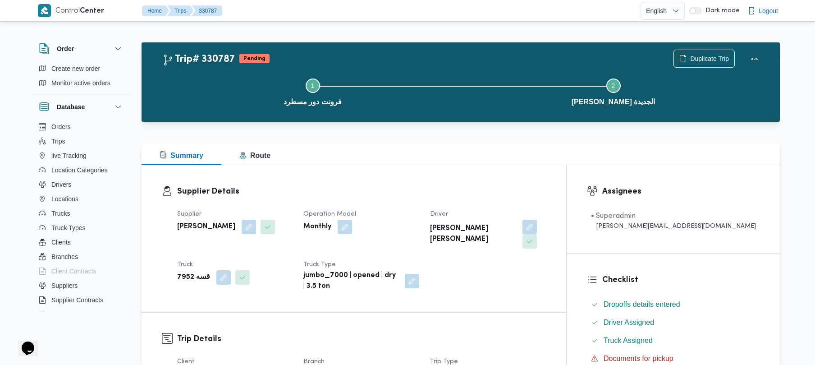
click at [727, 62] on div "Step 1 is incomplete 1 فرونت دور مسطرد Step 2 is incomplete 2 ثانى القاهرة الجد…" at bounding box center [463, 91] width 612 height 58
click at [709, 60] on span "Duplicate Trip" at bounding box center [709, 58] width 39 height 11
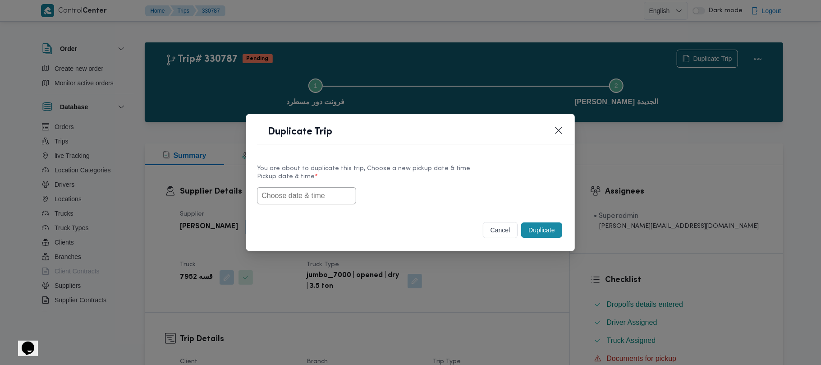
click at [300, 193] on input "text" at bounding box center [306, 195] width 99 height 17
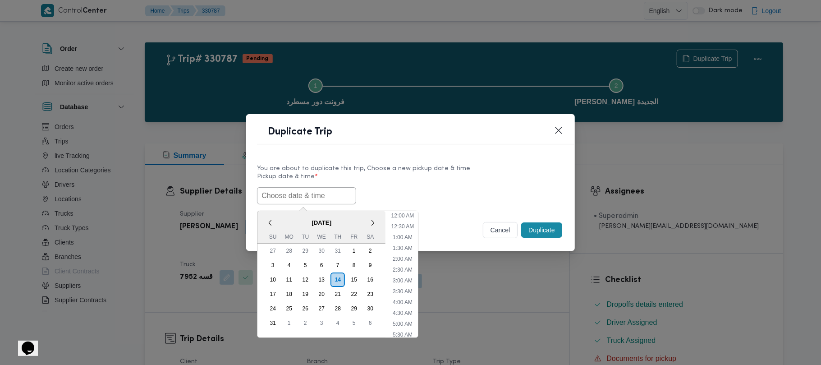
paste input "18/08/2025 7:00AM"
type input "18/08/2025 7:00AM"
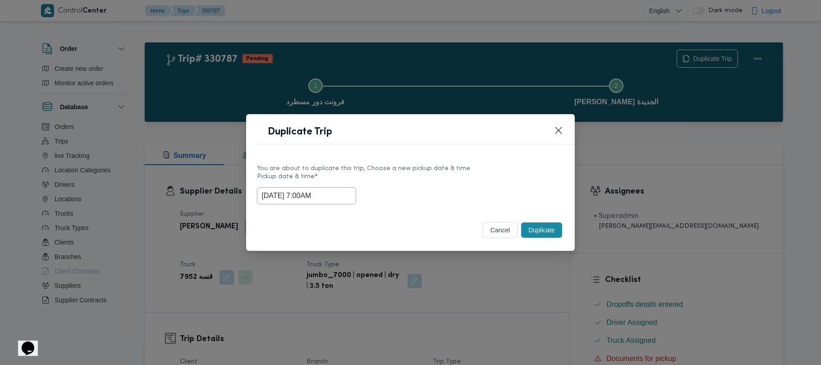
click at [436, 179] on label "Pickup date & time *" at bounding box center [410, 180] width 307 height 14
click at [558, 229] on button "Duplicate" at bounding box center [541, 229] width 41 height 15
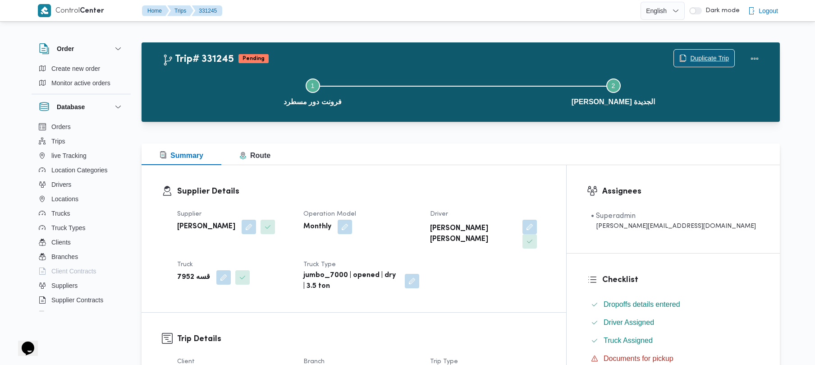
click at [713, 64] on span "Duplicate Trip" at bounding box center [704, 58] width 60 height 17
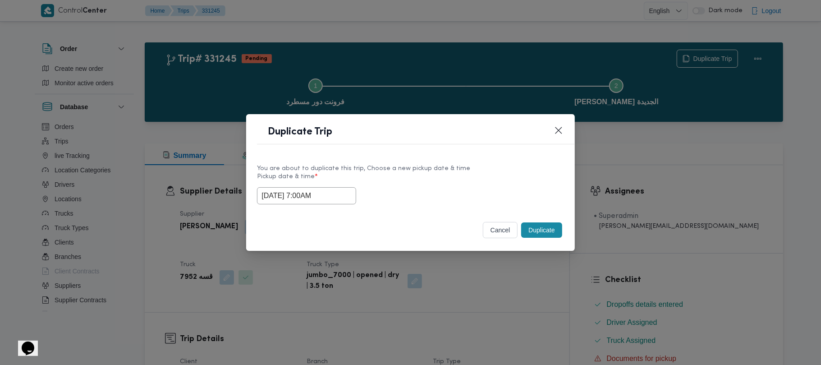
click at [345, 193] on input "18/08/2025 7:00AM" at bounding box center [306, 195] width 99 height 17
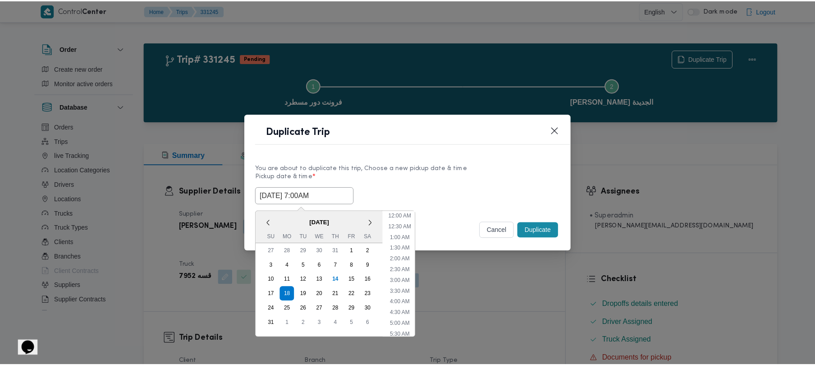
scroll to position [94, 0]
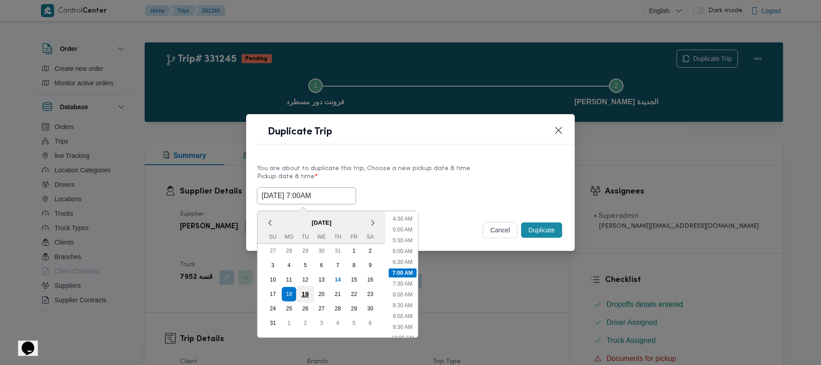
click at [305, 289] on div "19" at bounding box center [305, 293] width 17 height 17
type input "19/08/2025 7:00AM"
click at [406, 171] on div "You are about to duplicate this trip, Choose a new pickup date & time Pickup da…" at bounding box center [410, 184] width 307 height 41
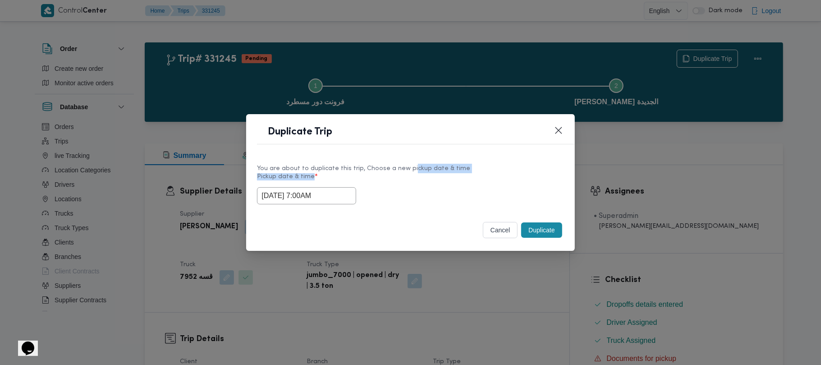
click at [538, 235] on button "Duplicate" at bounding box center [541, 229] width 41 height 15
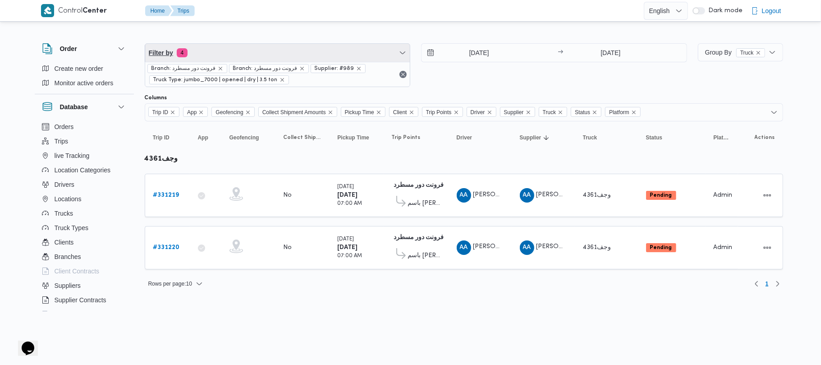
click at [289, 53] on span "Filter by 4" at bounding box center [277, 53] width 265 height 18
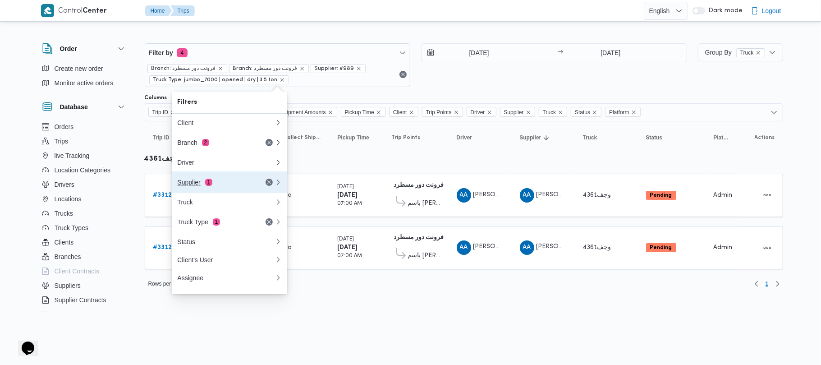
click at [237, 184] on div "Supplier 1" at bounding box center [215, 182] width 76 height 7
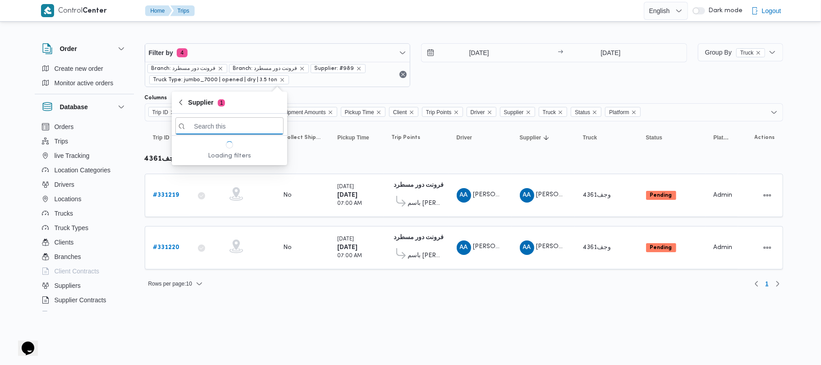
paste input "[PERSON_NAME]"
type input "[PERSON_NAME]"
click at [228, 159] on span "[PERSON_NAME]" at bounding box center [235, 157] width 94 height 11
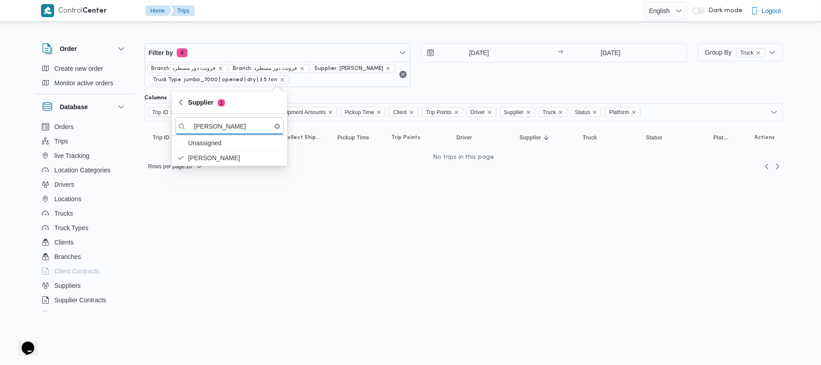
click at [484, 85] on div "18/8/2025 → 19/8/2025" at bounding box center [554, 65] width 266 height 44
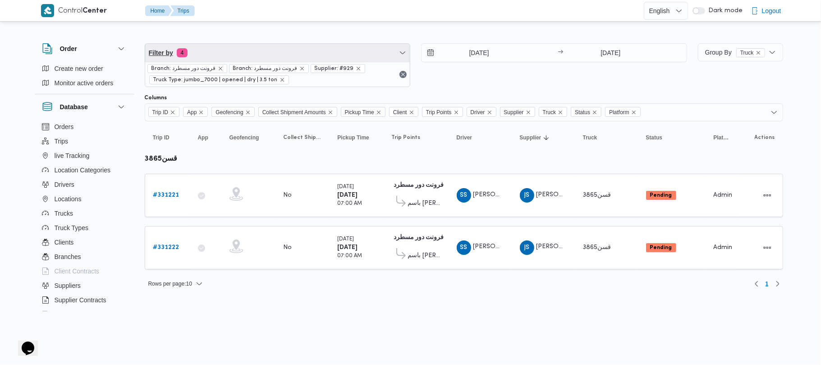
click at [283, 55] on span "Filter by 4" at bounding box center [277, 53] width 265 height 18
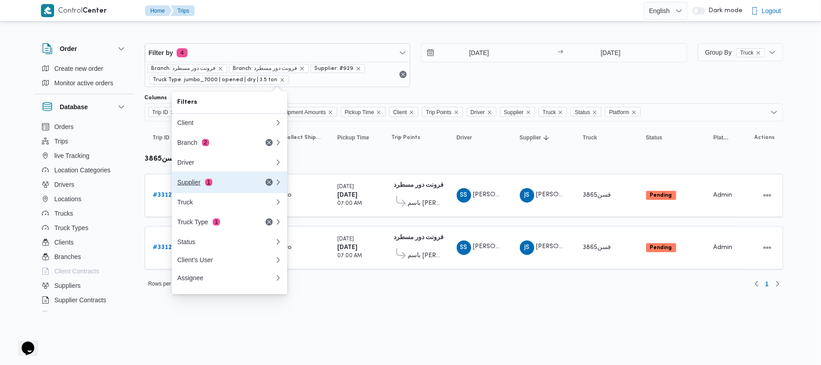
click at [231, 181] on div "Supplier 1" at bounding box center [215, 182] width 76 height 7
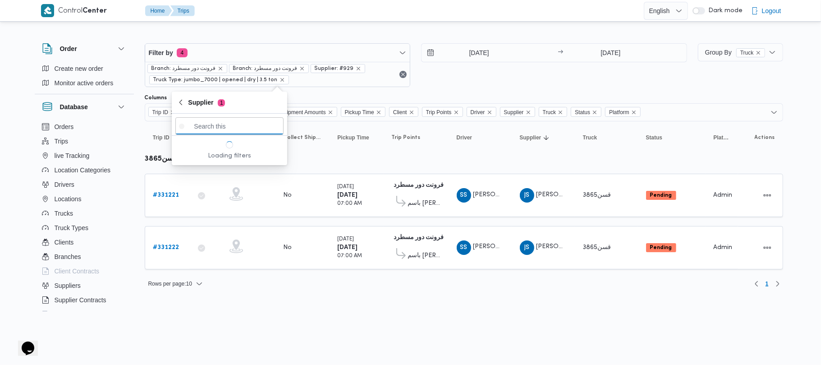
paste input "[PERSON_NAME] [PERSON_NAME]"
type input "[PERSON_NAME] [PERSON_NAME]"
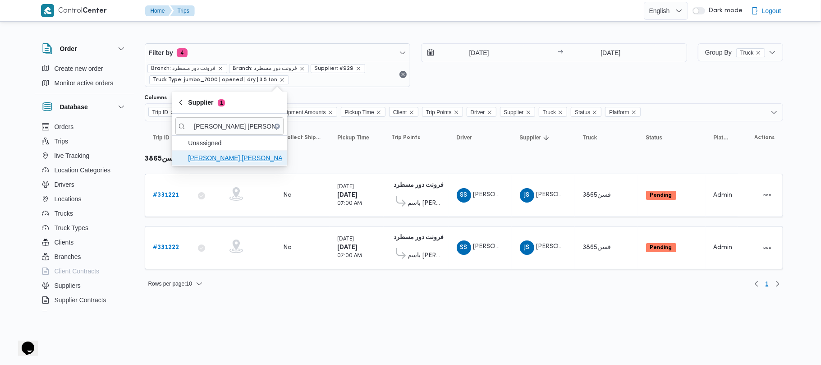
click at [226, 160] on span "[PERSON_NAME] [PERSON_NAME]" at bounding box center [235, 157] width 94 height 11
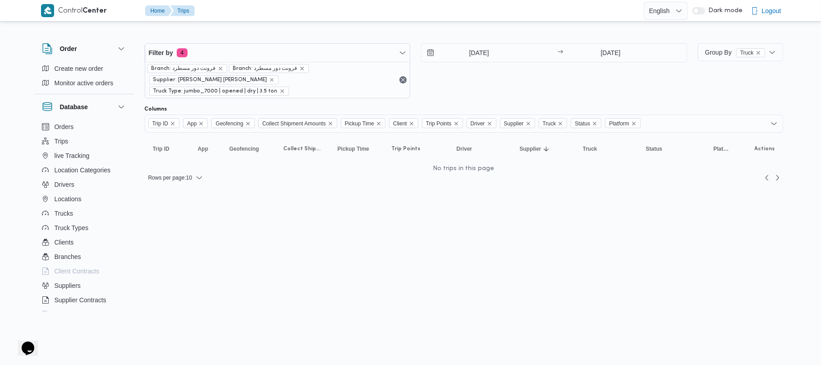
click at [430, 105] on div "Columns" at bounding box center [464, 108] width 638 height 7
click at [492, 49] on input "18/8/2025" at bounding box center [472, 53] width 102 height 18
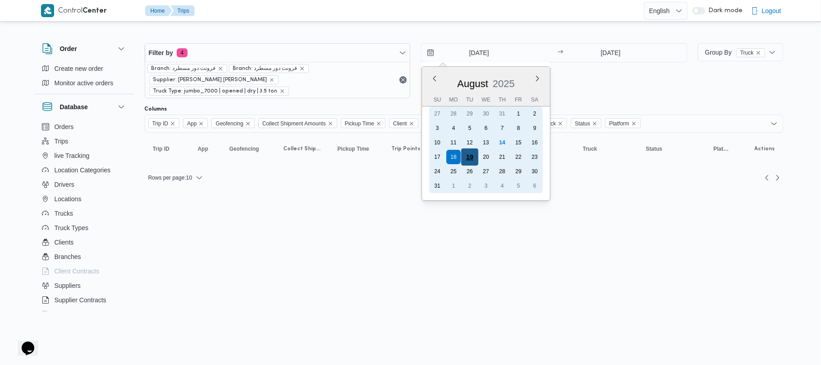
click at [471, 153] on div "19" at bounding box center [469, 156] width 17 height 17
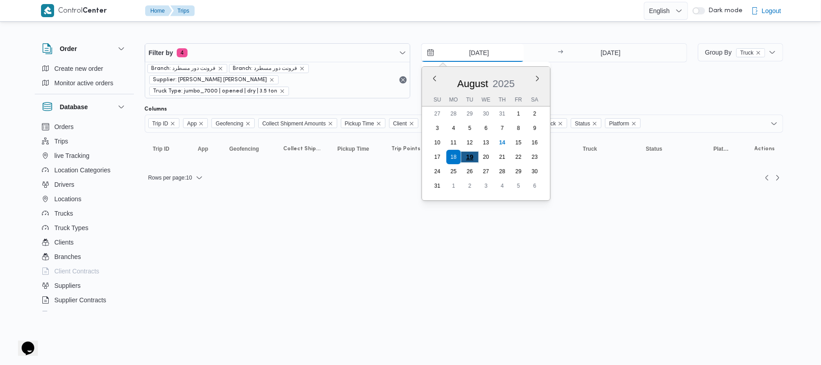
type input "19/8/2025"
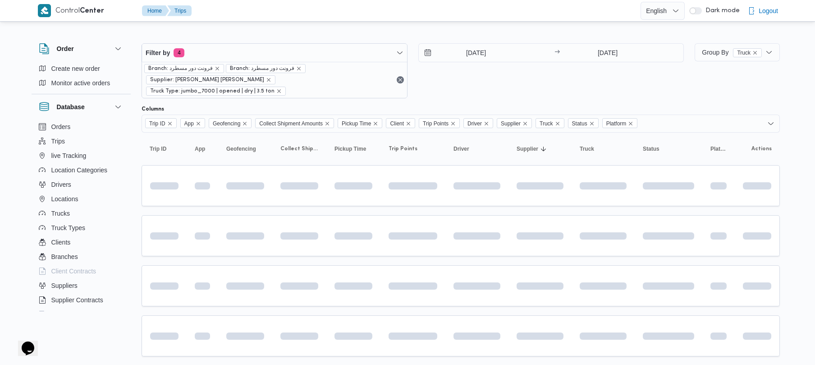
click at [498, 80] on div "19/8/2025 → 19/8/2025" at bounding box center [551, 70] width 266 height 55
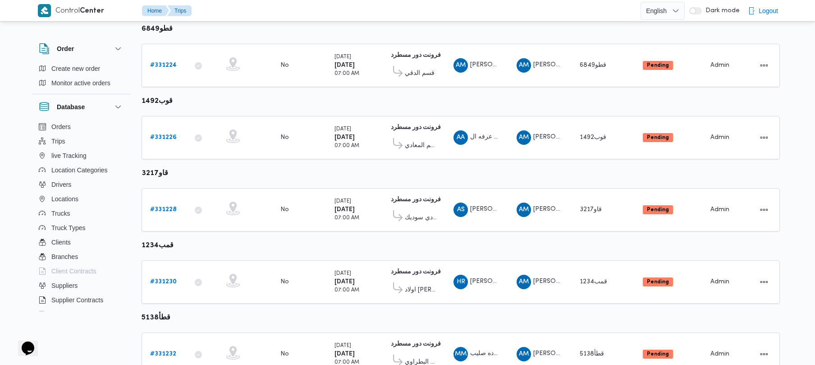
scroll to position [148, 0]
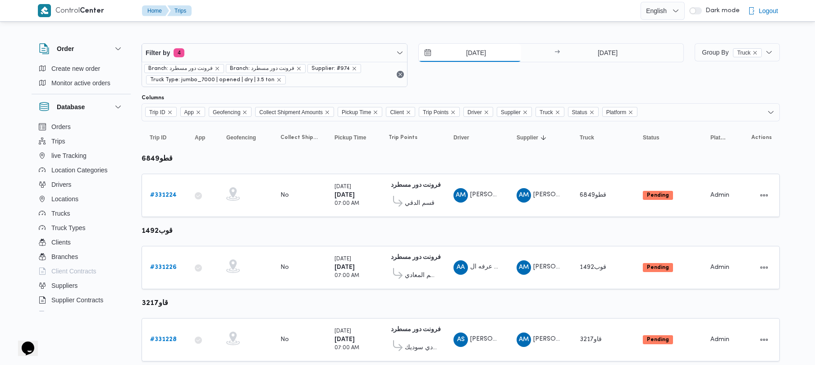
click at [497, 52] on input "[DATE]" at bounding box center [470, 53] width 102 height 18
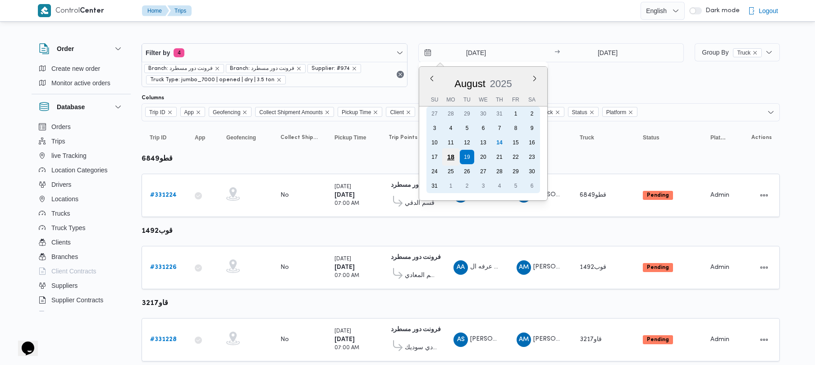
click at [451, 157] on div "18" at bounding box center [450, 156] width 17 height 17
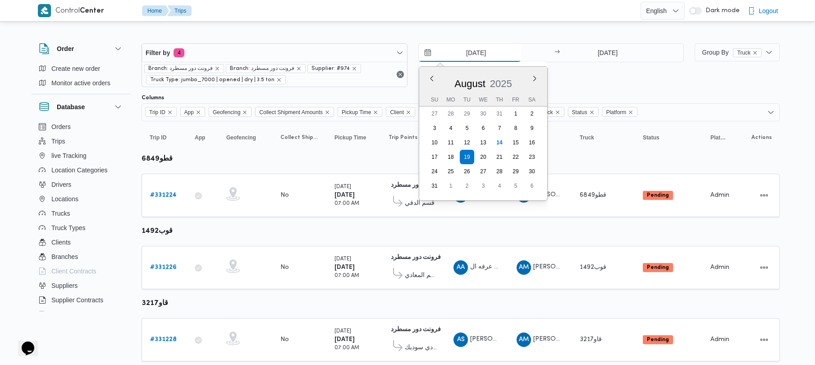
type input "[DATE]"
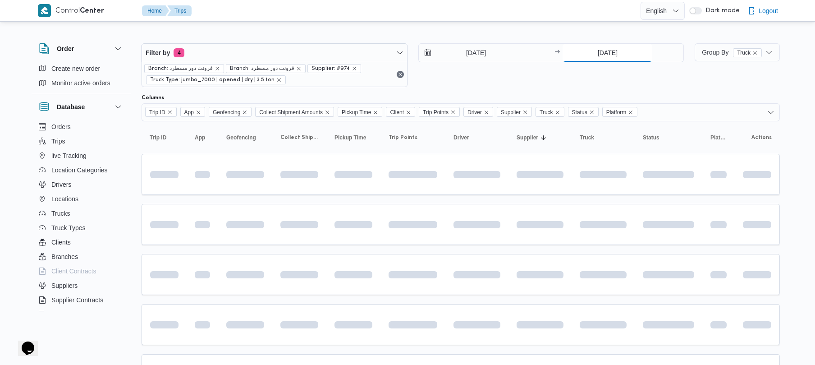
click at [621, 60] on input "[DATE]" at bounding box center [608, 53] width 90 height 18
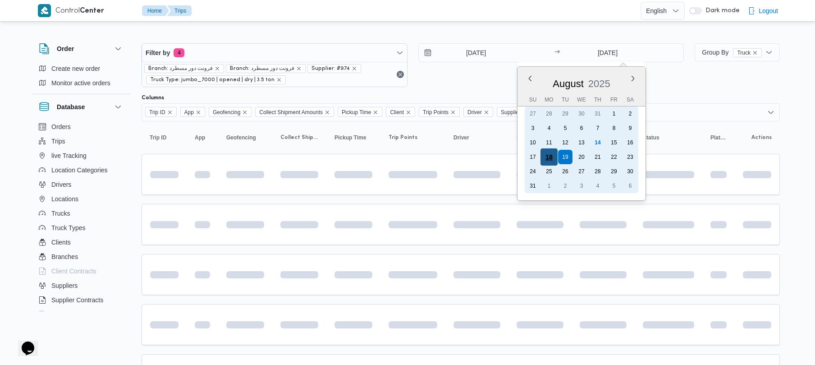
click at [550, 154] on div "18" at bounding box center [548, 156] width 17 height 17
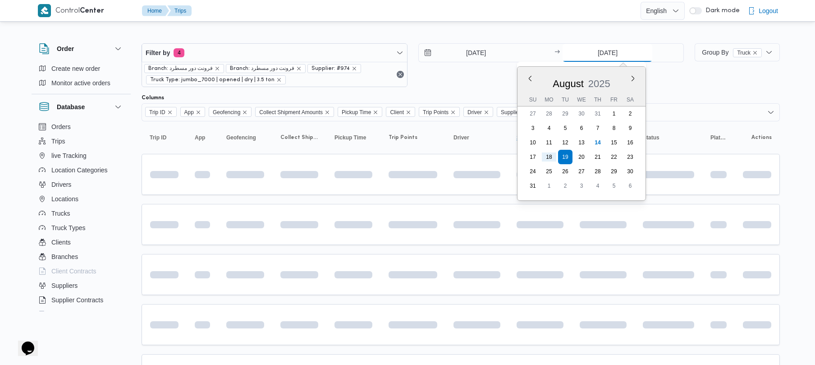
type input "[DATE]"
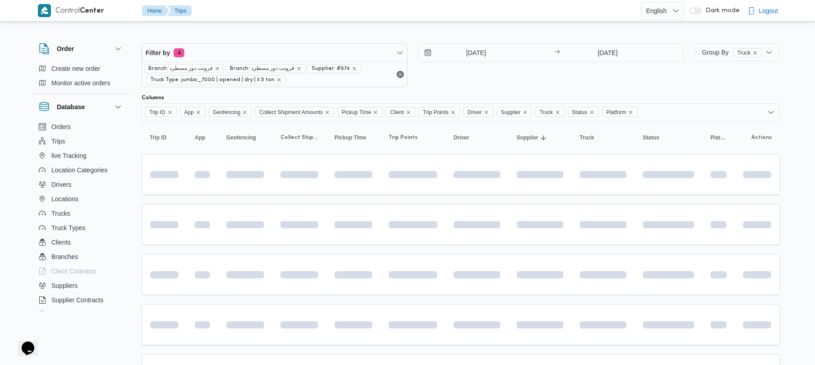
click at [534, 73] on div "18/8/2025 → 18/8/2025" at bounding box center [551, 65] width 266 height 44
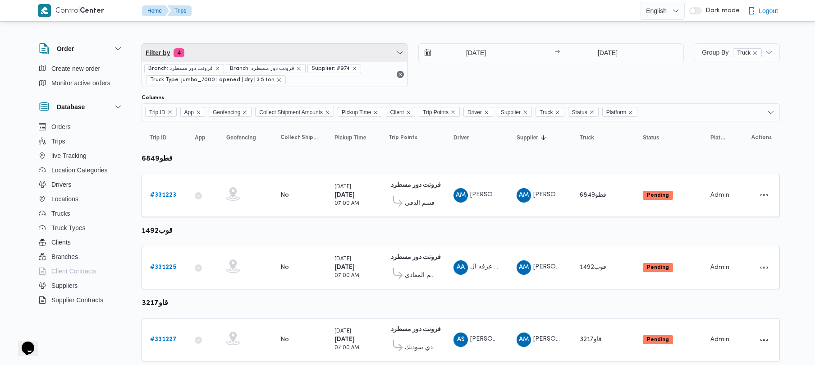
click at [244, 53] on span "Filter by 4" at bounding box center [274, 53] width 265 height 18
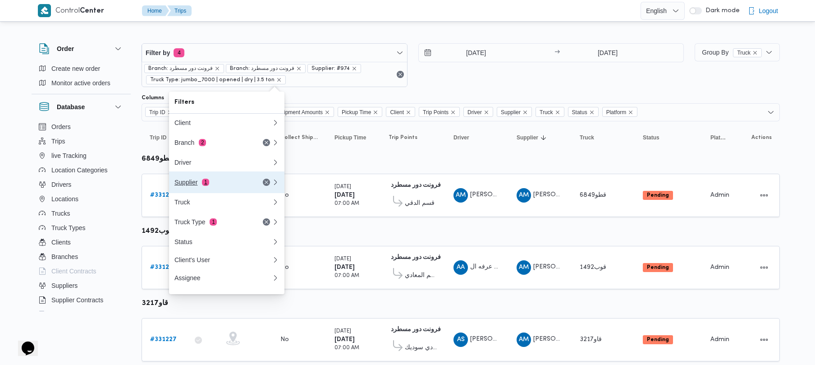
click at [223, 179] on div "Supplier 1" at bounding box center [223, 182] width 108 height 22
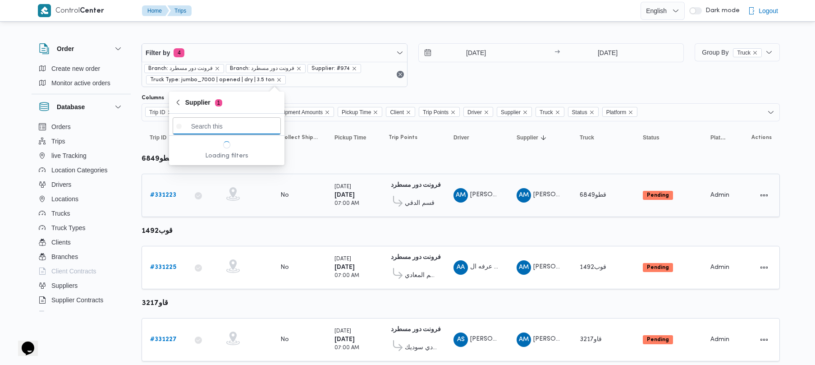
paste input "علي يحيي علي مهران حسنين"
type input "علي يحيي علي مهران حسنين"
click at [215, 159] on span "علي يحيي علي مهران حسنين" at bounding box center [232, 157] width 94 height 11
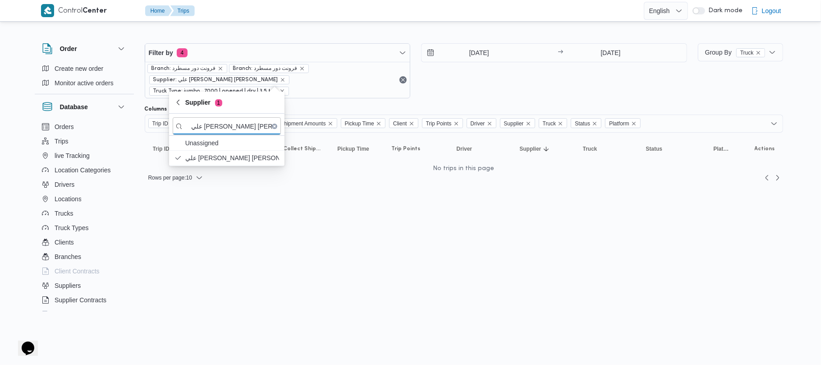
click at [497, 76] on div "18/8/2025 → 18/8/2025" at bounding box center [554, 70] width 266 height 55
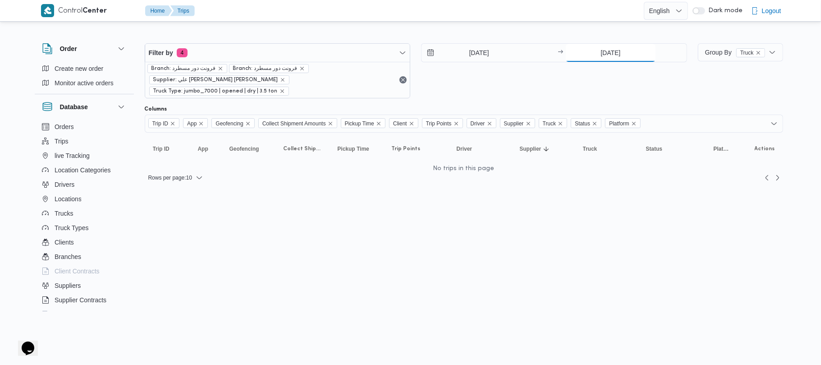
click at [627, 44] on input "[DATE]" at bounding box center [611, 53] width 90 height 18
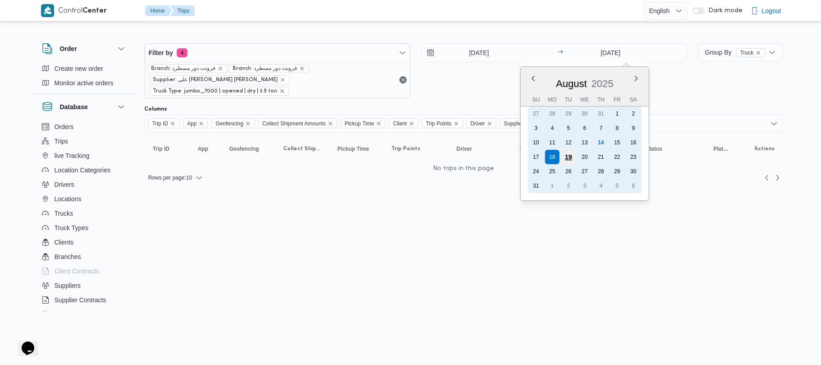
click at [567, 157] on div "19" at bounding box center [568, 156] width 17 height 17
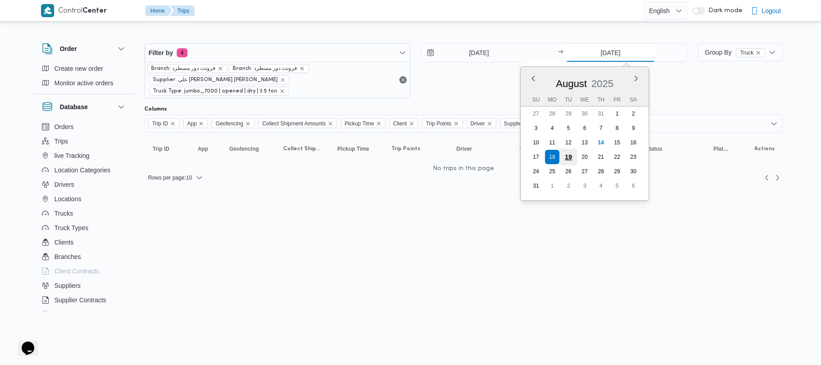
type input "[DATE]"
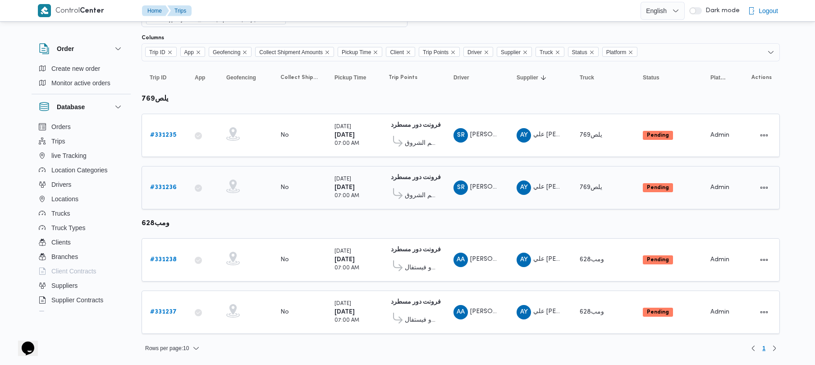
scroll to position [60, 0]
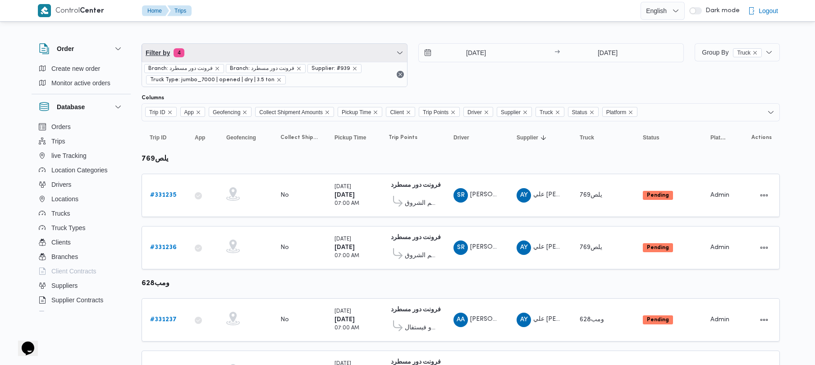
click at [255, 50] on span "Filter by 4" at bounding box center [274, 53] width 265 height 18
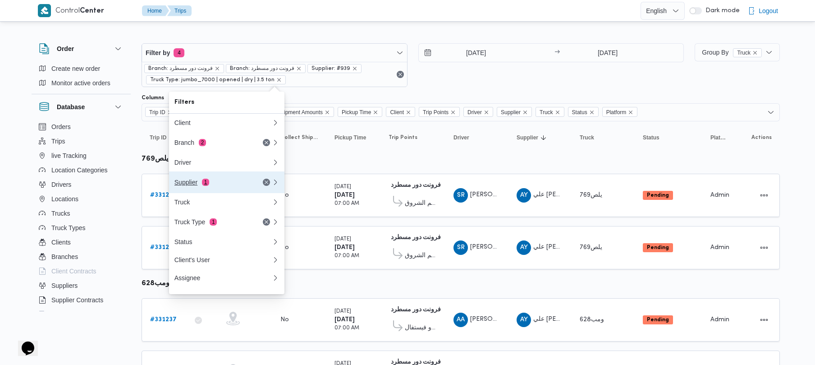
click at [223, 186] on div "Supplier 1" at bounding box center [212, 182] width 76 height 7
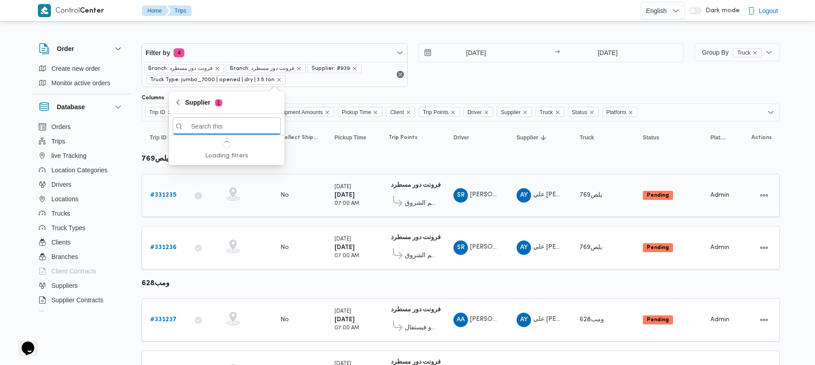
paste input "عبدالقادر عادل عبدالقادر الحسيني"
type input "عبدالقادر عادل عبدالقادر الحسيني"
click at [213, 156] on span "عبدالقادر عادل عبدالقادر الحسيني" at bounding box center [232, 157] width 94 height 11
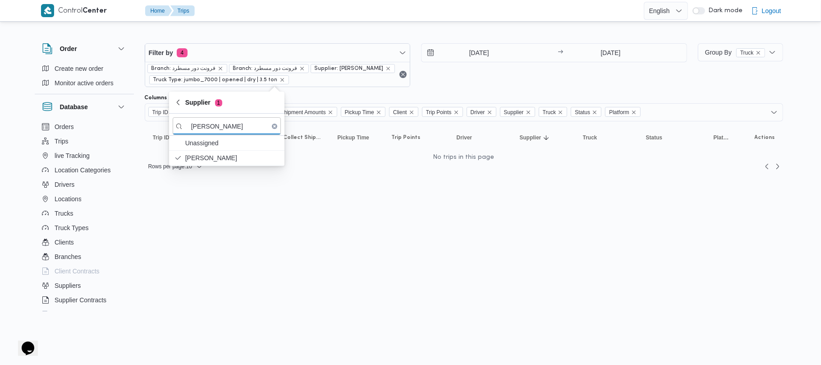
click at [470, 82] on div "18/8/2025 → 19/8/2025" at bounding box center [554, 65] width 266 height 44
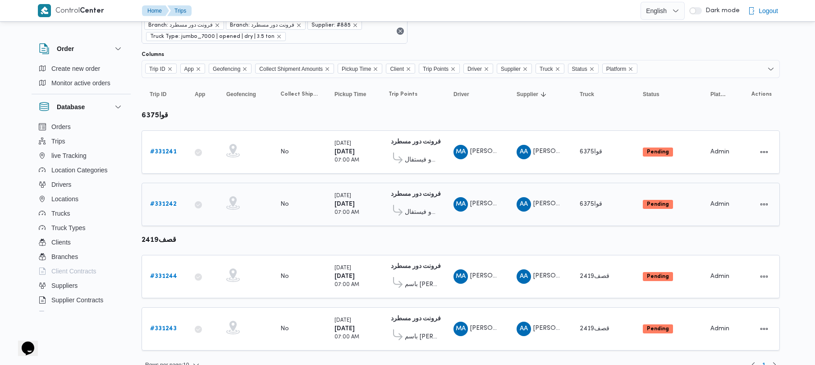
scroll to position [60, 0]
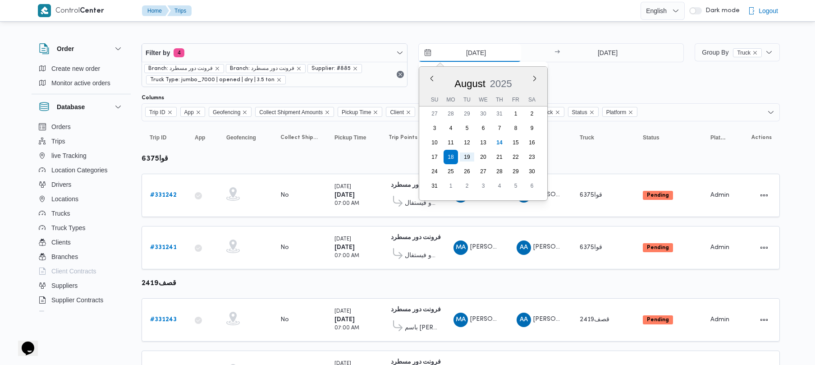
click at [476, 49] on input "[DATE]" at bounding box center [470, 53] width 102 height 18
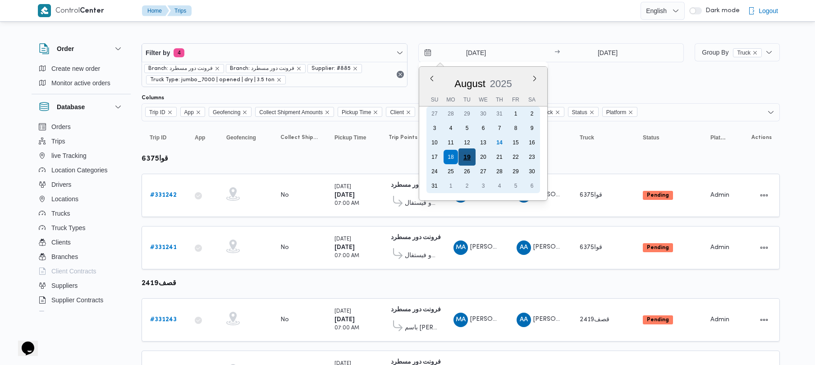
click at [464, 161] on div "19" at bounding box center [466, 156] width 17 height 17
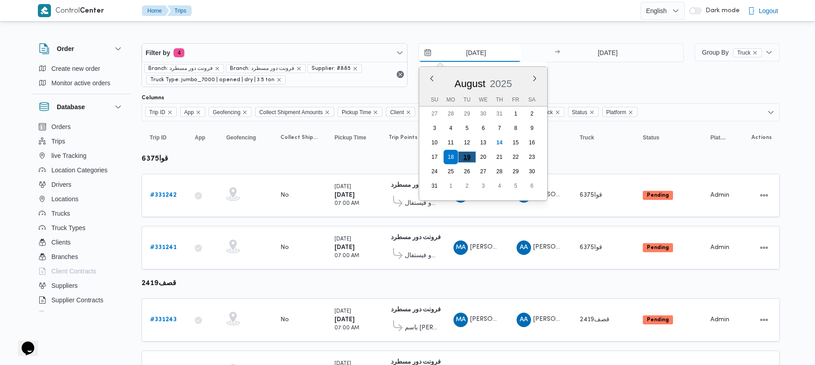
type input "[DATE]"
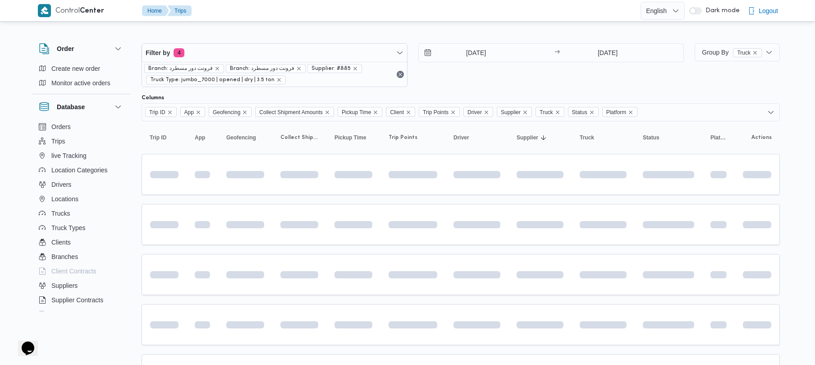
click at [534, 78] on div "19/8/2025 → 19/8/2025" at bounding box center [551, 65] width 266 height 44
